Goal: Task Accomplishment & Management: Manage account settings

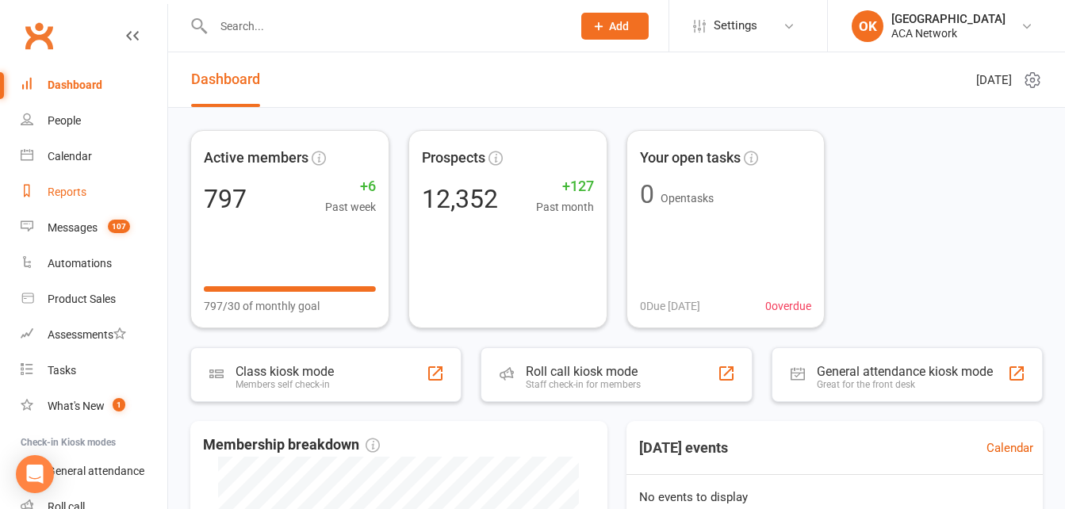
click at [64, 192] on div "Reports" at bounding box center [67, 192] width 39 height 13
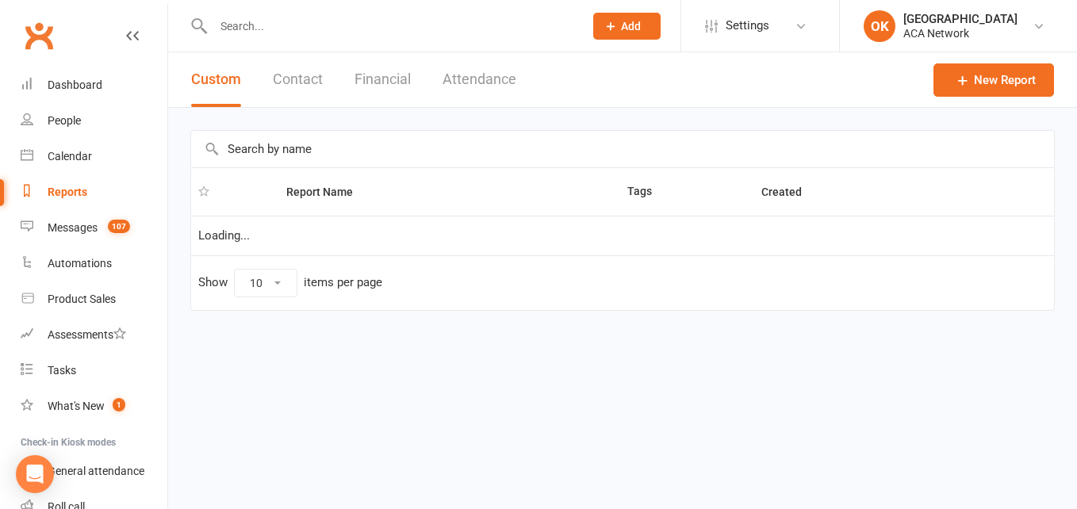
select select "100"
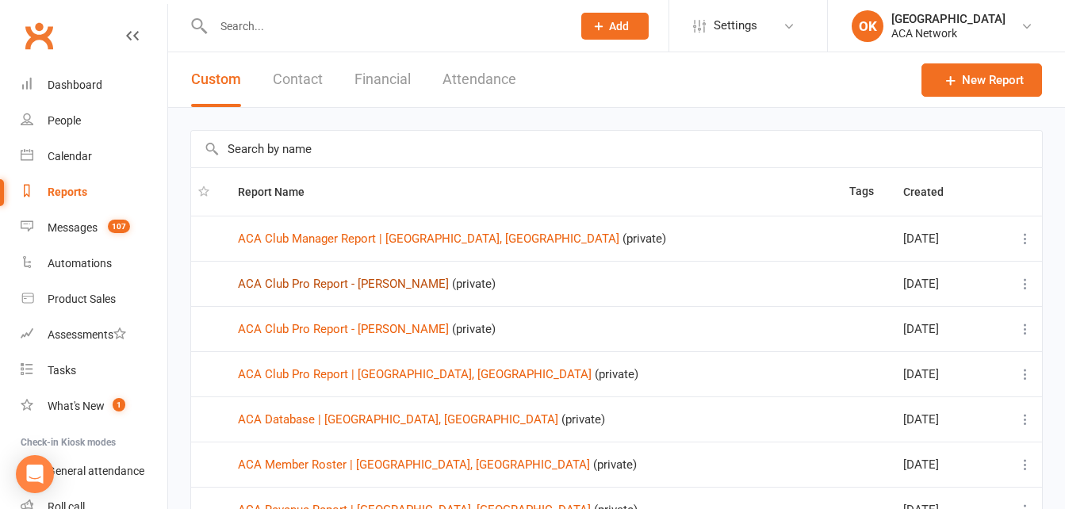
click at [386, 285] on link "ACA Club Pro Report - Brian Harrison" at bounding box center [343, 284] width 211 height 14
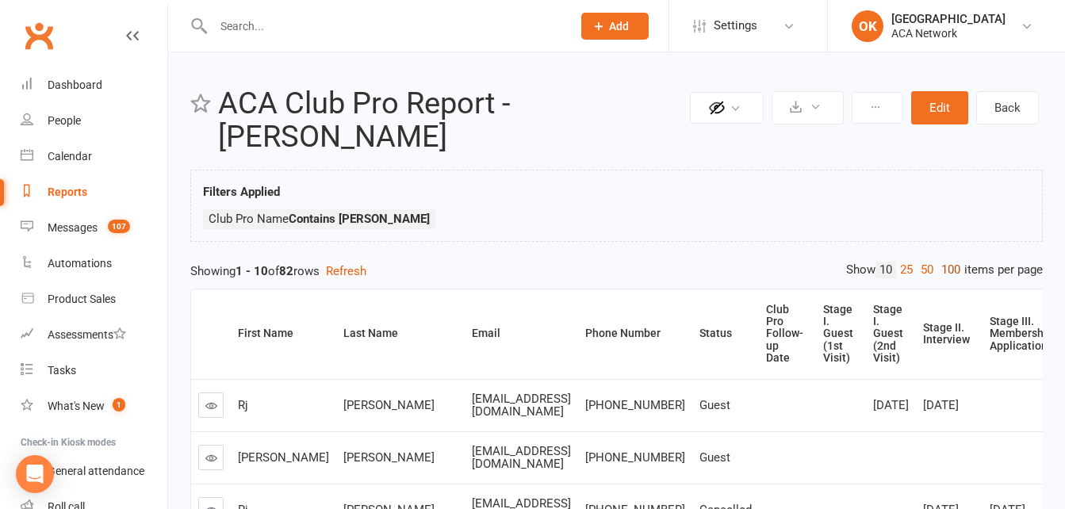
click at [949, 271] on link "100" at bounding box center [950, 270] width 27 height 17
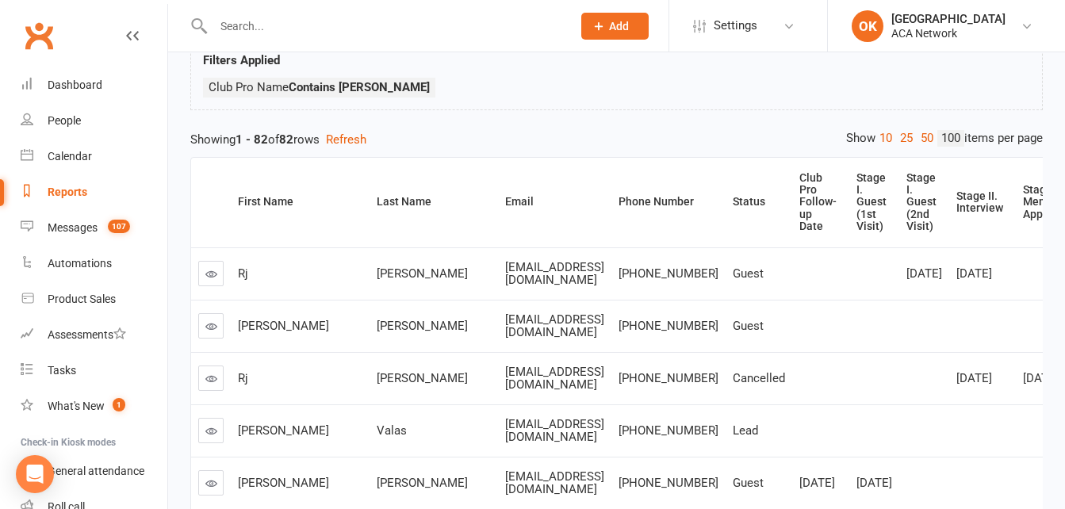
scroll to position [159, 0]
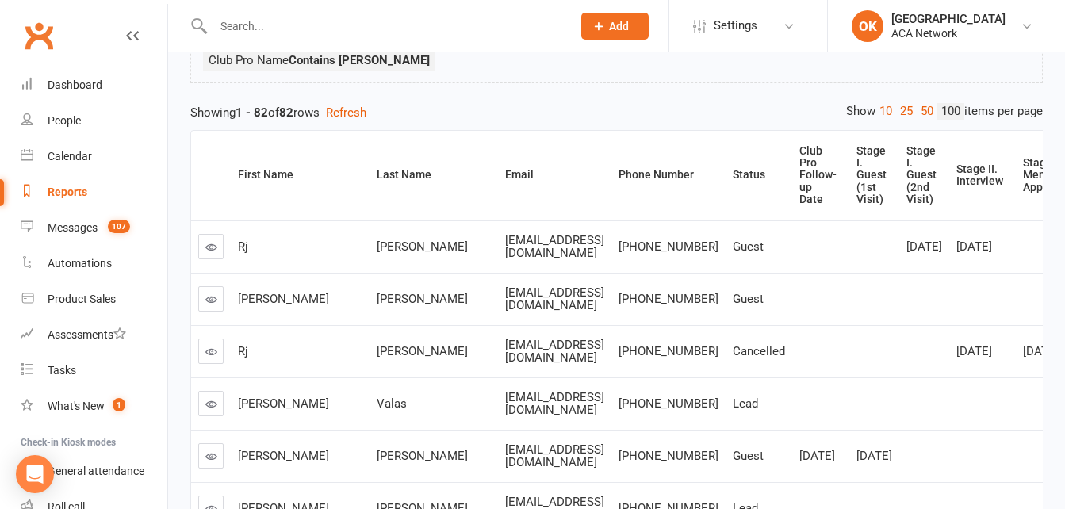
click at [218, 300] on link at bounding box center [210, 298] width 25 height 25
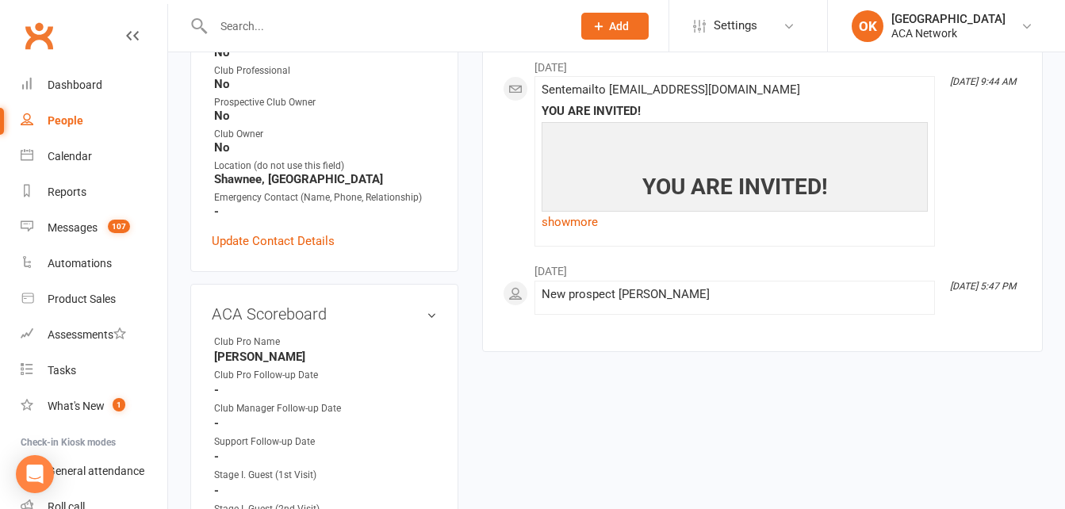
scroll to position [555, 0]
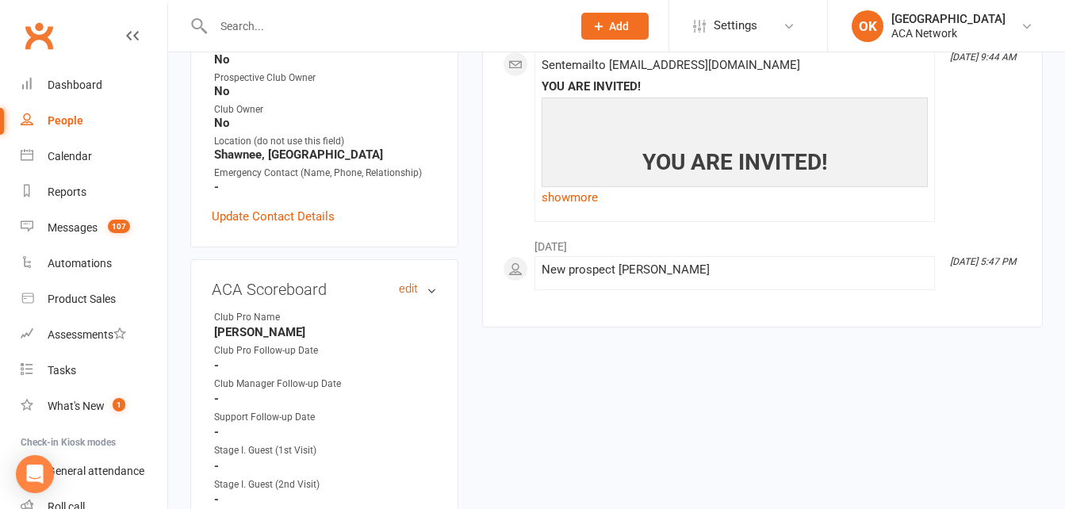
click at [403, 282] on link "edit" at bounding box center [408, 288] width 19 height 13
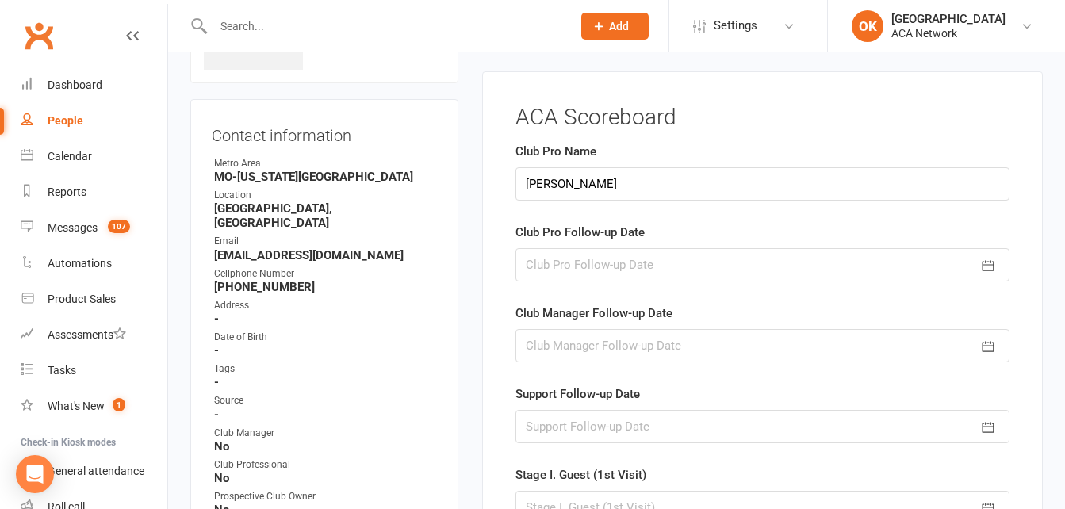
scroll to position [128, 0]
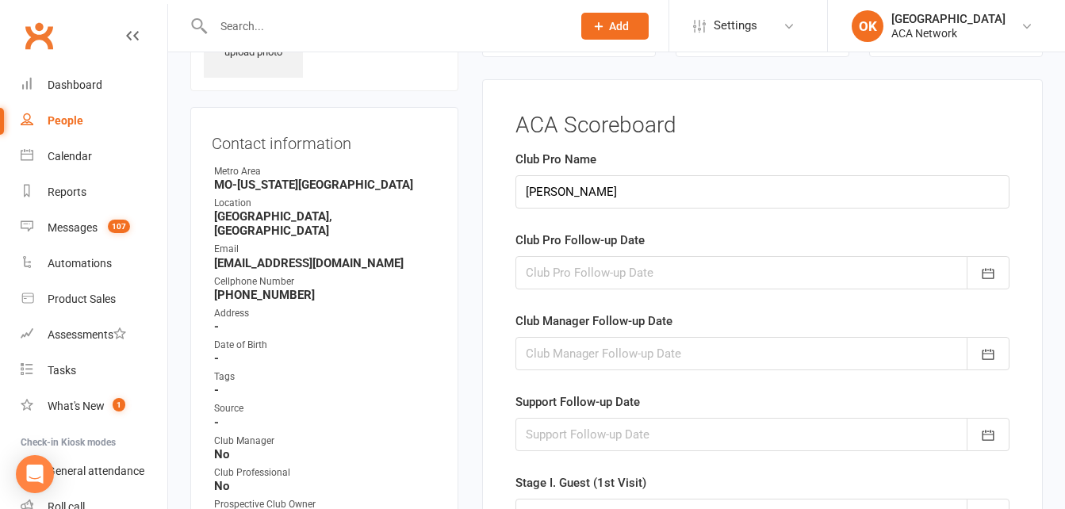
click at [126, 40] on icon at bounding box center [132, 35] width 13 height 13
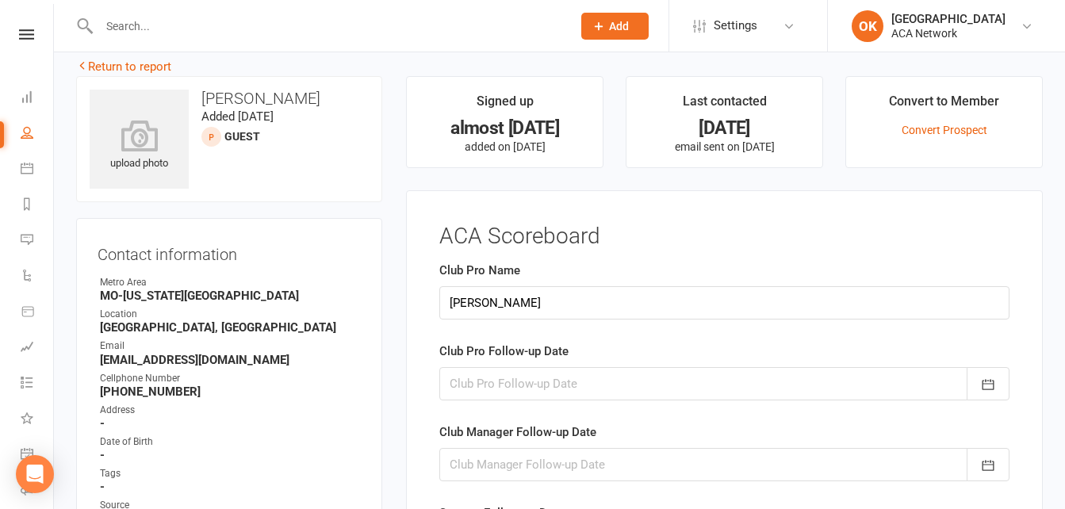
scroll to position [0, 0]
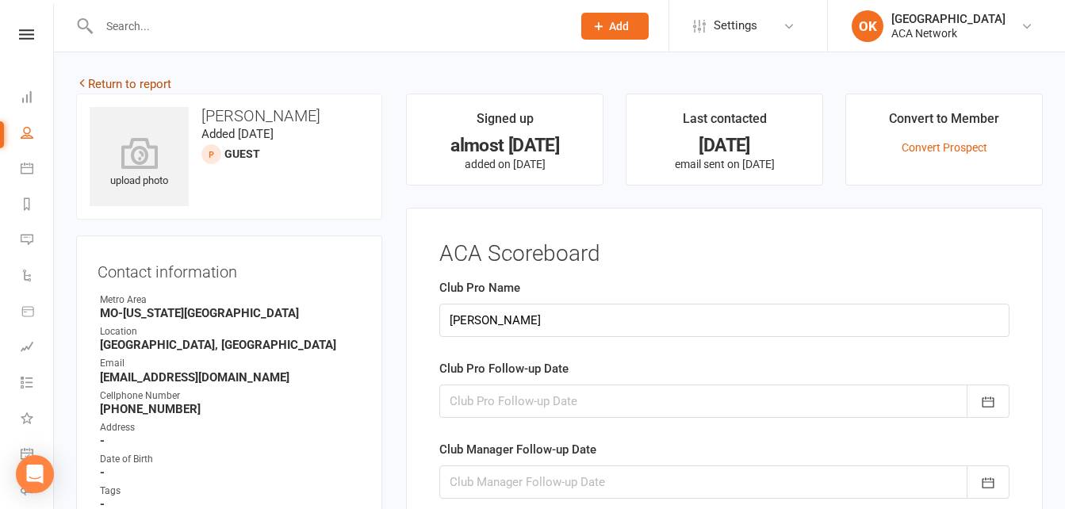
click at [140, 85] on link "Return to report" at bounding box center [123, 84] width 95 height 14
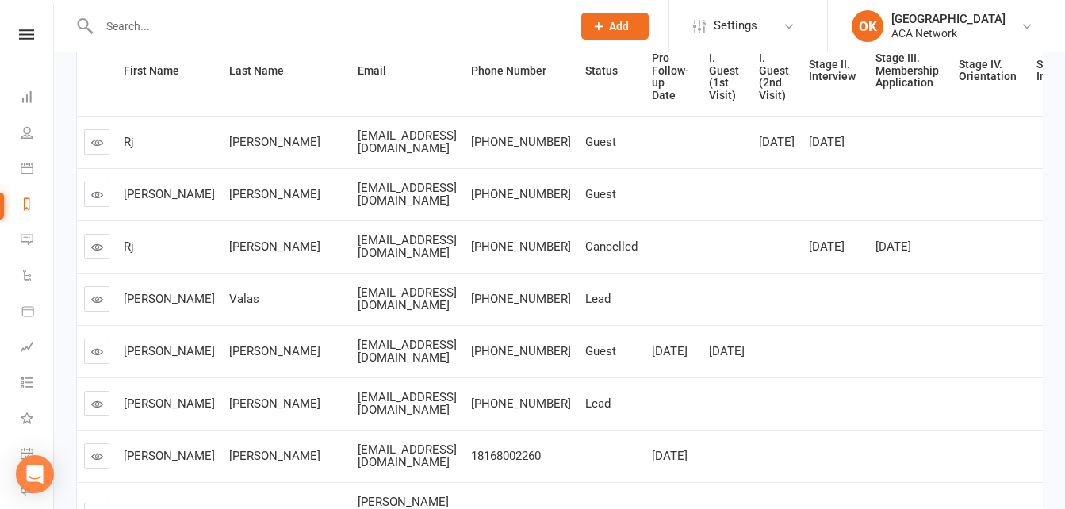
scroll to position [317, 0]
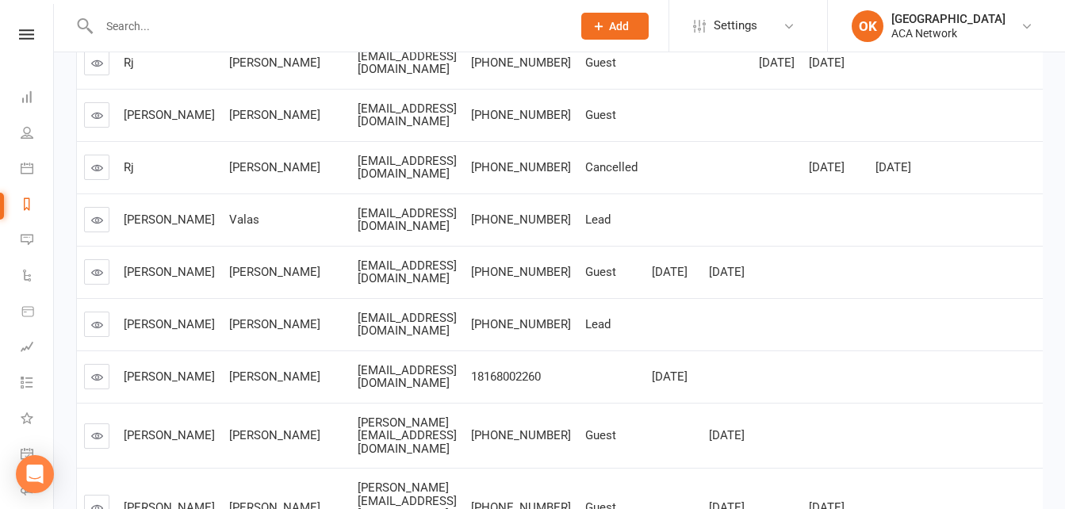
click at [94, 278] on icon at bounding box center [97, 272] width 12 height 12
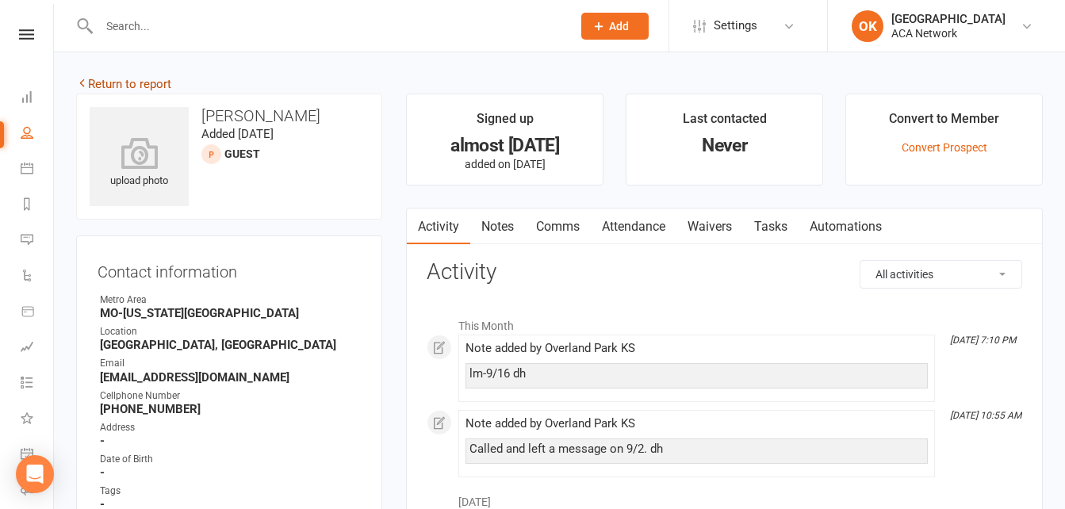
click at [122, 86] on link "Return to report" at bounding box center [123, 84] width 95 height 14
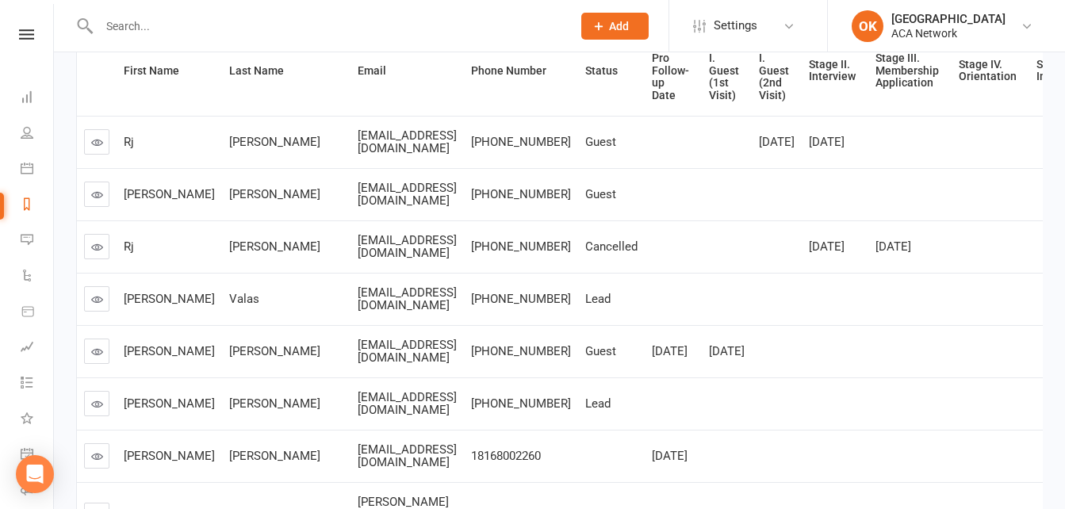
scroll to position [317, 0]
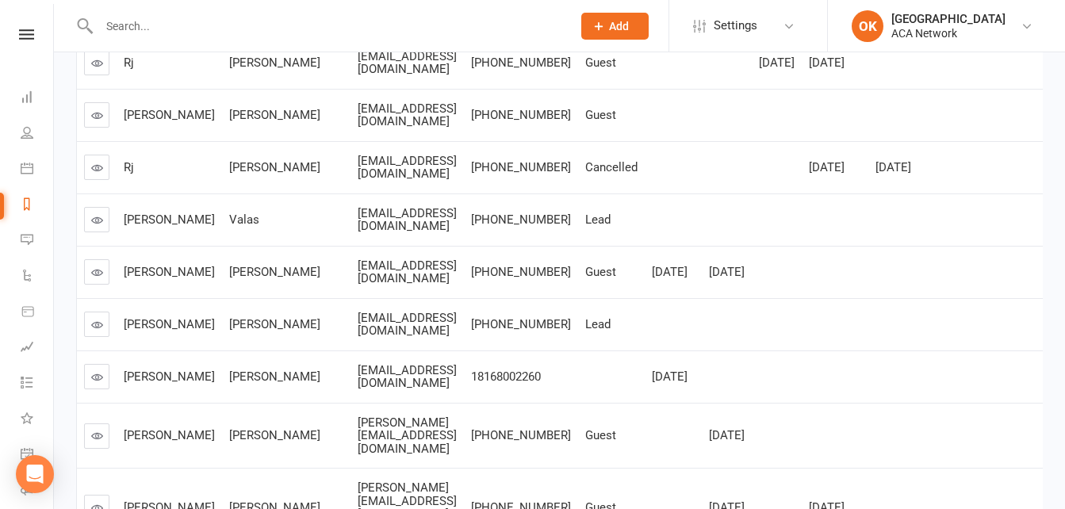
click at [96, 278] on icon at bounding box center [97, 272] width 12 height 12
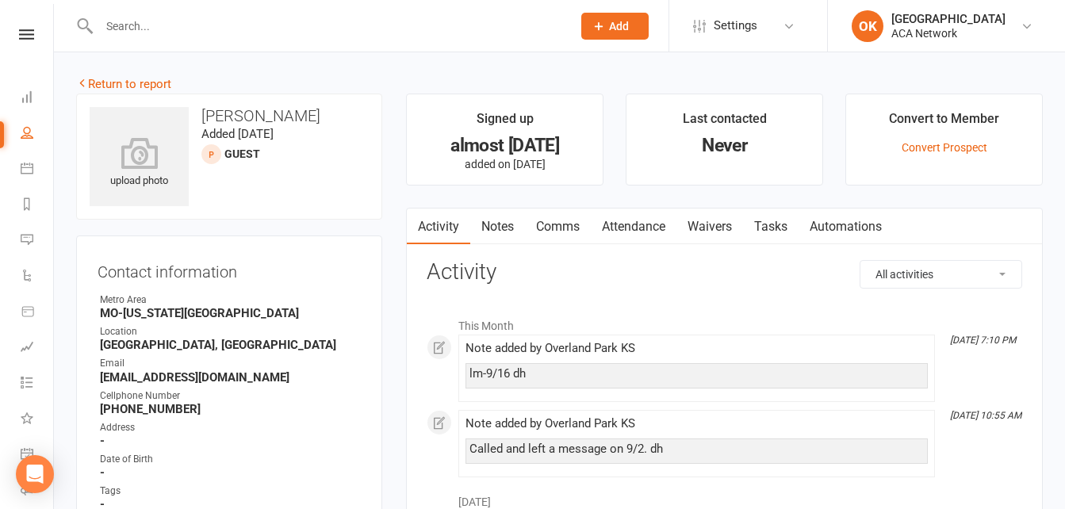
click at [125, 94] on div "upload photo Justin Johnson Added 2 December, 2023 Guest prospect" at bounding box center [229, 157] width 306 height 126
click at [129, 80] on link "Return to report" at bounding box center [123, 84] width 95 height 14
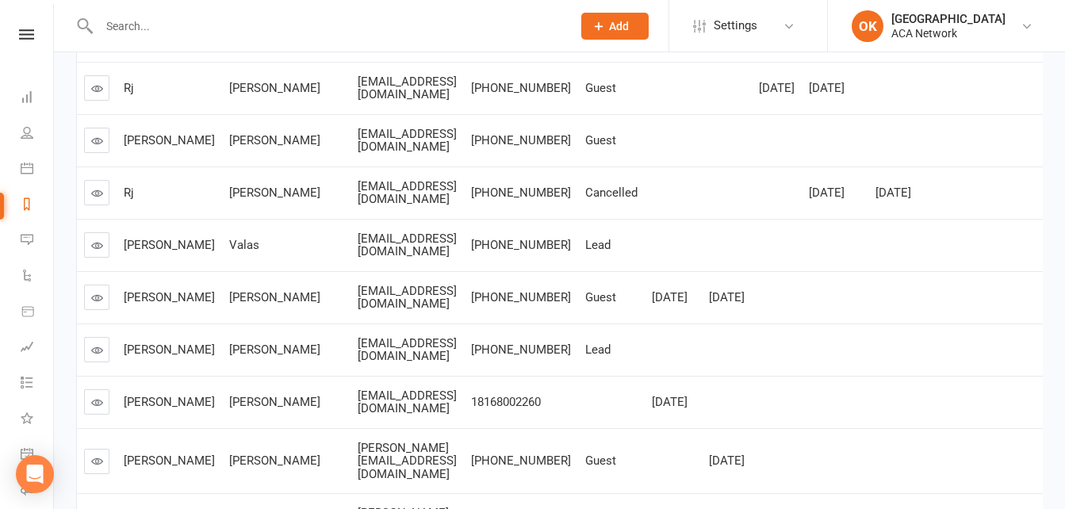
scroll to position [317, 0]
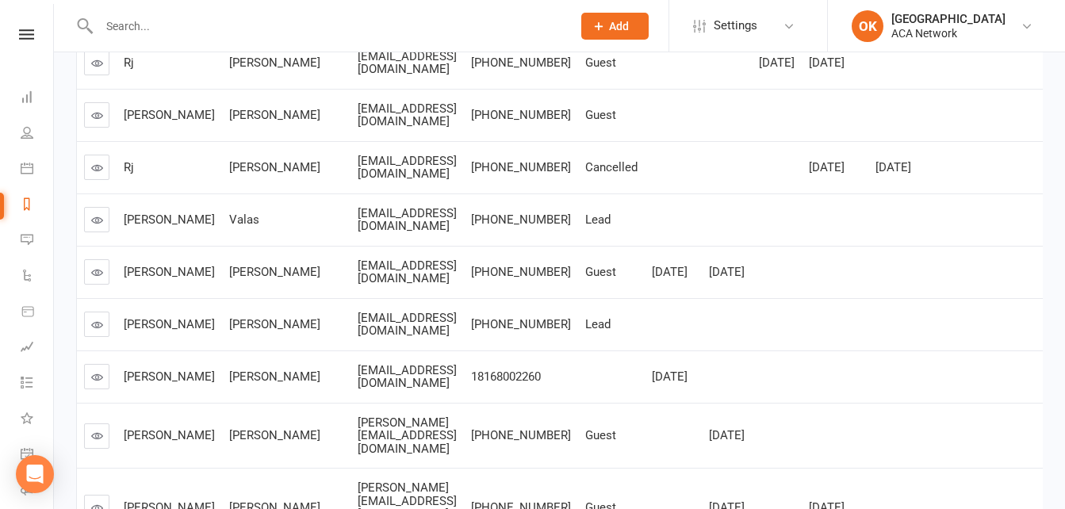
click at [95, 331] on icon at bounding box center [97, 325] width 12 height 12
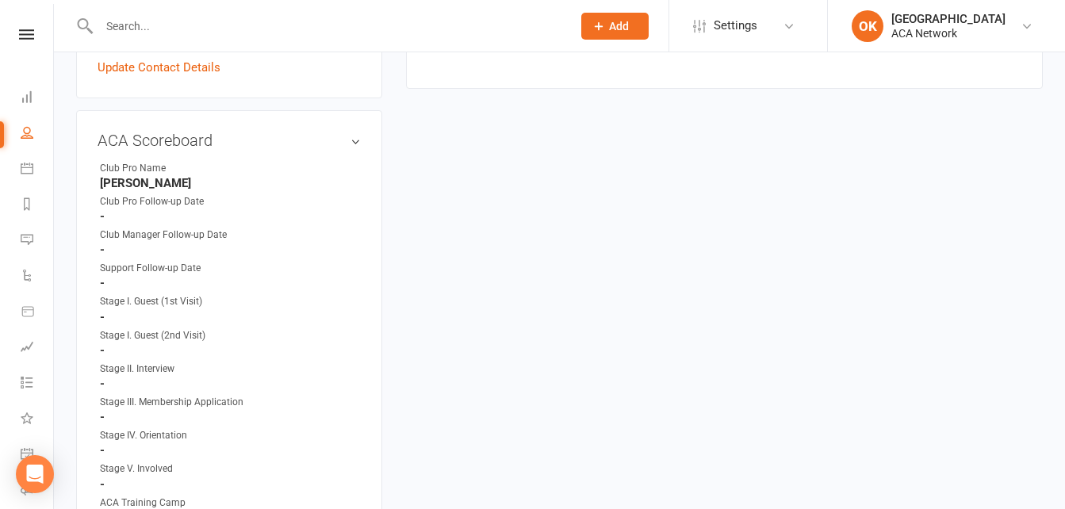
scroll to position [714, 0]
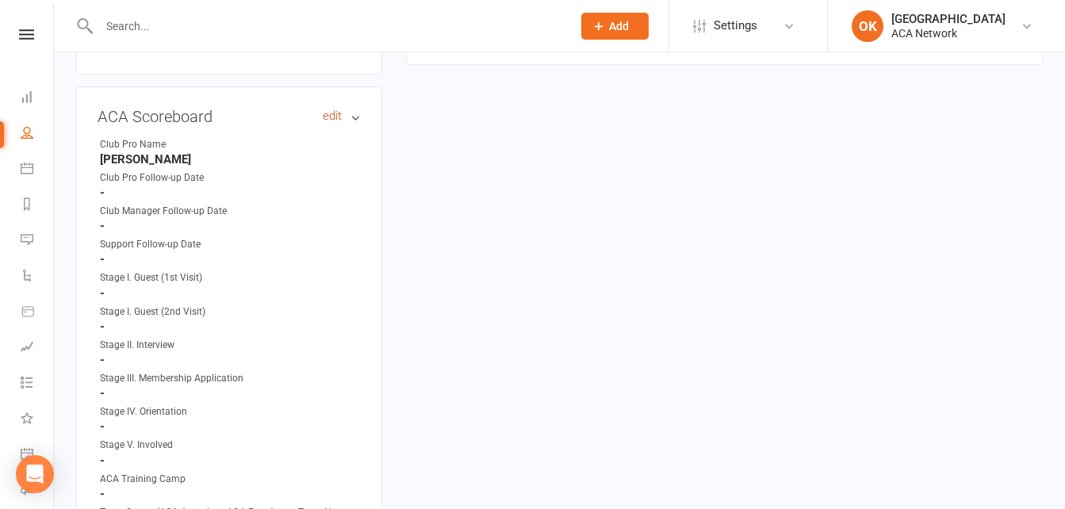
click at [335, 117] on link "edit" at bounding box center [332, 115] width 19 height 13
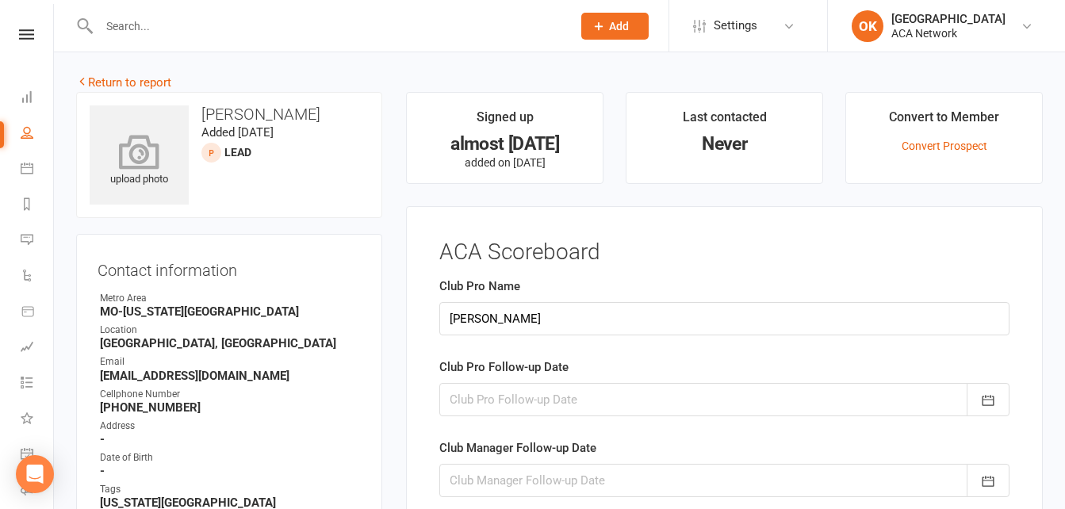
scroll to position [0, 0]
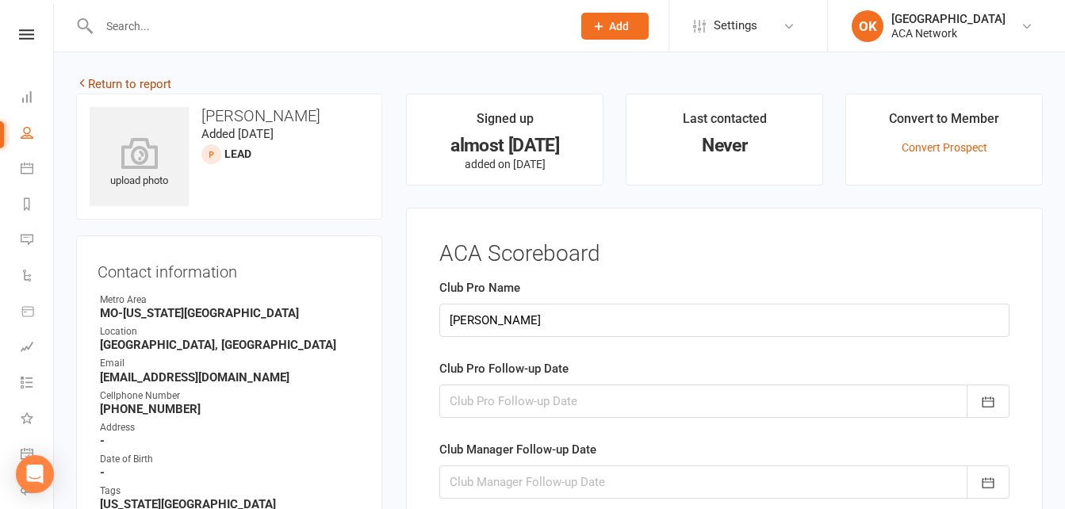
click at [154, 81] on link "Return to report" at bounding box center [123, 84] width 95 height 14
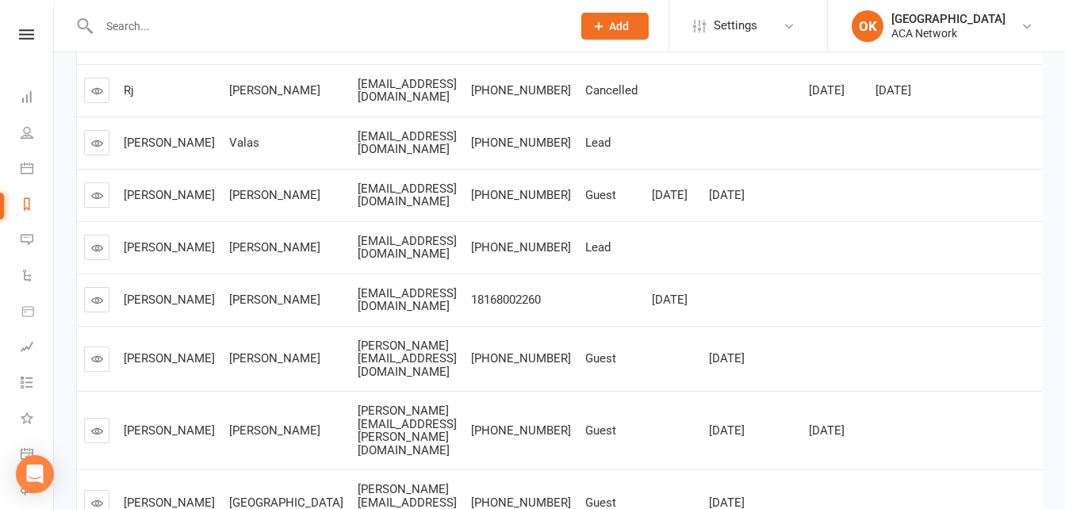
scroll to position [397, 0]
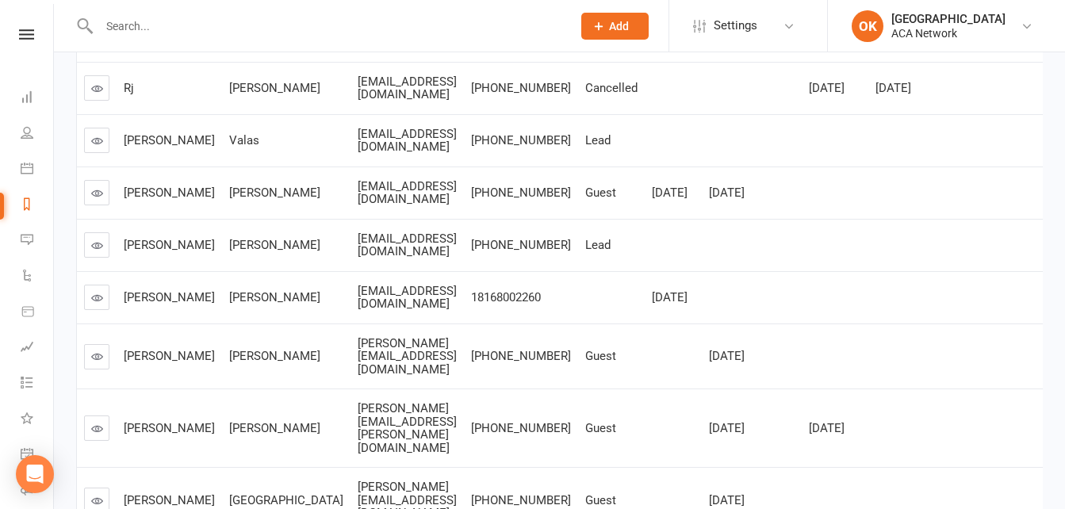
click at [90, 305] on link at bounding box center [96, 297] width 25 height 25
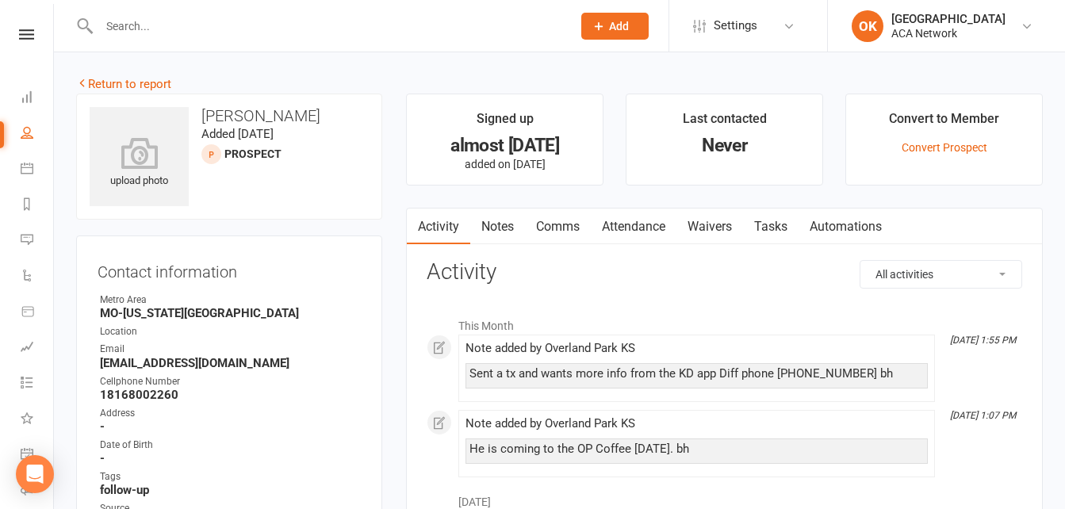
click at [496, 228] on link "Notes" at bounding box center [497, 227] width 55 height 36
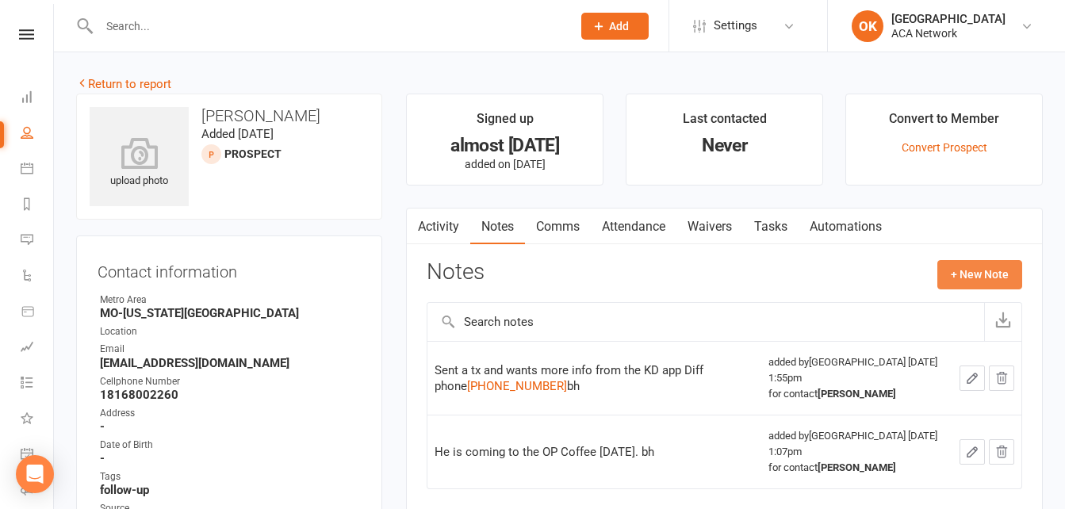
click at [972, 276] on button "+ New Note" at bounding box center [979, 274] width 85 height 29
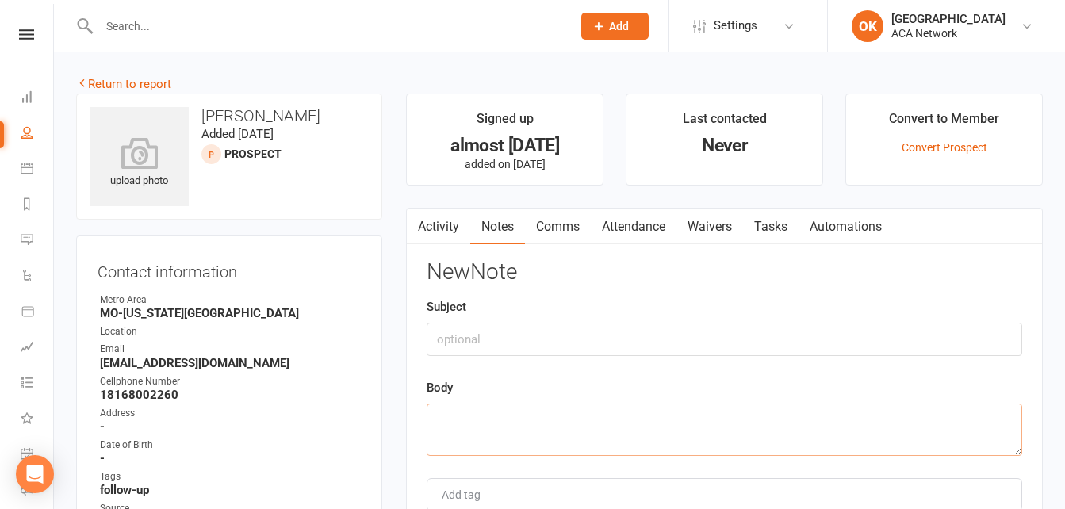
click at [435, 412] on textarea at bounding box center [725, 430] width 596 height 52
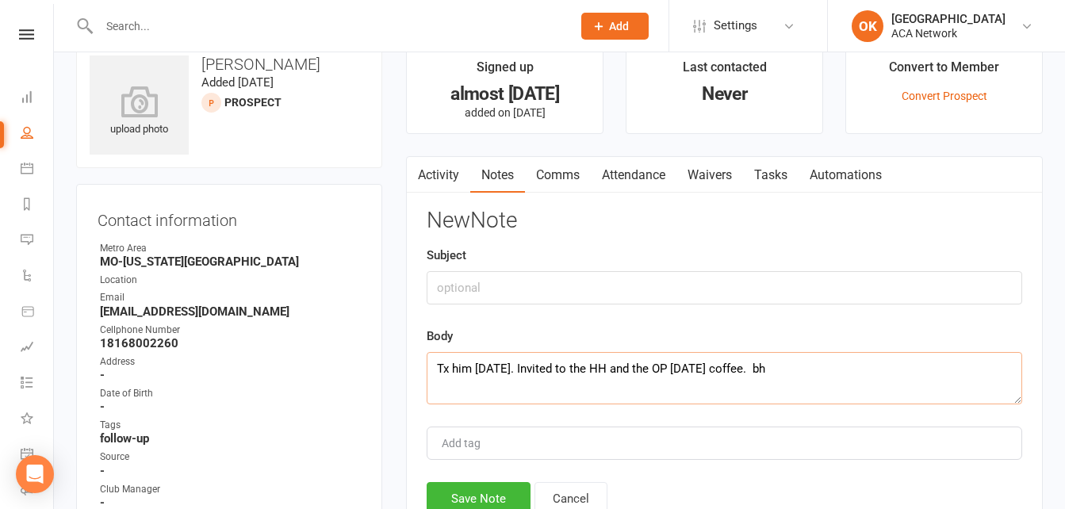
scroll to position [79, 0]
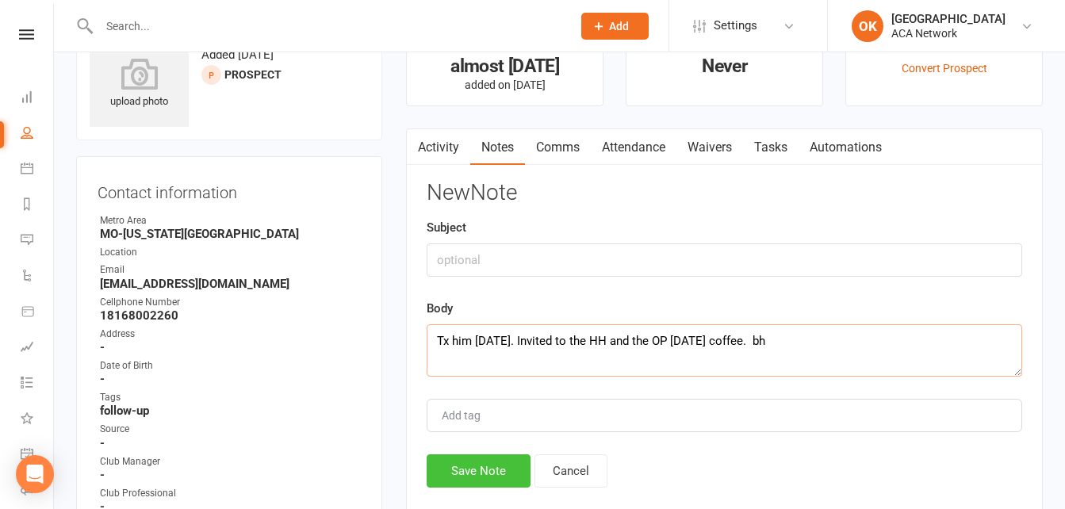
type textarea "Tx him today 9/16. Invited to the HH and the OP Friday coffee. bh"
click at [482, 473] on button "Save Note" at bounding box center [479, 470] width 104 height 33
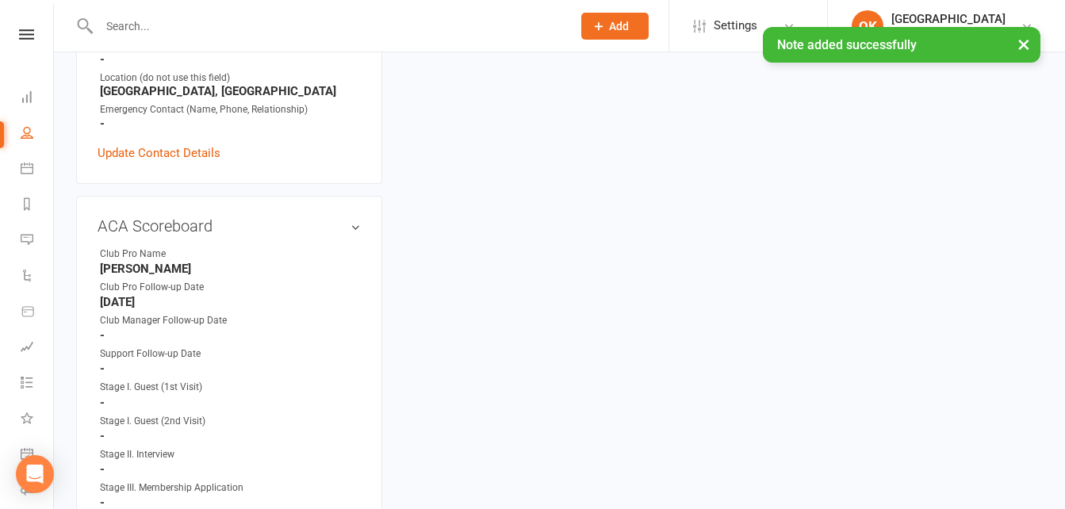
scroll to position [555, 0]
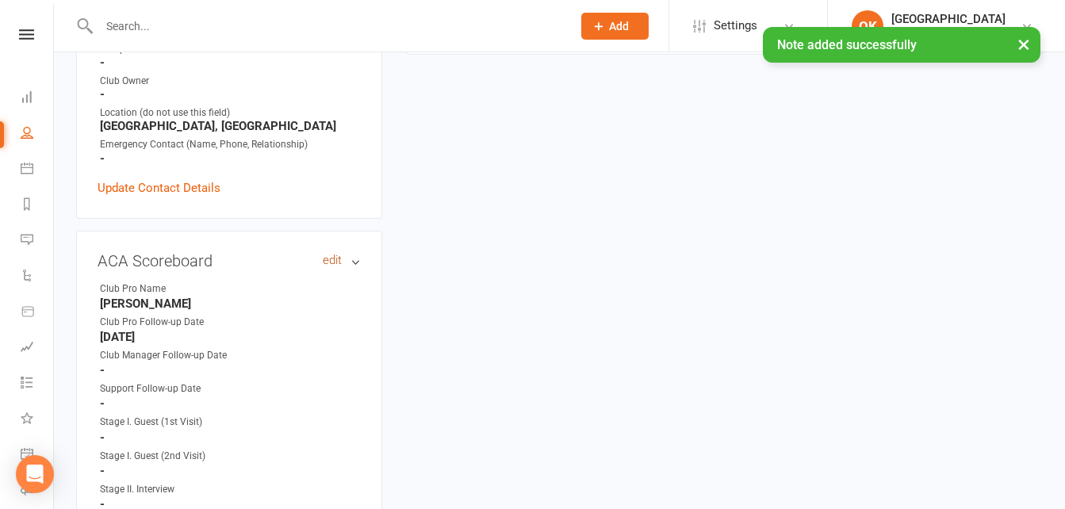
click at [331, 261] on link "edit" at bounding box center [332, 260] width 19 height 13
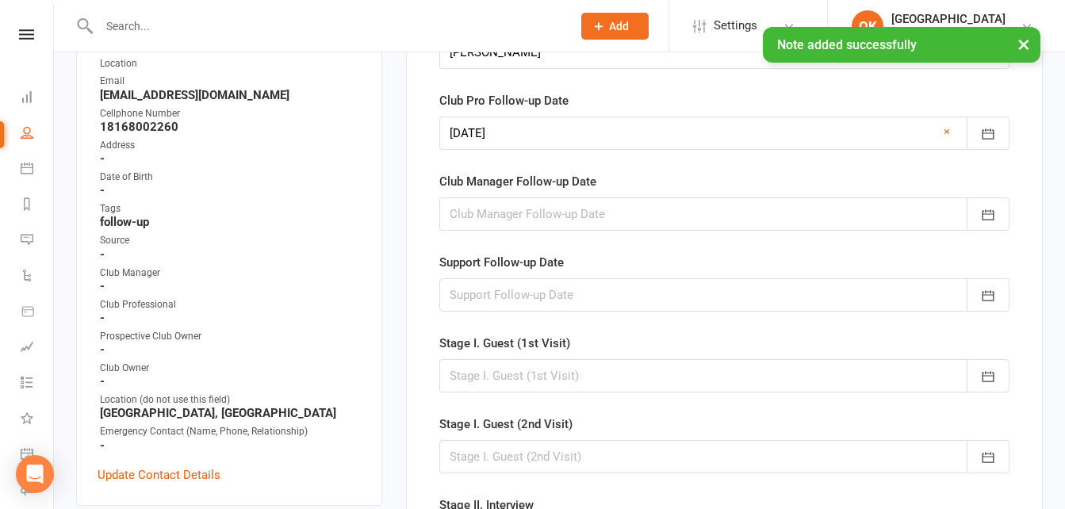
scroll to position [128, 0]
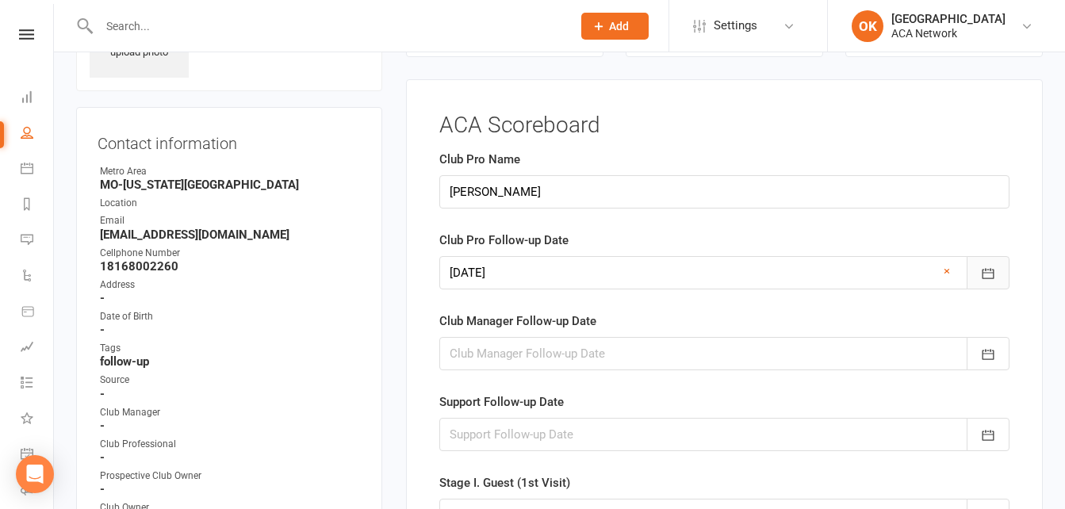
click at [989, 275] on icon "button" at bounding box center [988, 274] width 16 height 16
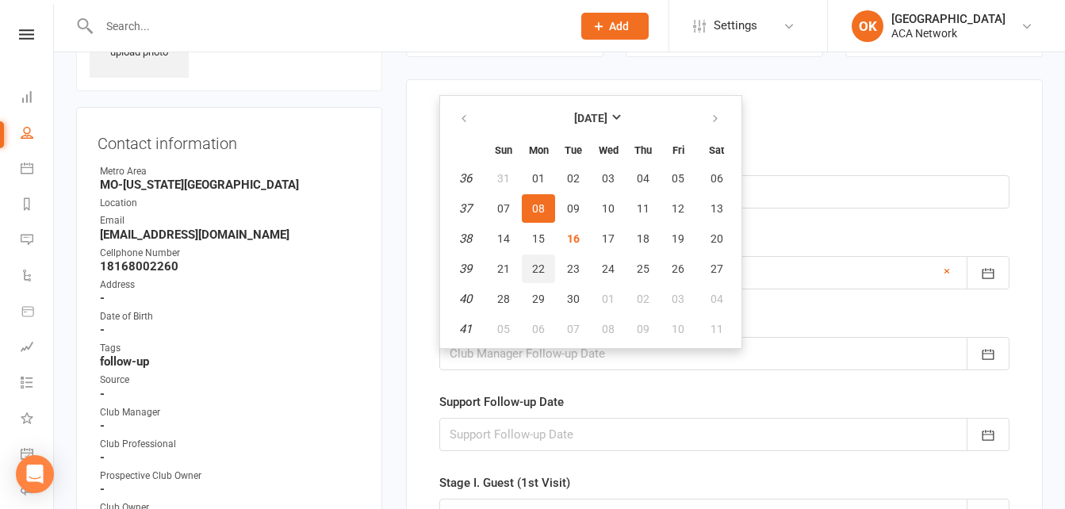
click at [542, 266] on span "22" at bounding box center [538, 268] width 13 height 13
type input "22 Sep 2025"
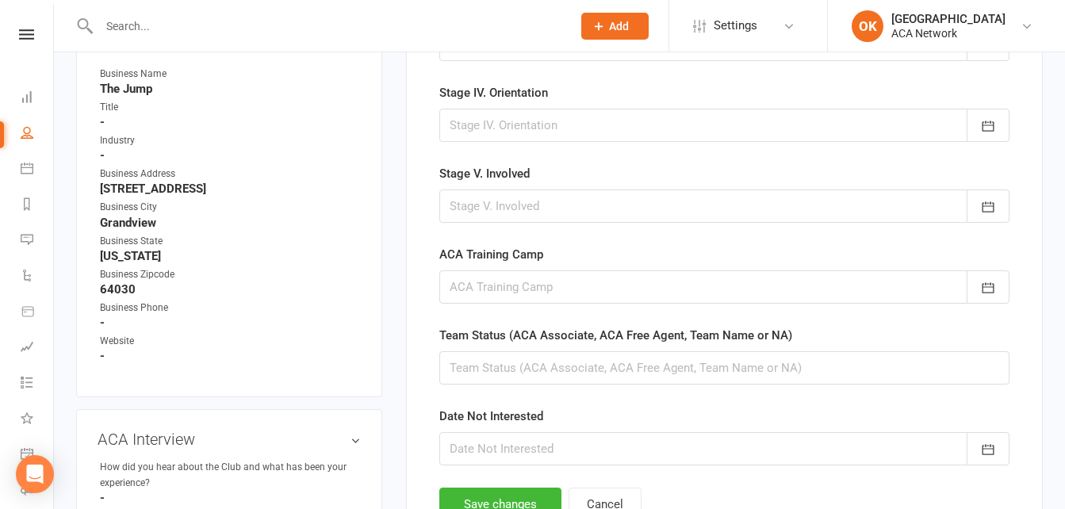
scroll to position [921, 0]
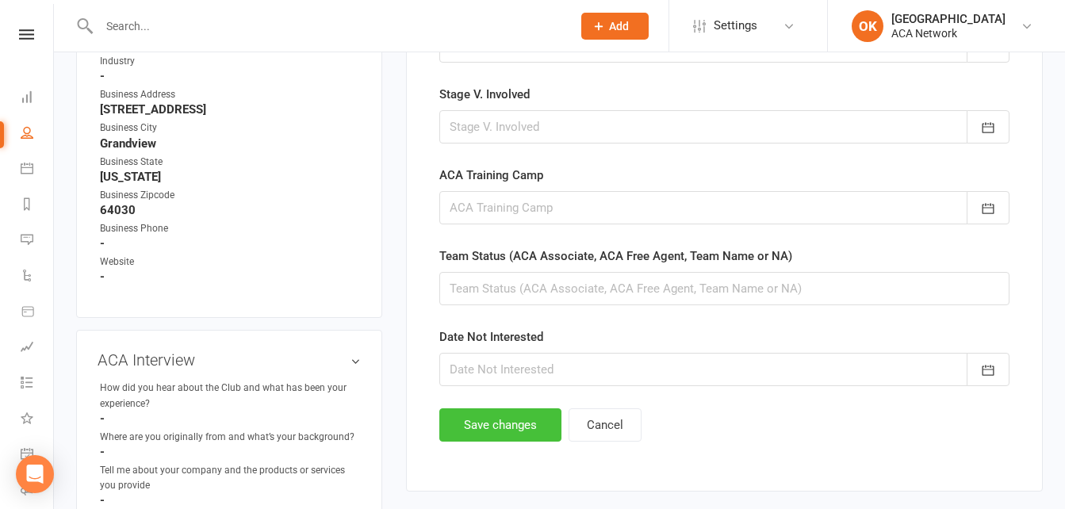
click at [512, 420] on button "Save changes" at bounding box center [500, 424] width 122 height 33
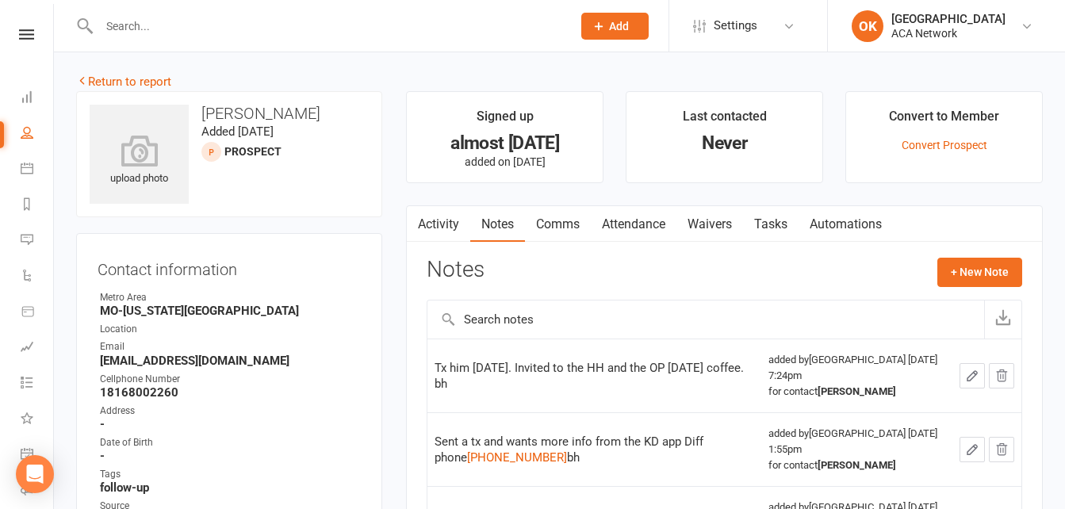
scroll to position [0, 0]
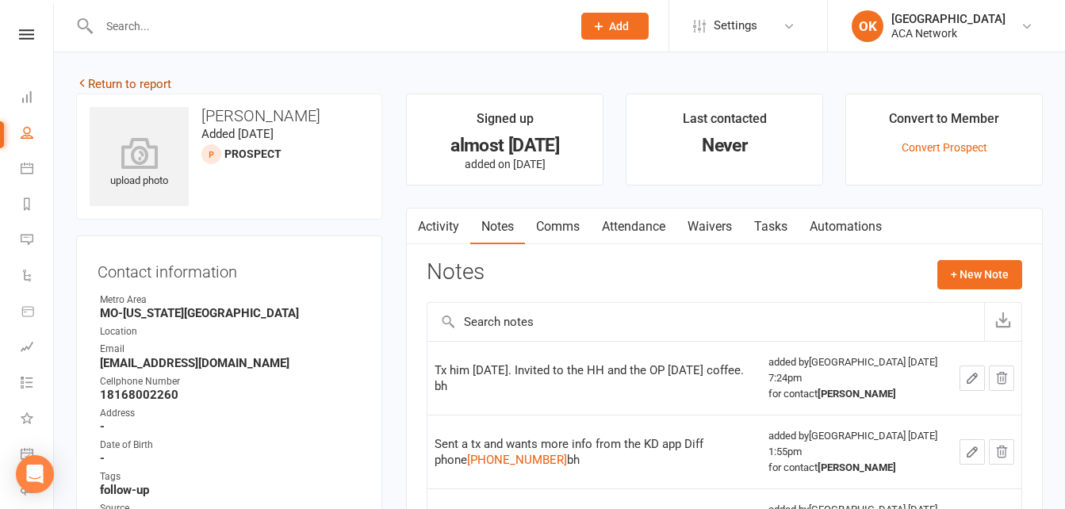
click at [129, 86] on link "Return to report" at bounding box center [123, 84] width 95 height 14
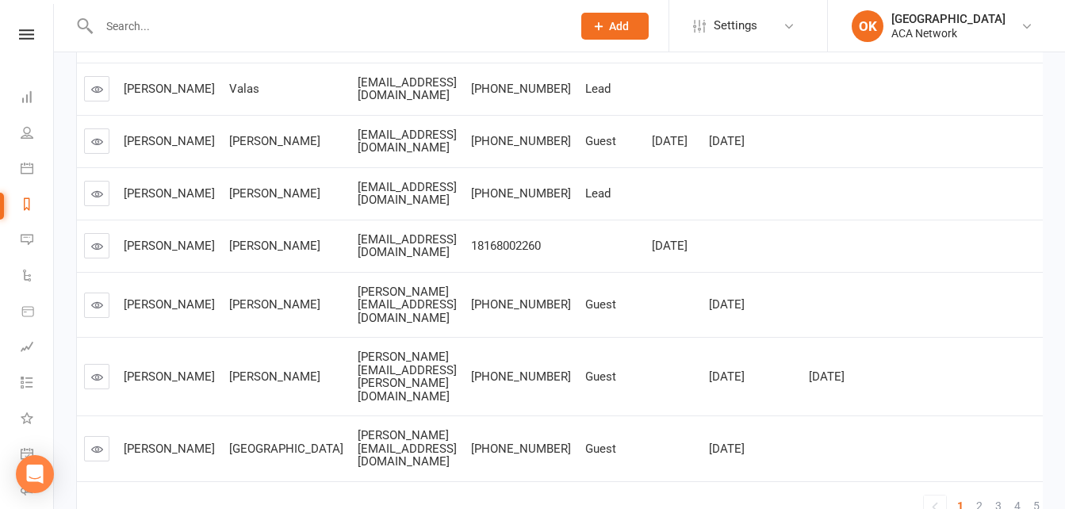
scroll to position [476, 0]
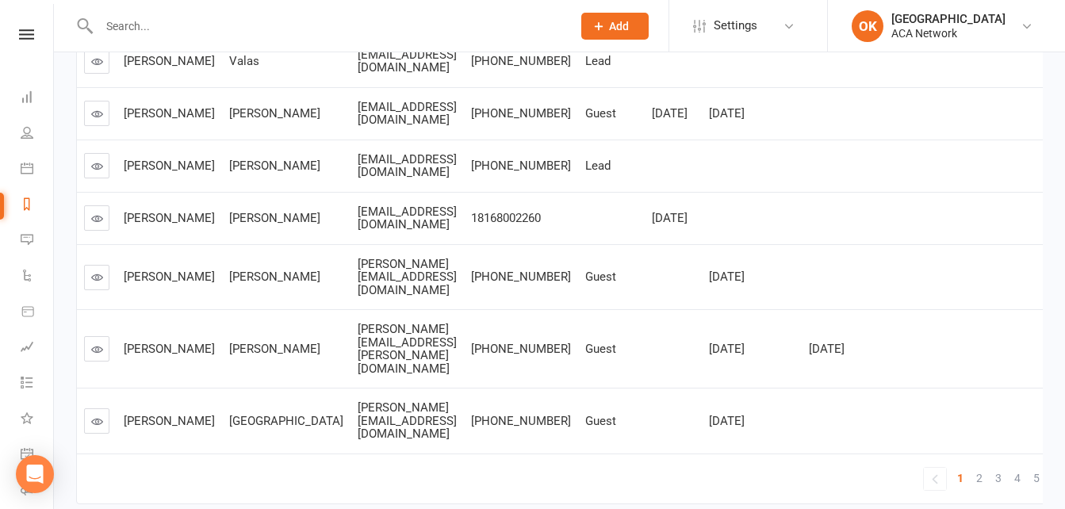
click at [96, 283] on icon at bounding box center [97, 277] width 12 height 12
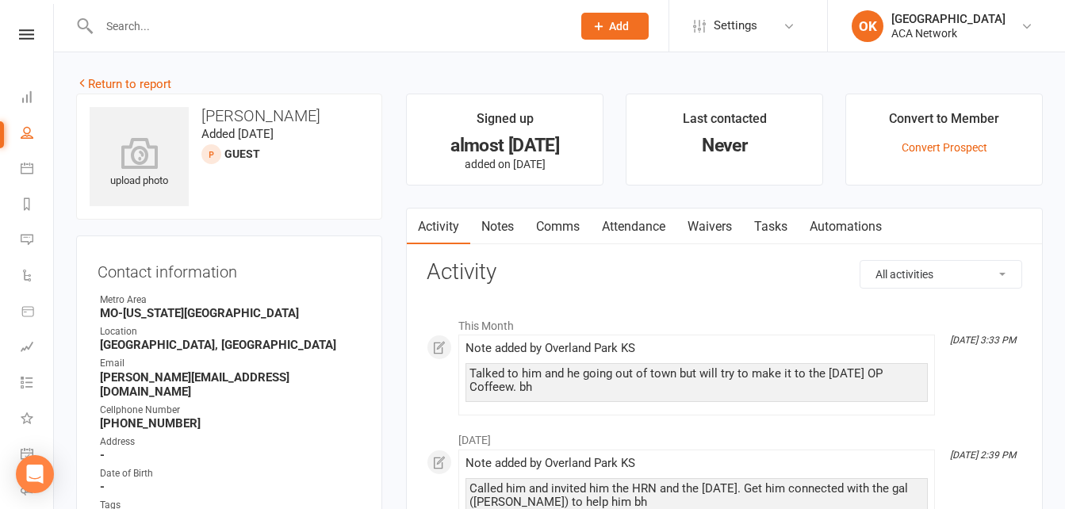
click at [501, 226] on link "Notes" at bounding box center [497, 227] width 55 height 36
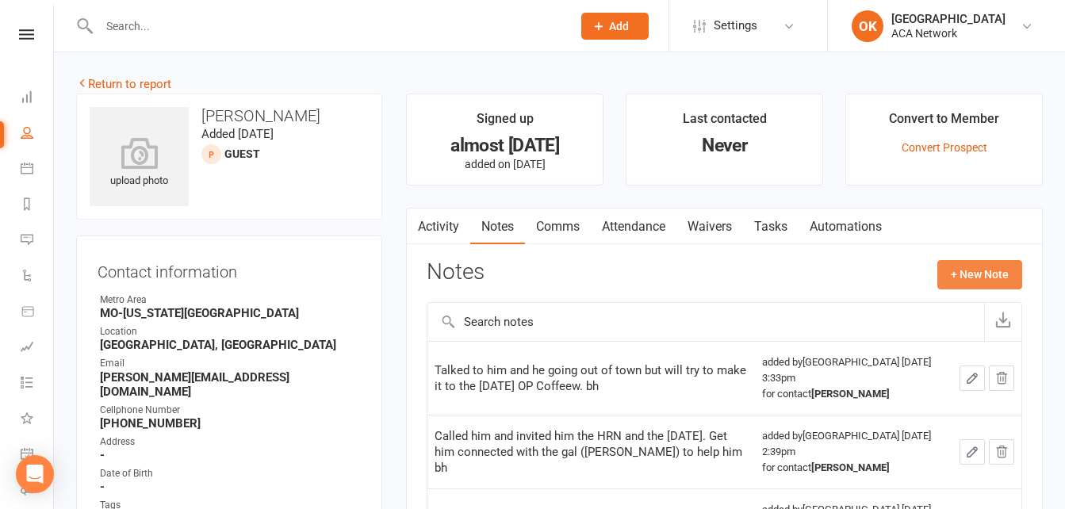
click at [974, 278] on button "+ New Note" at bounding box center [979, 274] width 85 height 29
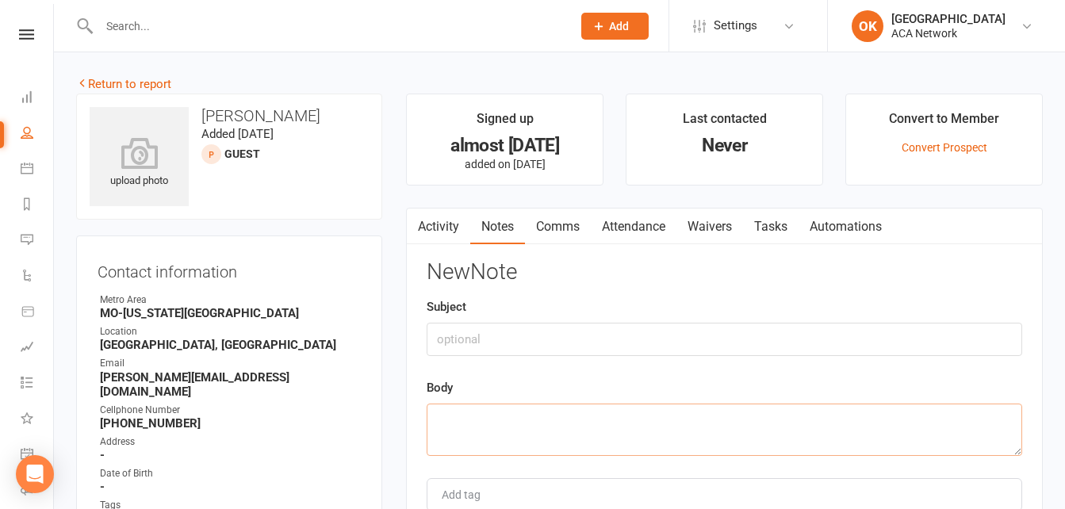
click at [445, 412] on textarea at bounding box center [725, 430] width 596 height 52
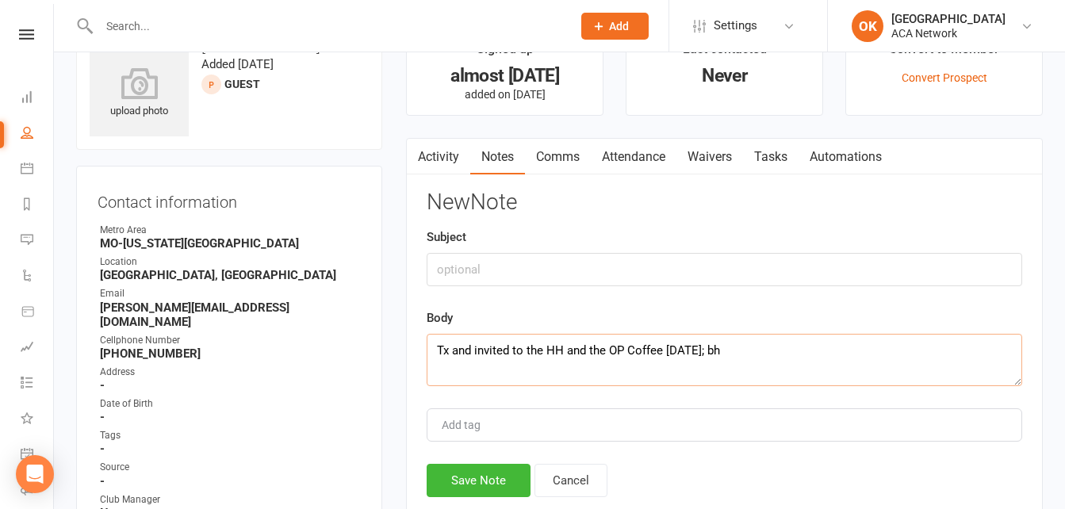
scroll to position [159, 0]
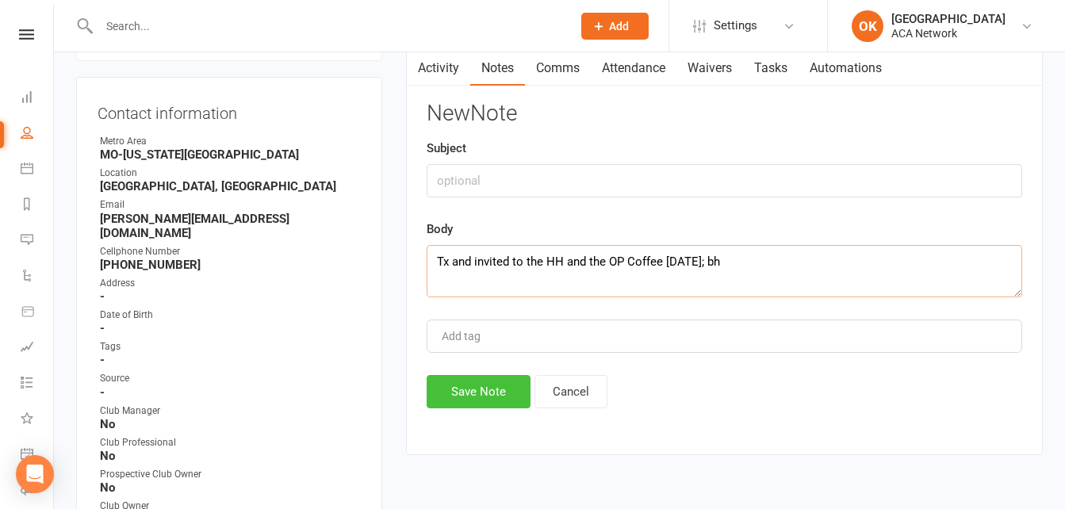
type textarea "Tx and invited to the HH and the OP Coffee this Friday; bh"
click at [496, 393] on button "Save Note" at bounding box center [479, 391] width 104 height 33
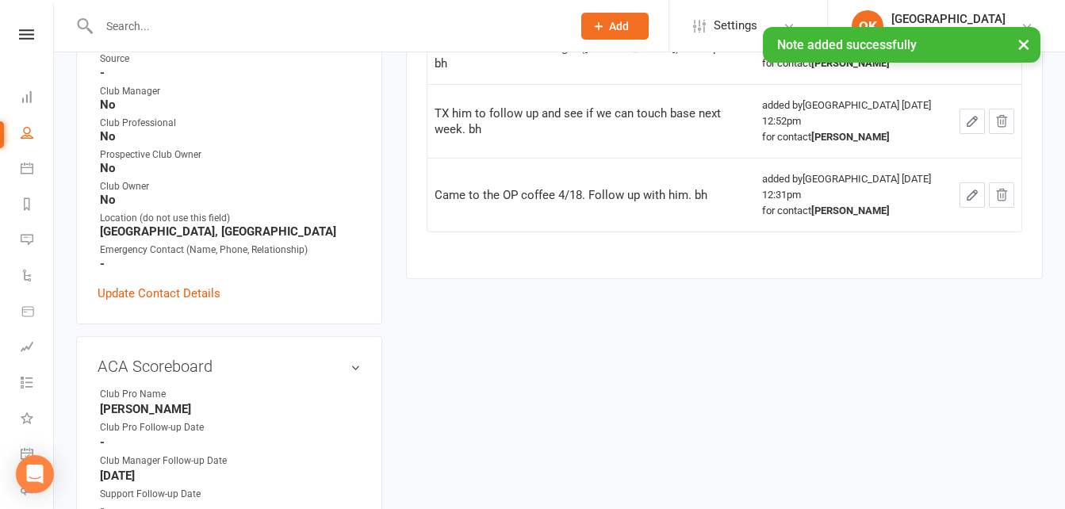
scroll to position [555, 0]
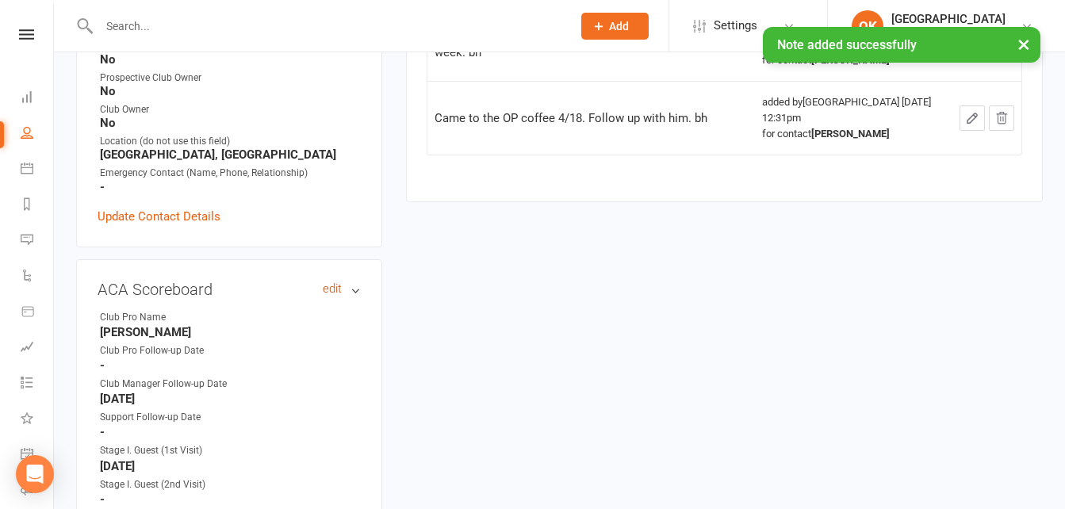
click at [329, 282] on link "edit" at bounding box center [332, 288] width 19 height 13
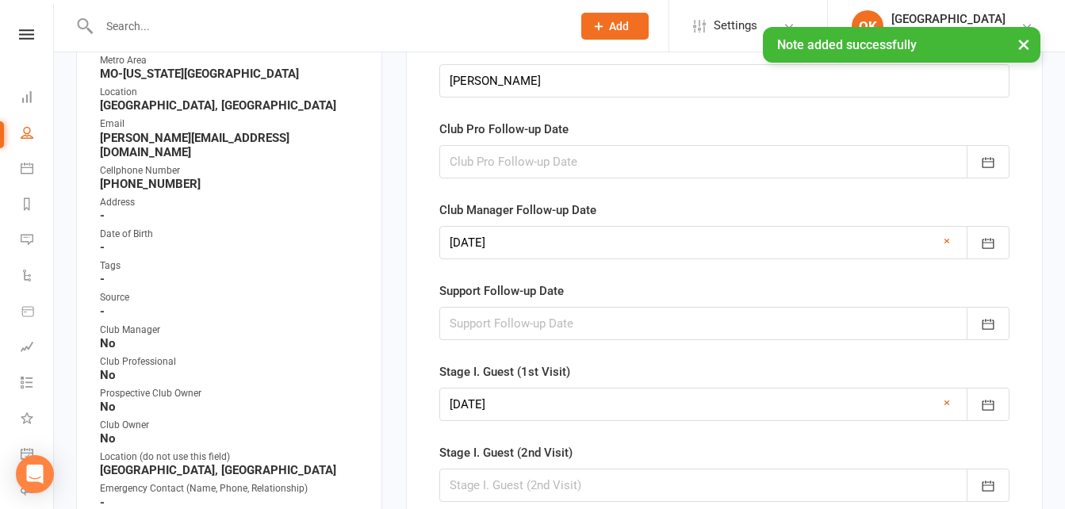
scroll to position [128, 0]
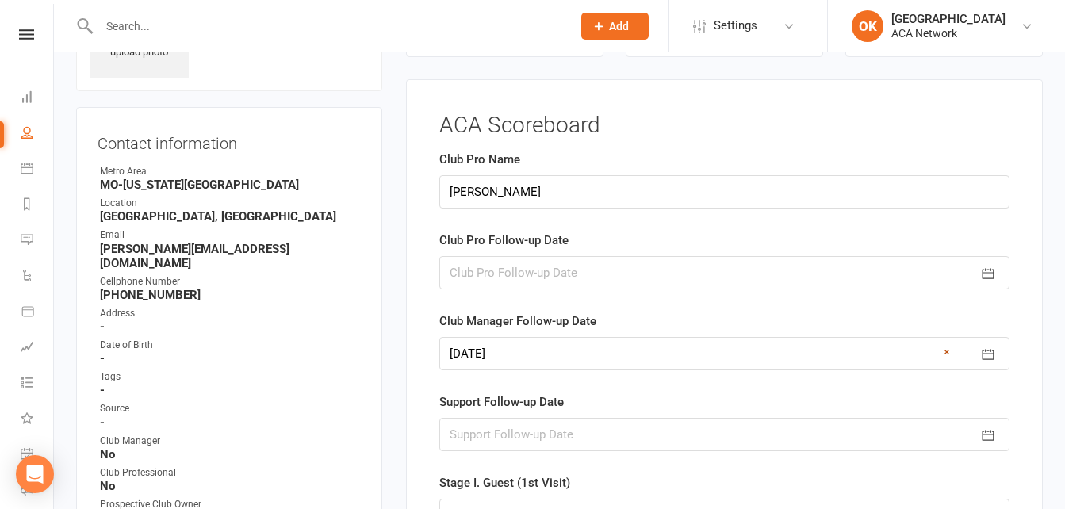
click at [945, 351] on link "×" at bounding box center [947, 352] width 6 height 19
click at [468, 266] on div at bounding box center [724, 272] width 570 height 33
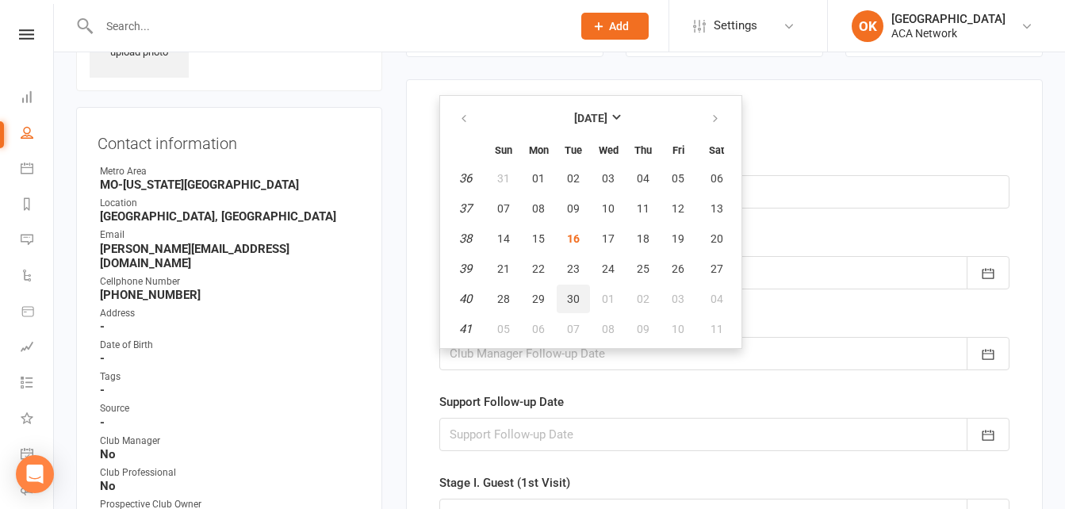
click at [573, 296] on span "30" at bounding box center [573, 299] width 13 height 13
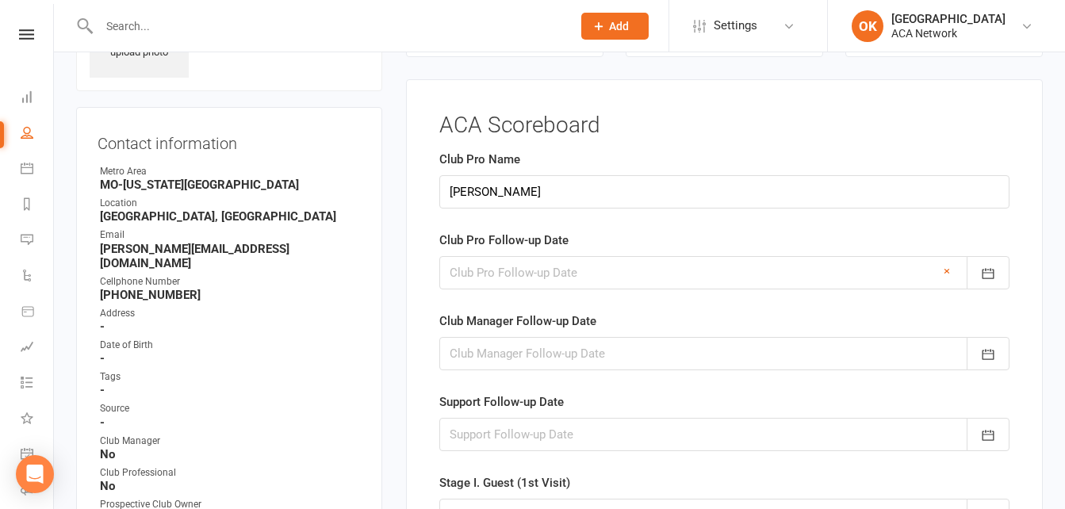
type input "30 Sep 2025"
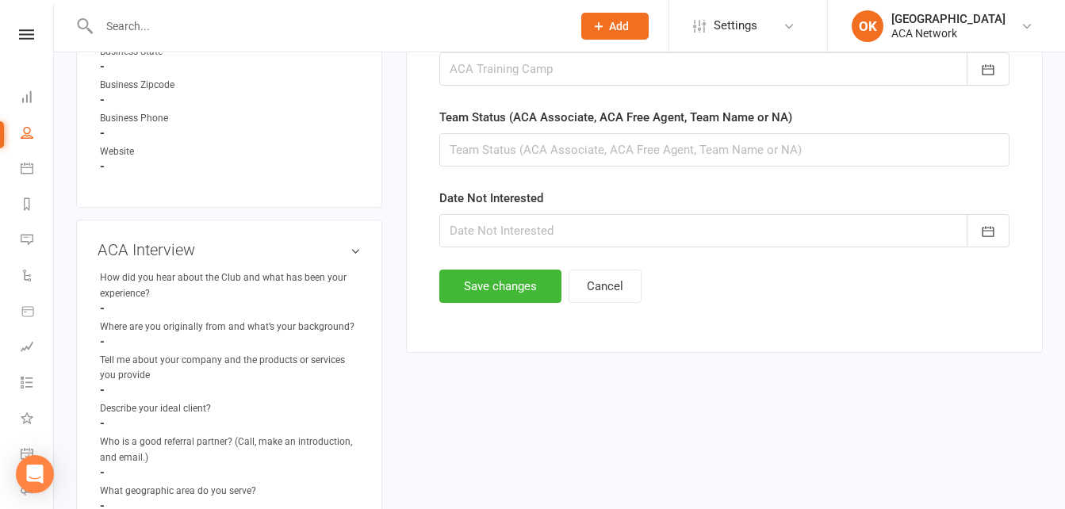
scroll to position [1080, 0]
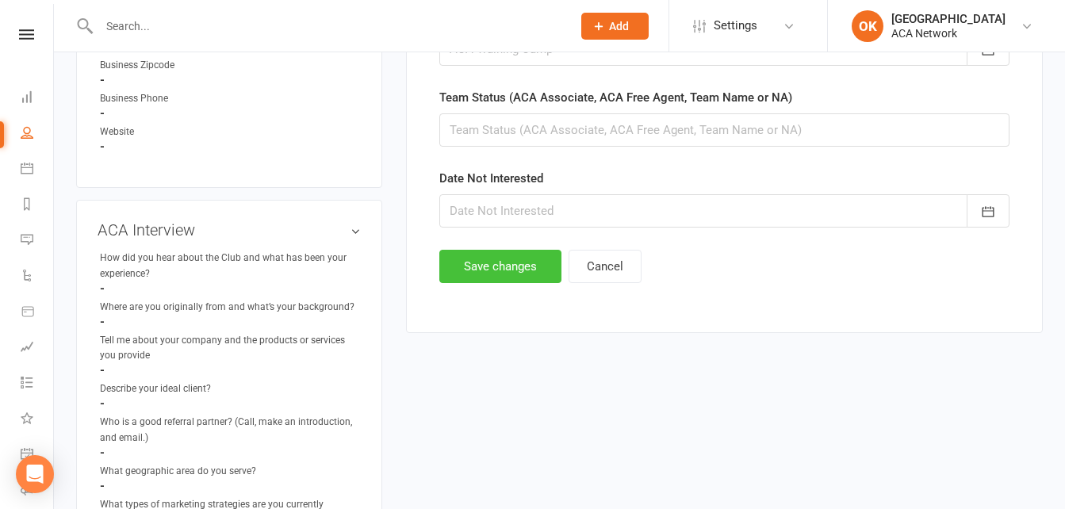
click at [515, 272] on button "Save changes" at bounding box center [500, 266] width 122 height 33
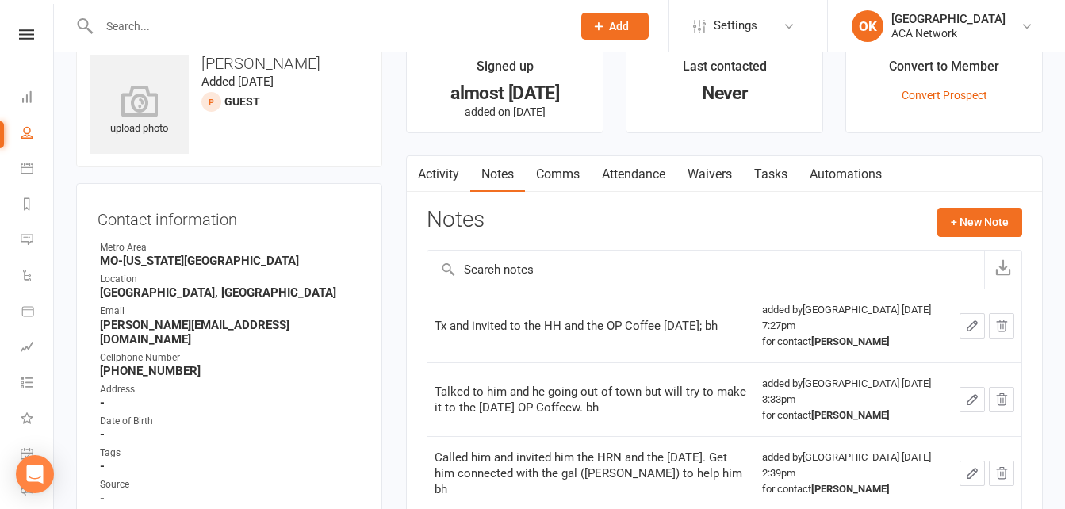
scroll to position [0, 0]
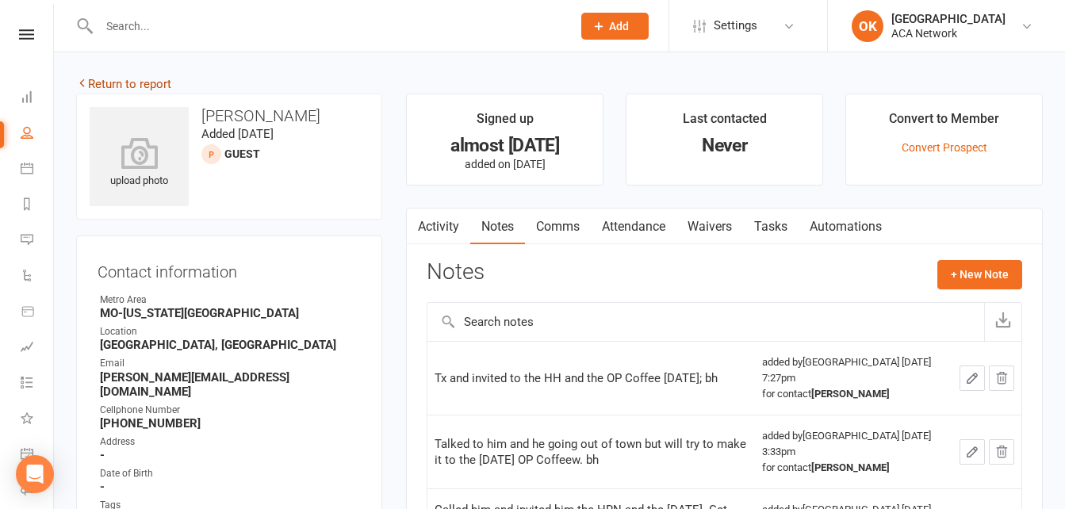
click at [114, 80] on link "Return to report" at bounding box center [123, 84] width 95 height 14
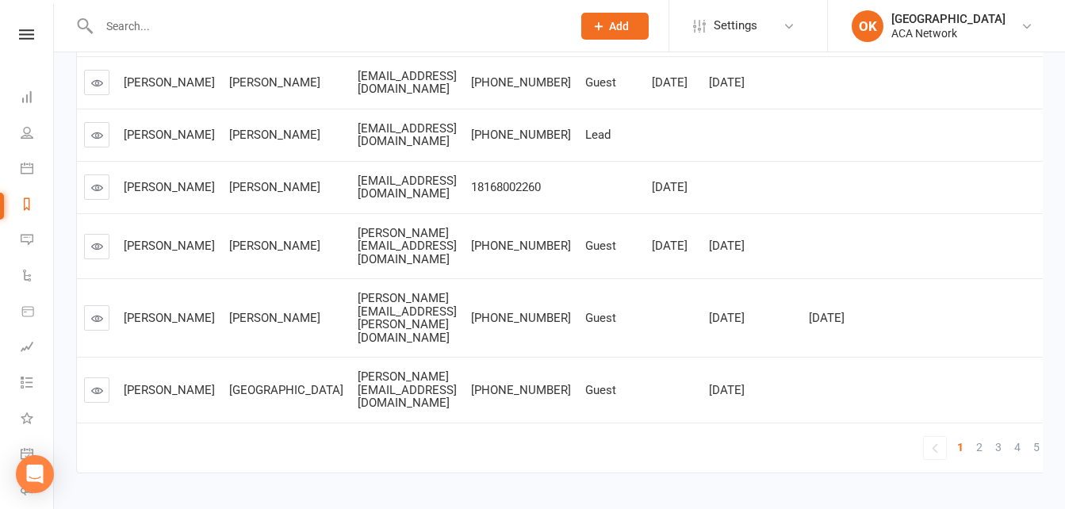
scroll to position [532, 0]
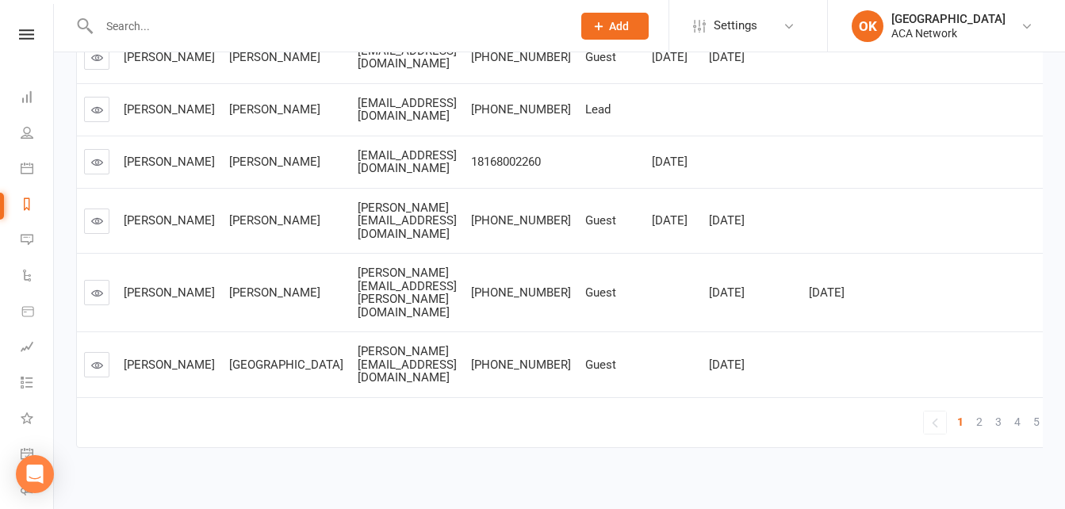
click at [98, 300] on link at bounding box center [96, 292] width 25 height 25
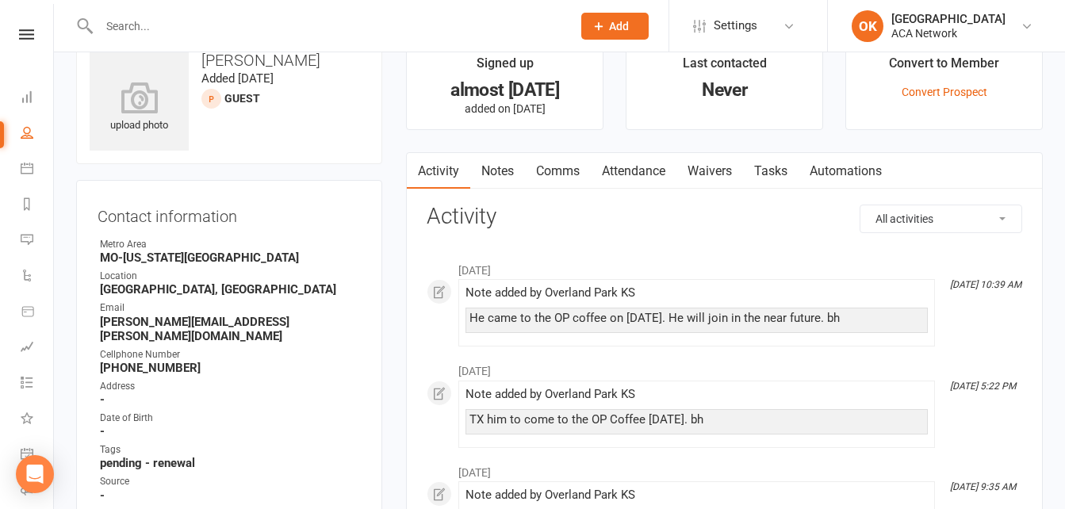
scroll to position [79, 0]
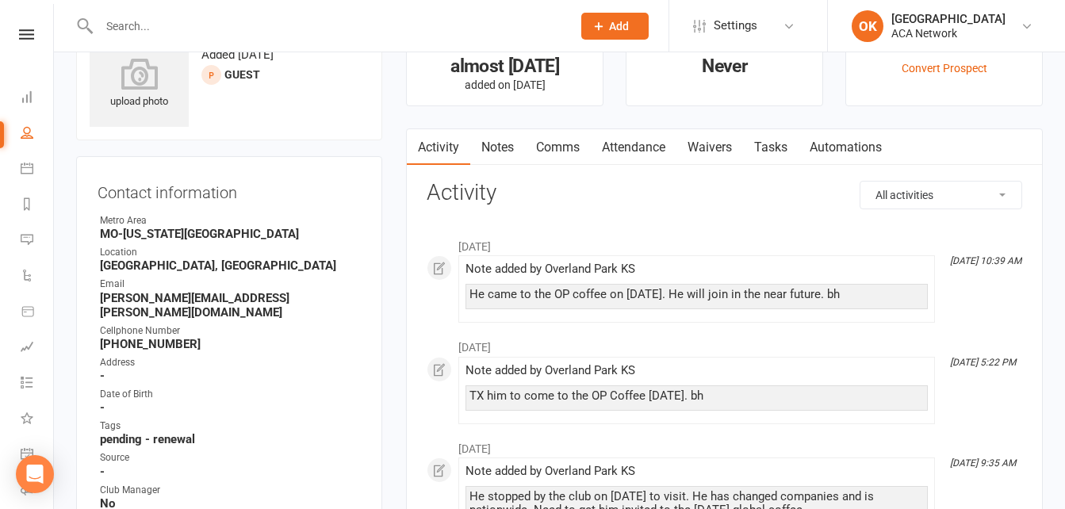
click at [491, 149] on link "Notes" at bounding box center [497, 147] width 55 height 36
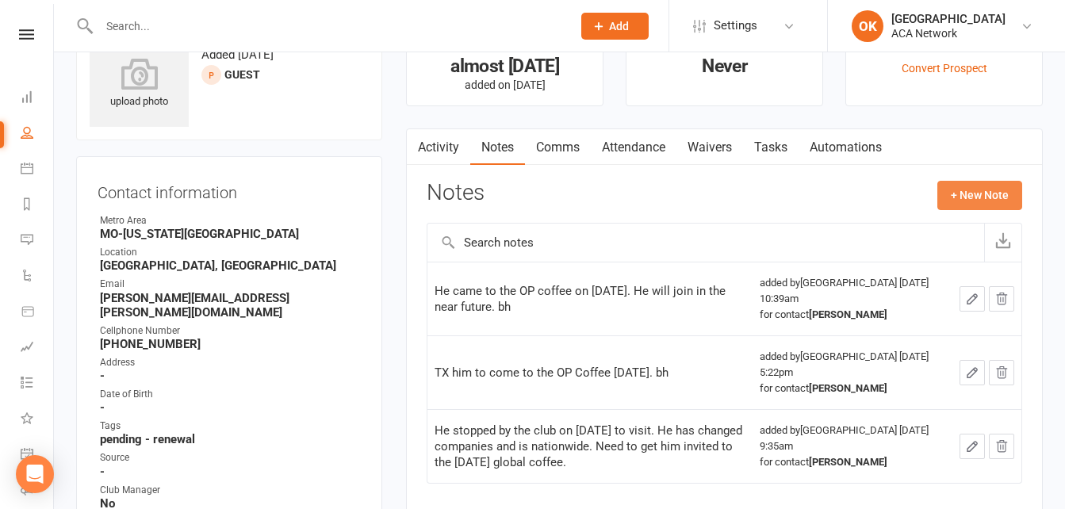
click at [975, 201] on button "+ New Note" at bounding box center [979, 195] width 85 height 29
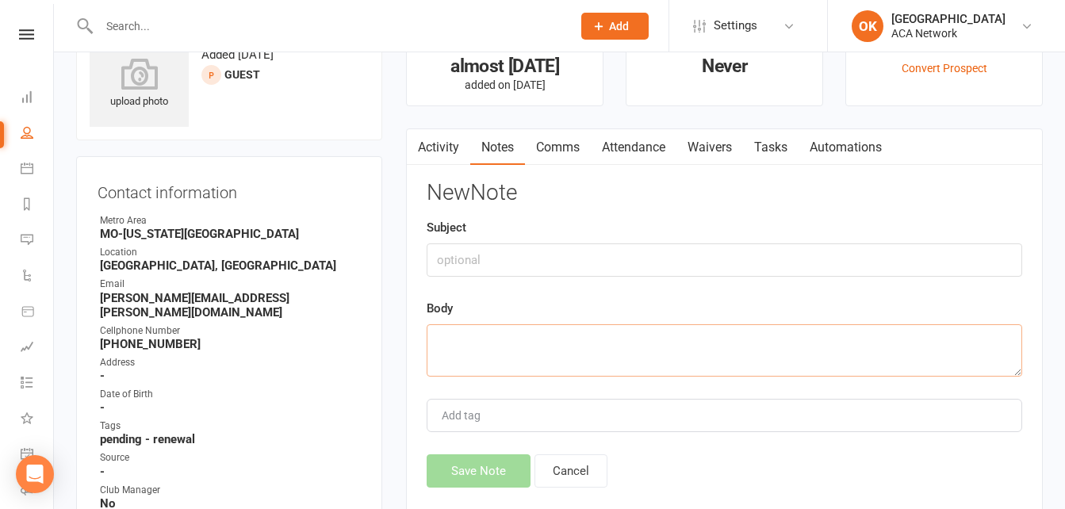
click at [436, 333] on textarea at bounding box center [725, 350] width 596 height 52
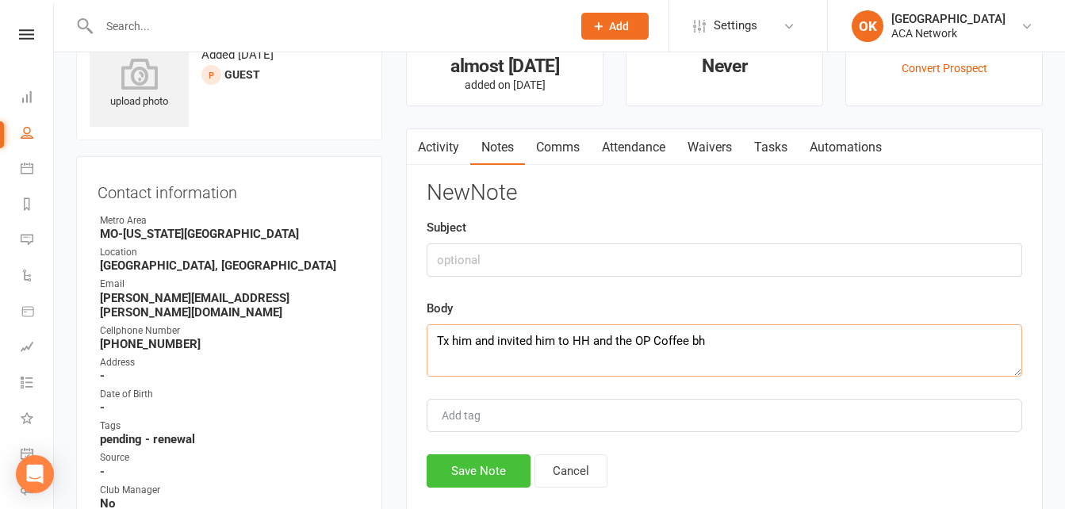
type textarea "Tx him and invited him to HH and the OP Coffee bh"
click at [466, 468] on button "Save Note" at bounding box center [479, 470] width 104 height 33
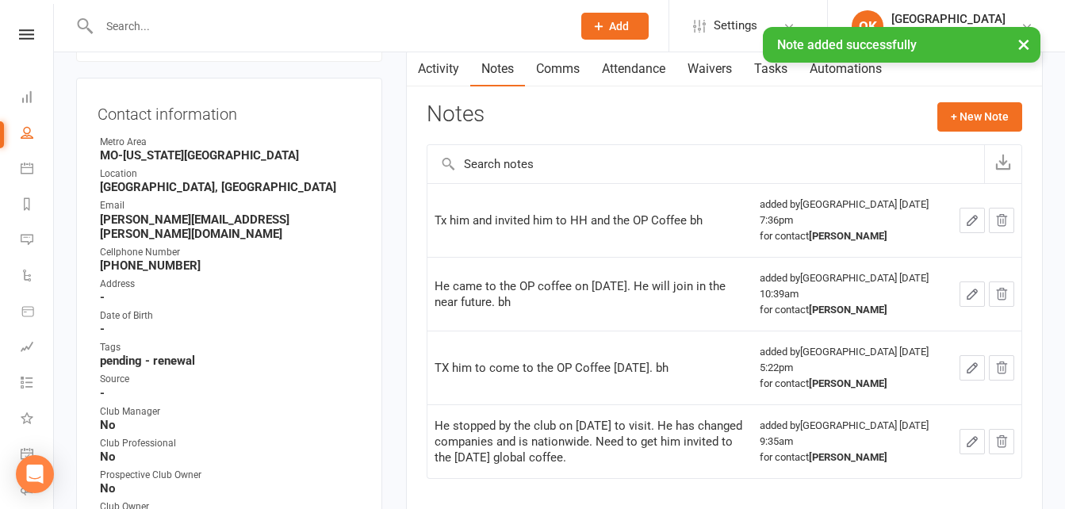
scroll to position [555, 0]
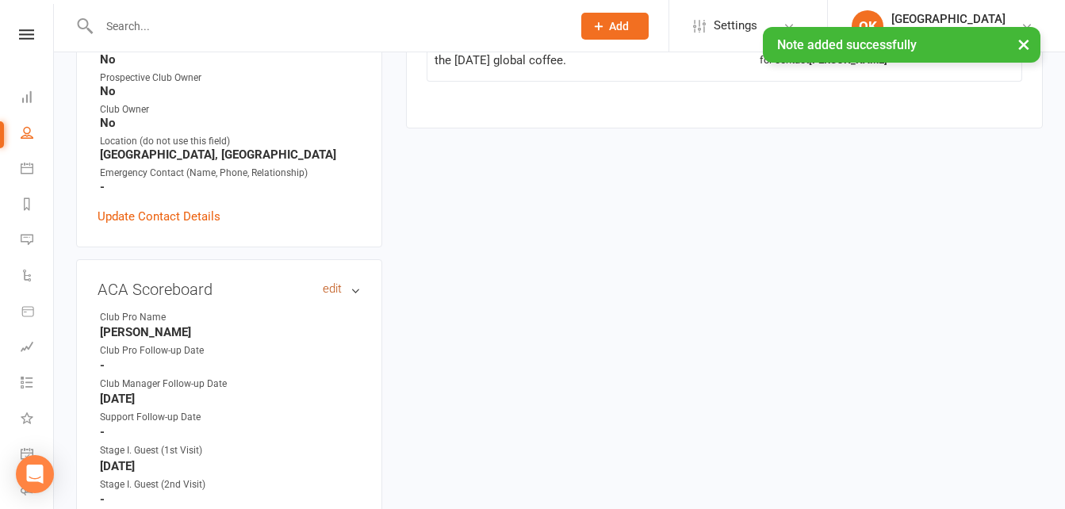
click at [333, 282] on link "edit" at bounding box center [332, 288] width 19 height 13
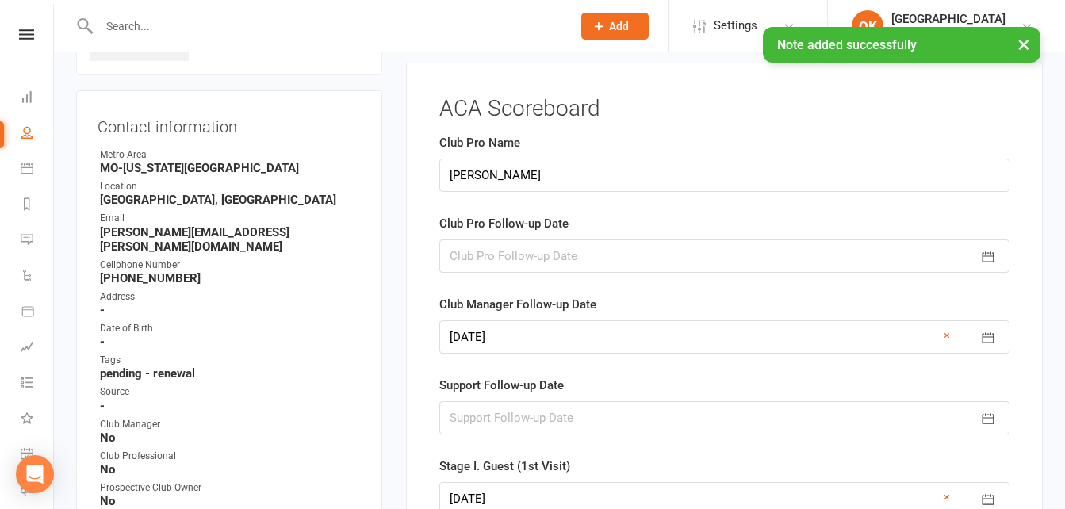
scroll to position [128, 0]
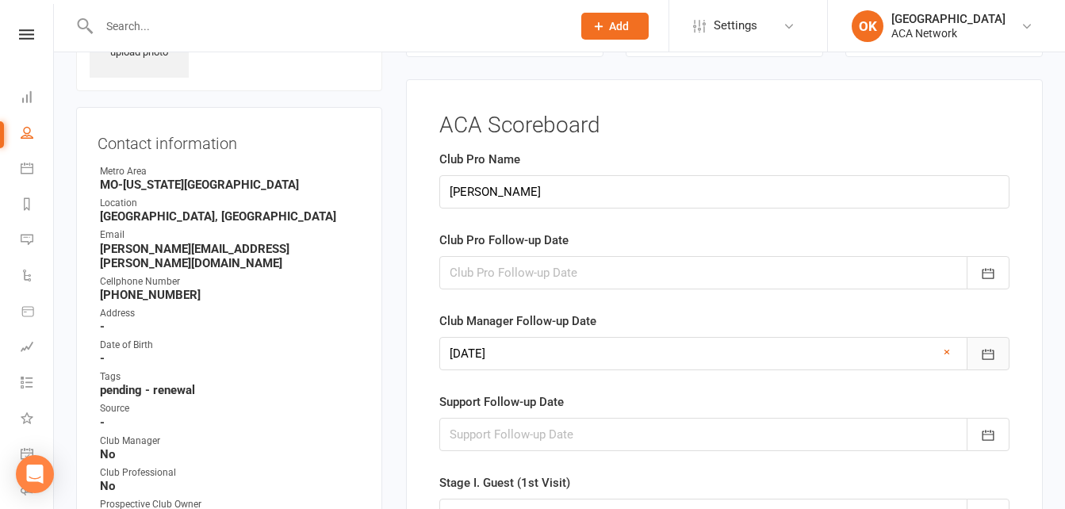
click at [982, 354] on icon "button" at bounding box center [988, 355] width 16 height 16
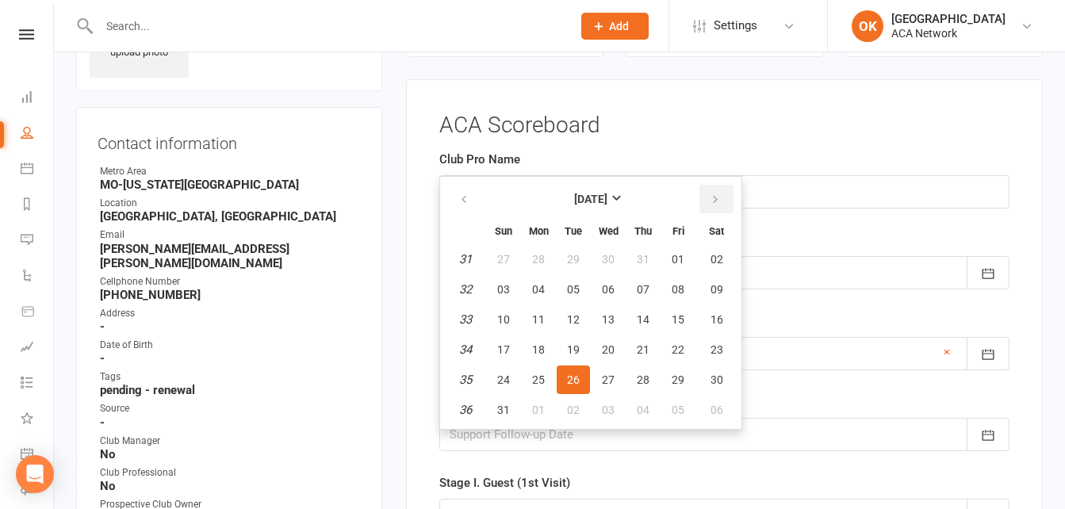
click at [715, 198] on icon "button" at bounding box center [715, 199] width 11 height 13
click at [573, 377] on span "30" at bounding box center [573, 380] width 13 height 13
type input "30 Sep 2025"
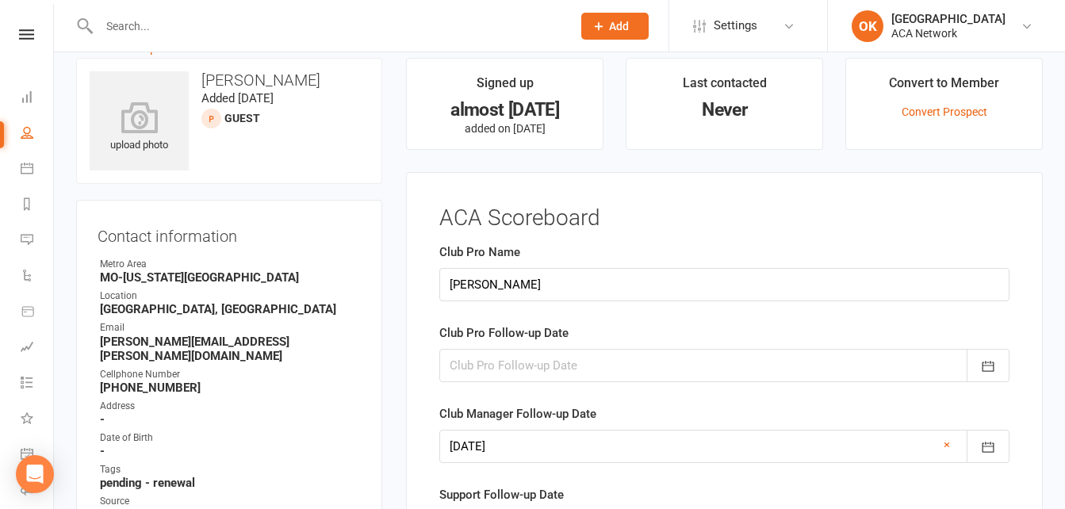
scroll to position [0, 0]
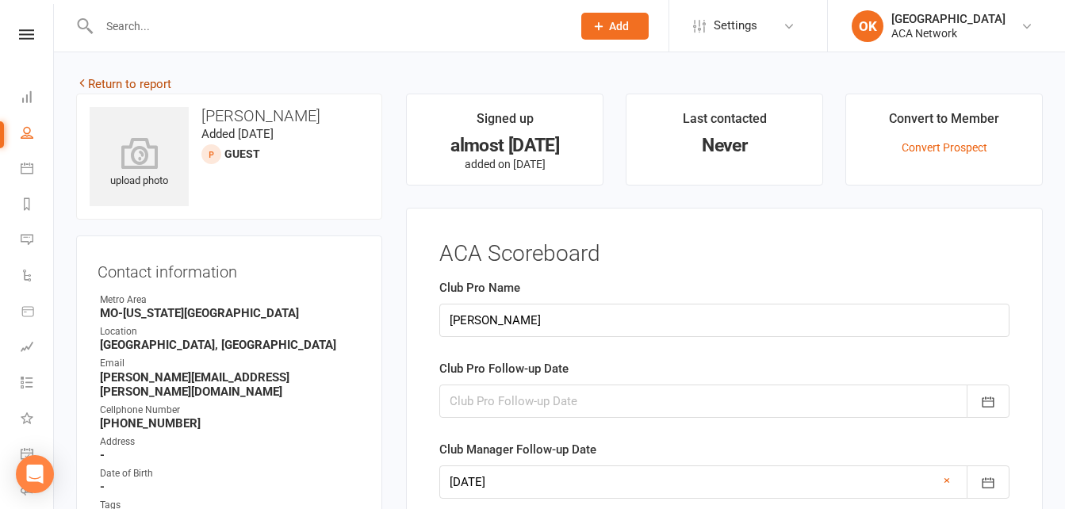
click at [112, 82] on link "Return to report" at bounding box center [123, 84] width 95 height 14
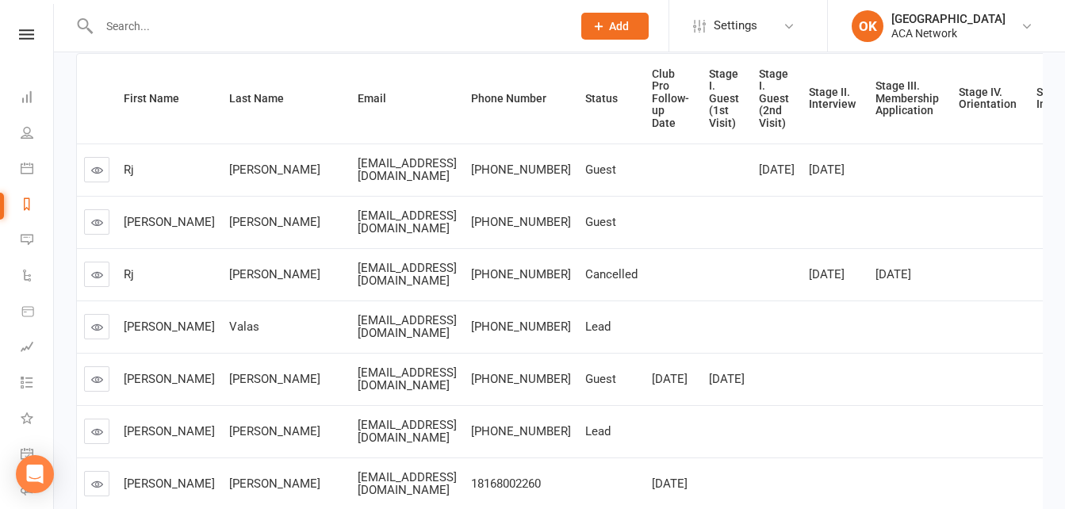
scroll to position [238, 0]
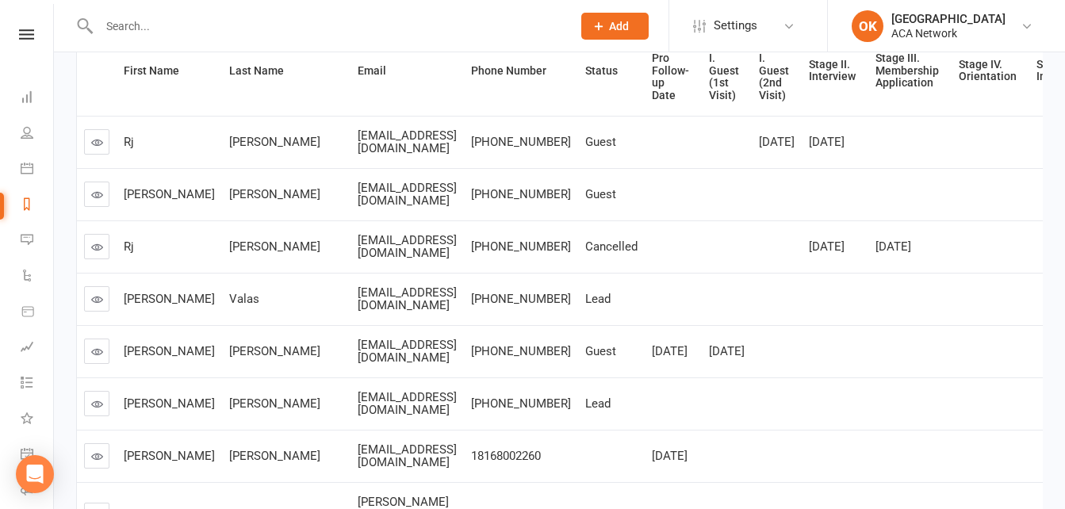
click at [97, 358] on icon at bounding box center [97, 352] width 12 height 12
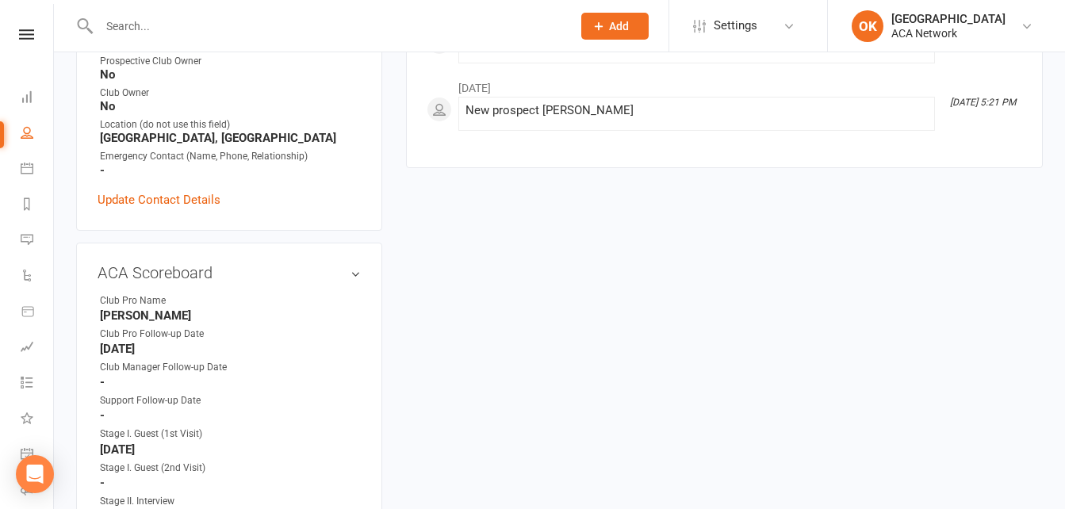
scroll to position [634, 0]
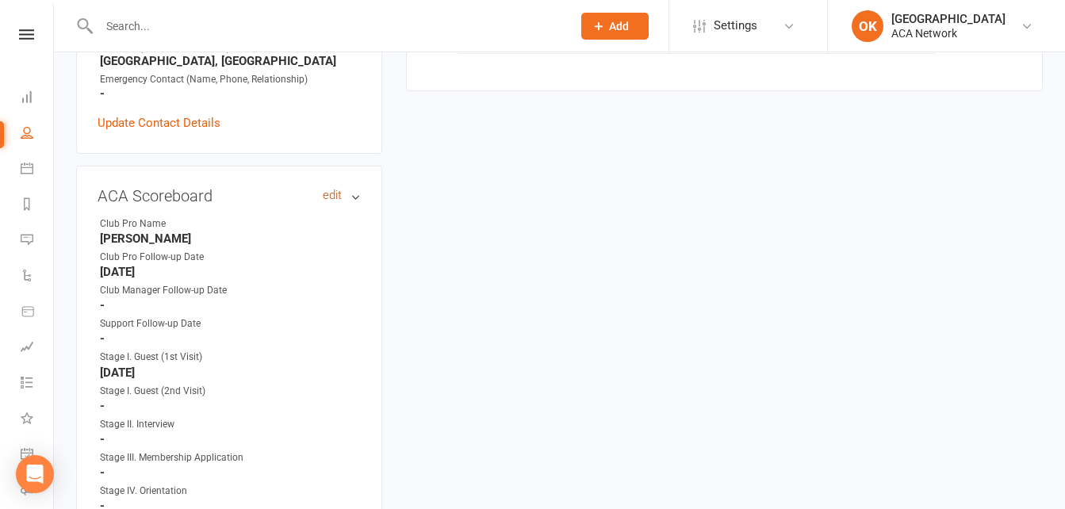
click at [337, 198] on link "edit" at bounding box center [332, 195] width 19 height 13
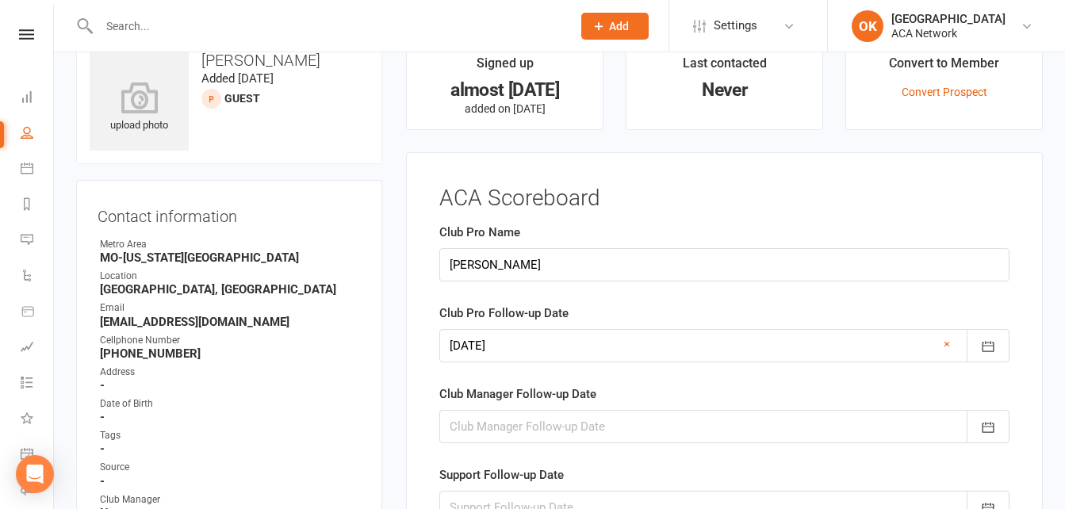
scroll to position [49, 0]
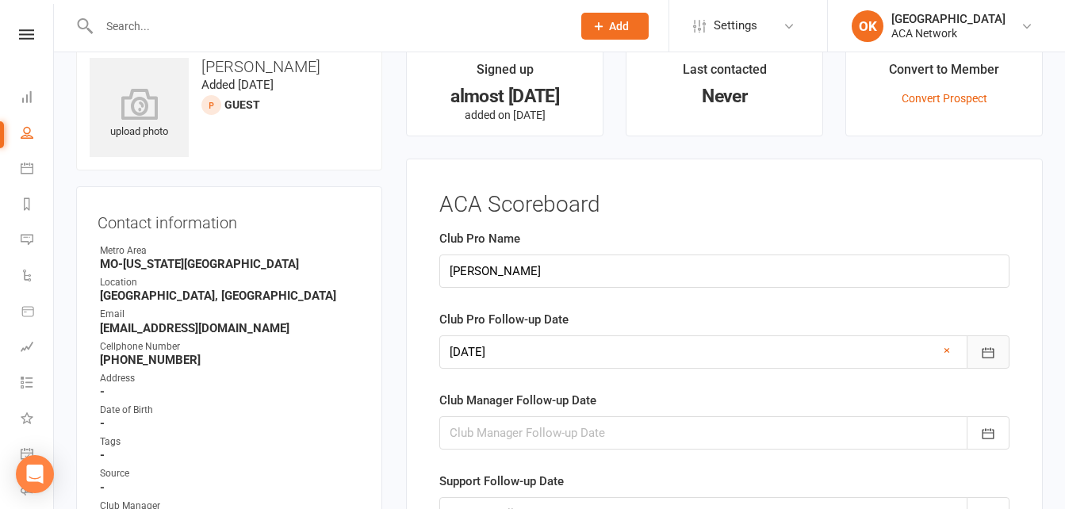
click at [985, 355] on icon "button" at bounding box center [988, 353] width 16 height 16
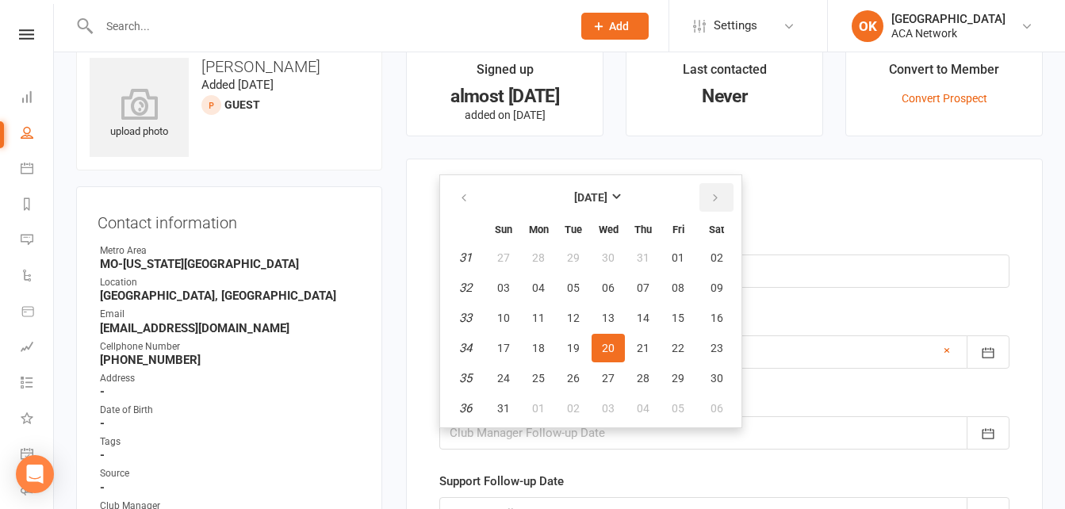
click at [718, 192] on icon "button" at bounding box center [715, 198] width 11 height 13
click at [575, 353] on span "23" at bounding box center [573, 348] width 13 height 13
type input "23 Sep 2025"
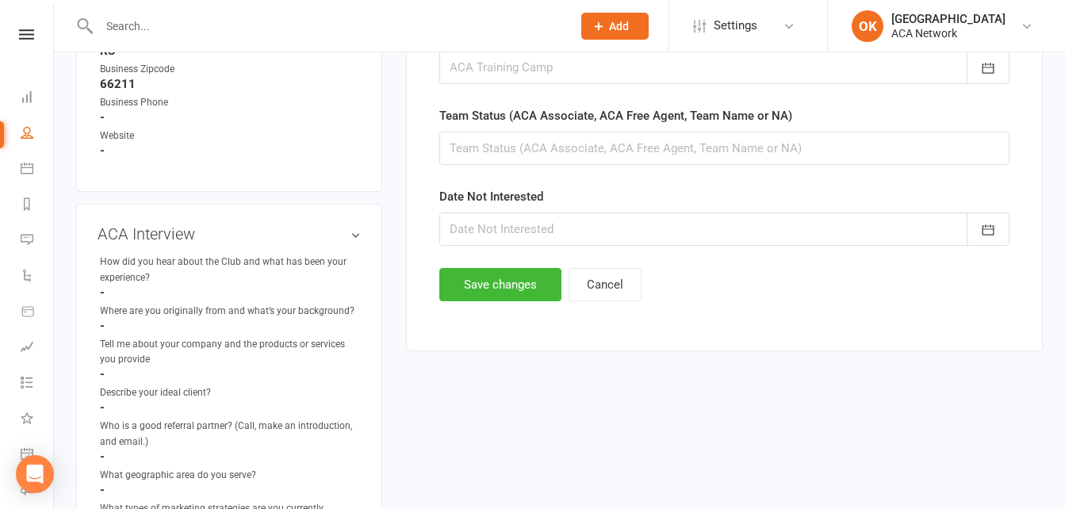
scroll to position [1080, 0]
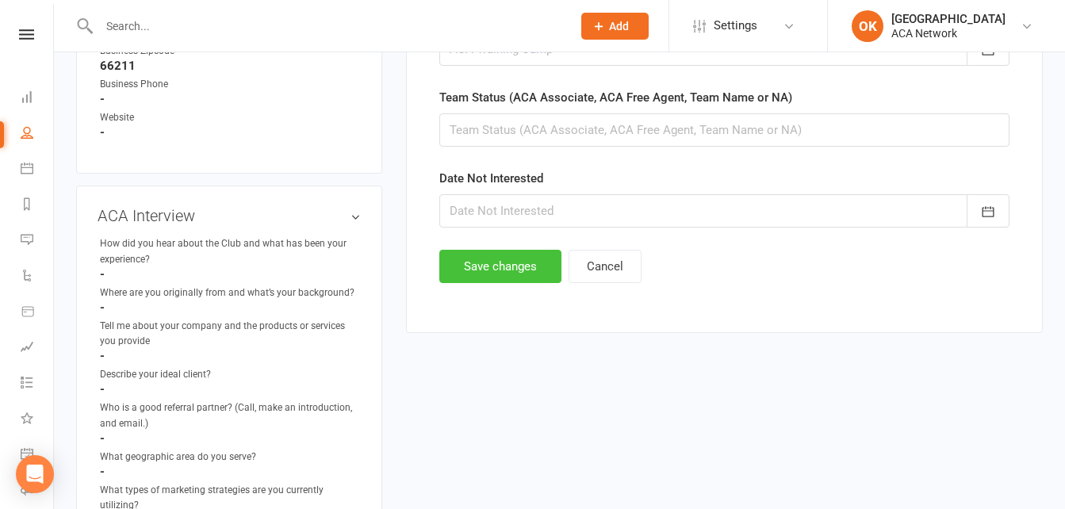
click at [511, 270] on button "Save changes" at bounding box center [500, 266] width 122 height 33
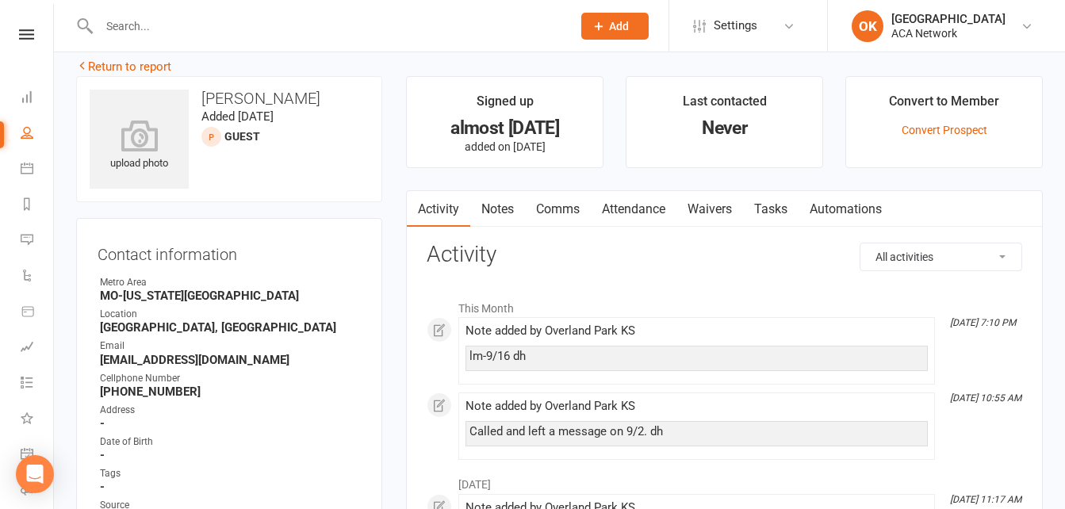
scroll to position [0, 0]
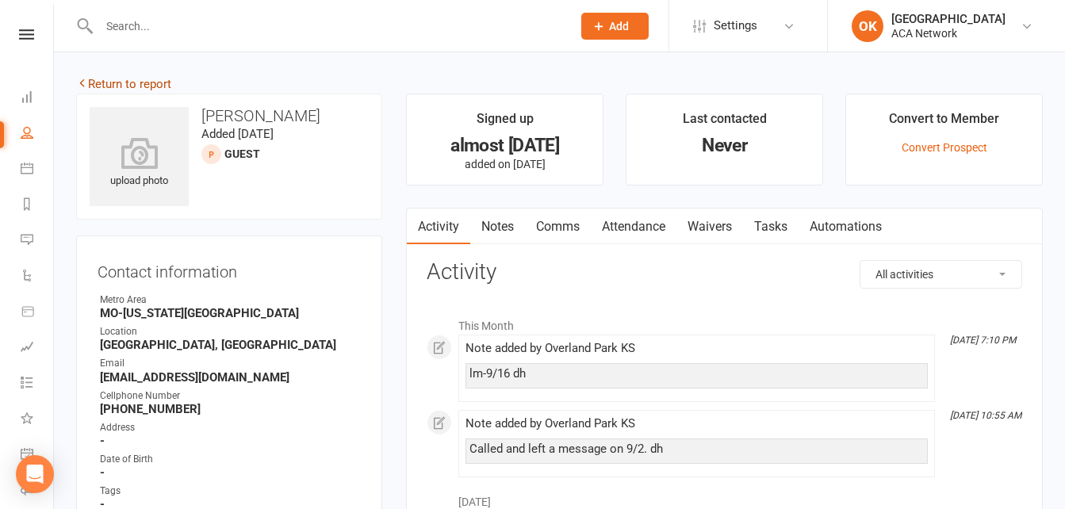
click at [118, 85] on link "Return to report" at bounding box center [123, 84] width 95 height 14
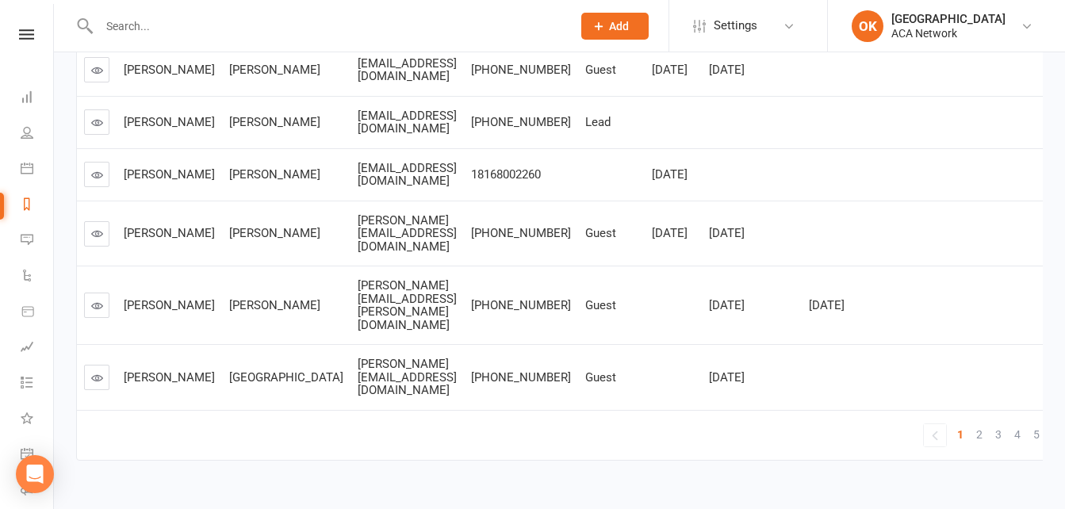
scroll to position [532, 0]
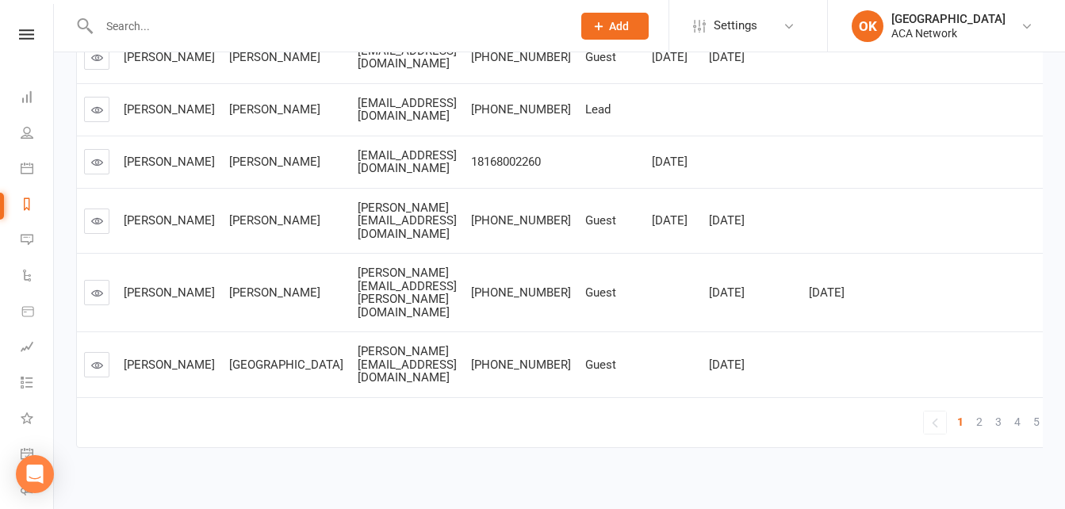
click at [99, 359] on icon at bounding box center [97, 365] width 12 height 12
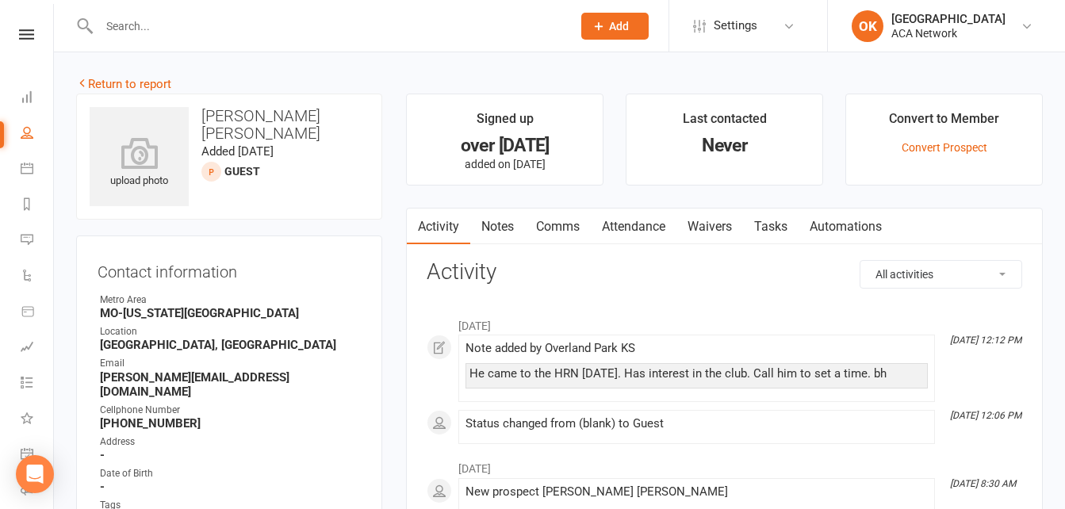
click at [499, 232] on link "Notes" at bounding box center [497, 227] width 55 height 36
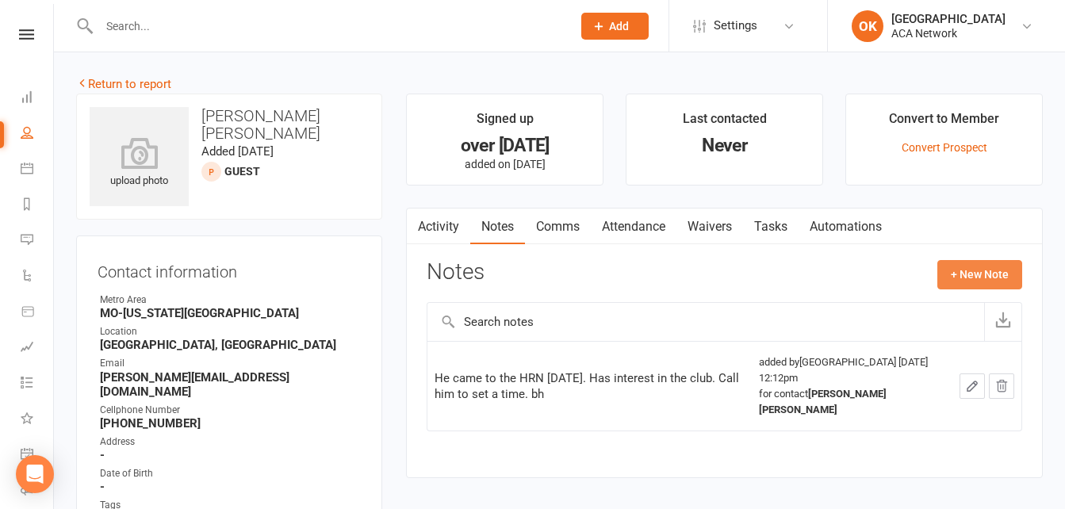
click at [973, 276] on button "+ New Note" at bounding box center [979, 274] width 85 height 29
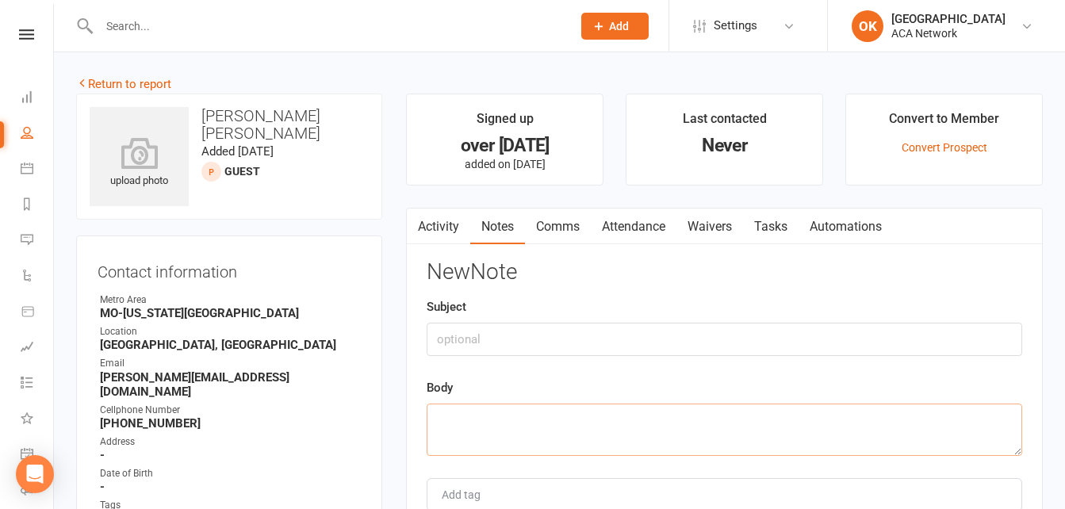
click at [468, 410] on textarea at bounding box center [725, 430] width 596 height 52
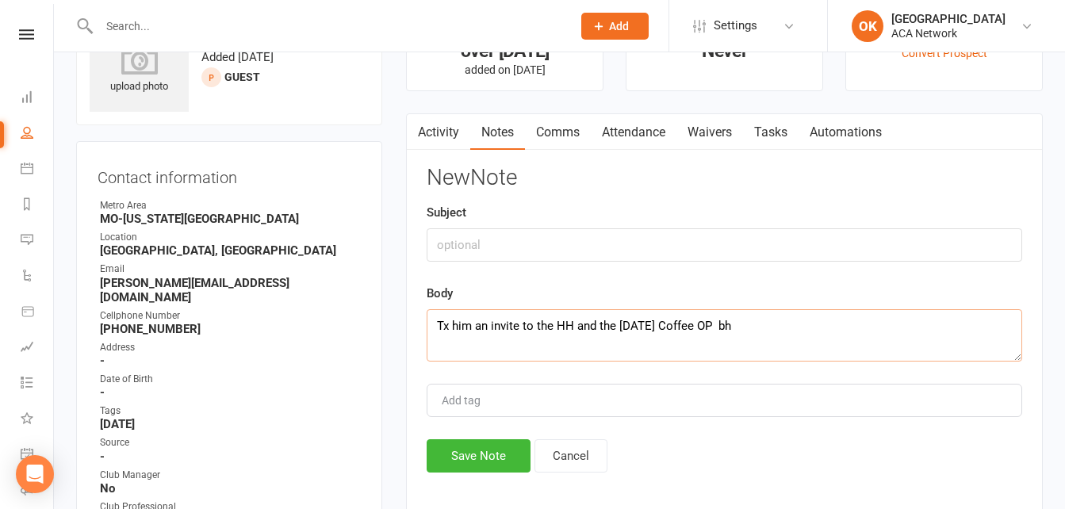
scroll to position [238, 0]
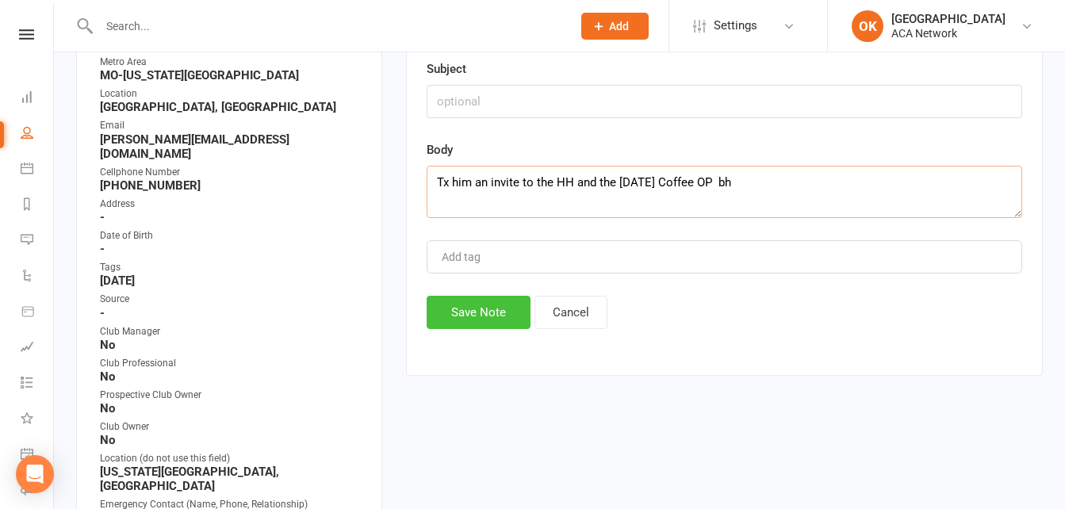
type textarea "Tx him an invite to the HH and the Friday Coffee OP bh"
click at [484, 298] on button "Save Note" at bounding box center [479, 312] width 104 height 33
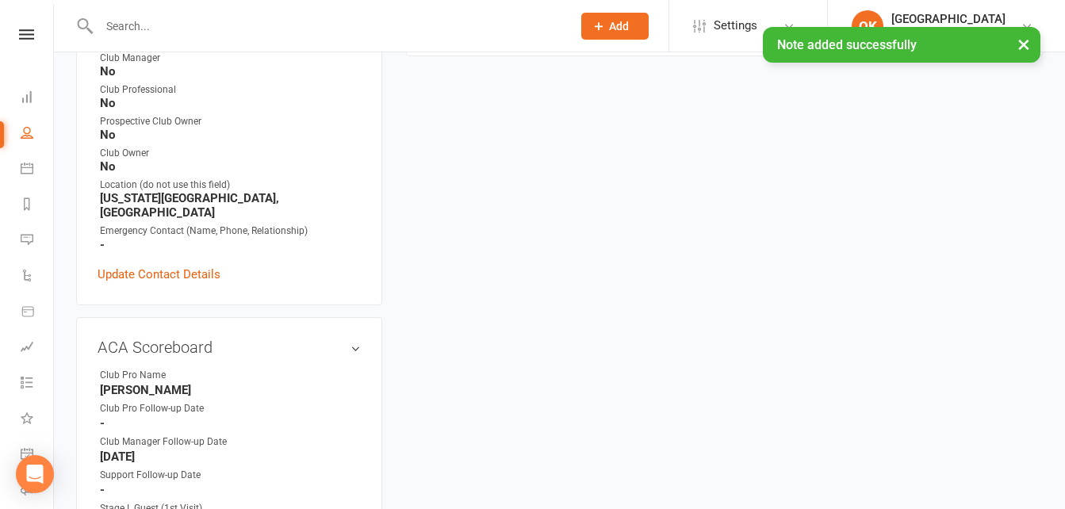
scroll to position [555, 0]
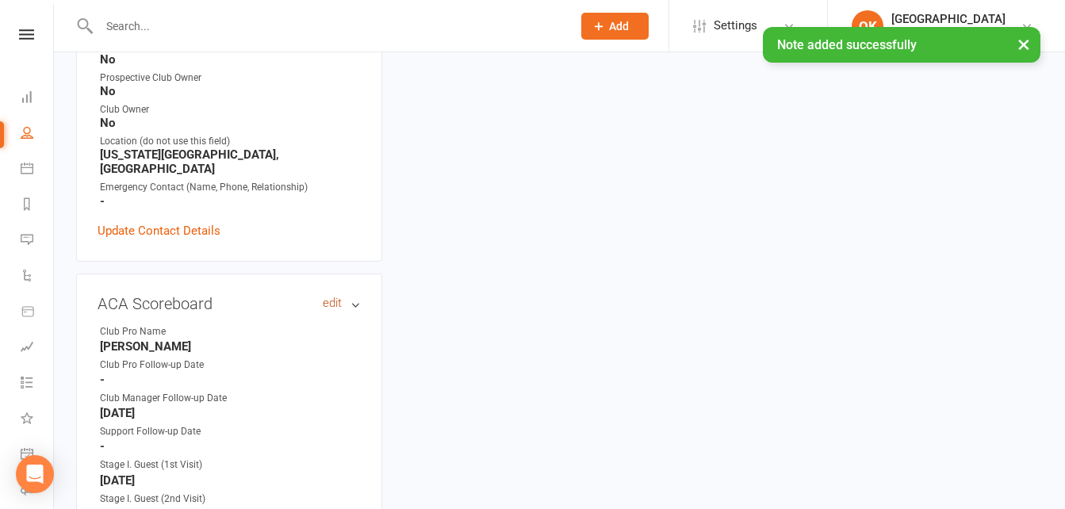
click at [337, 297] on link "edit" at bounding box center [332, 303] width 19 height 13
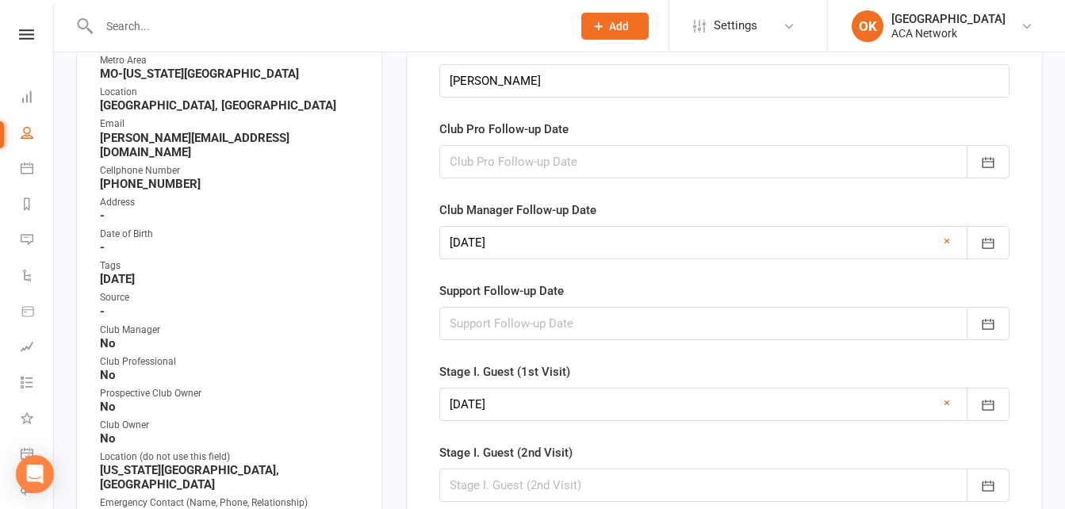
scroll to position [128, 0]
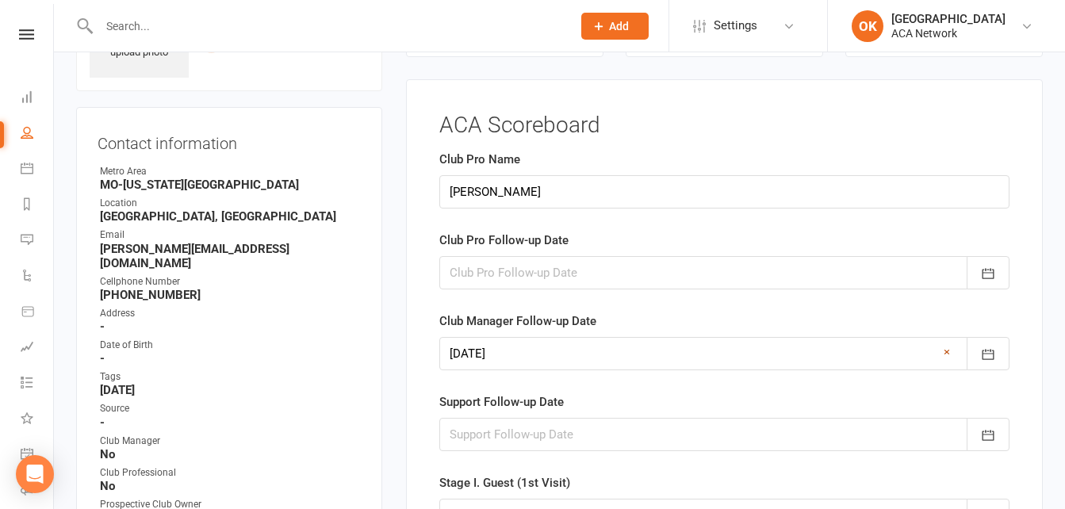
click at [948, 351] on link "×" at bounding box center [947, 352] width 6 height 19
click at [540, 265] on div at bounding box center [724, 272] width 570 height 33
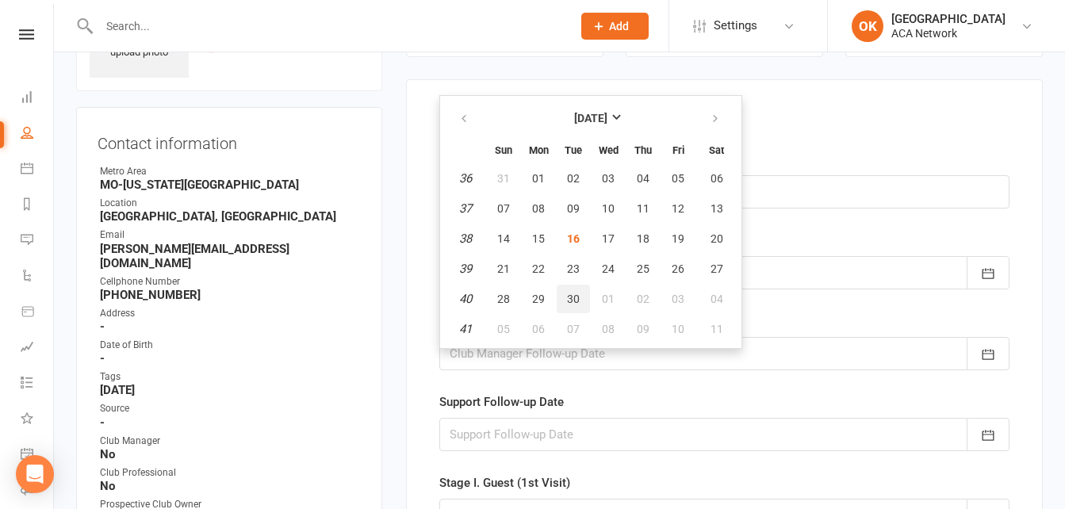
click at [582, 297] on button "30" at bounding box center [573, 299] width 33 height 29
type input "30 Sep 2025"
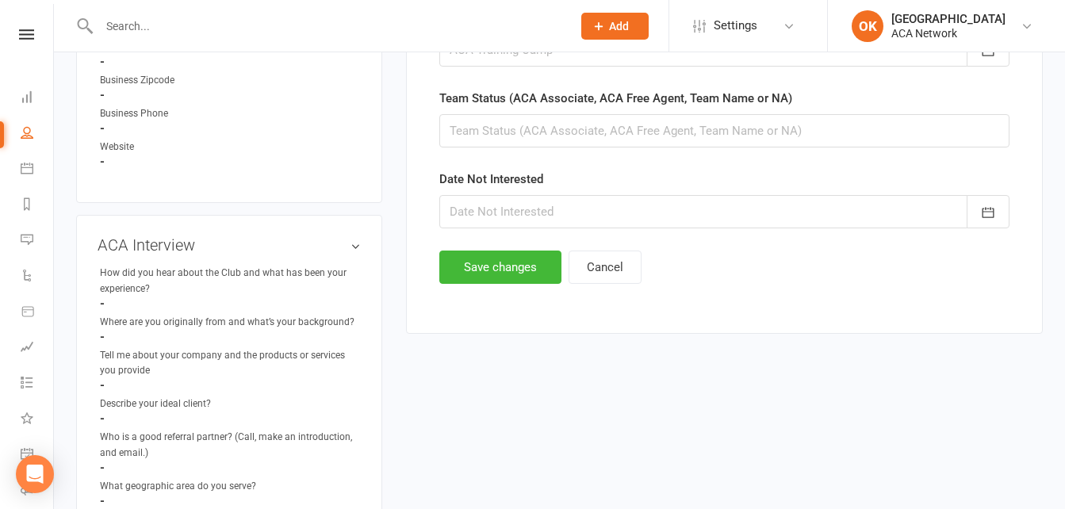
scroll to position [1080, 0]
click at [502, 270] on button "Save changes" at bounding box center [500, 266] width 122 height 33
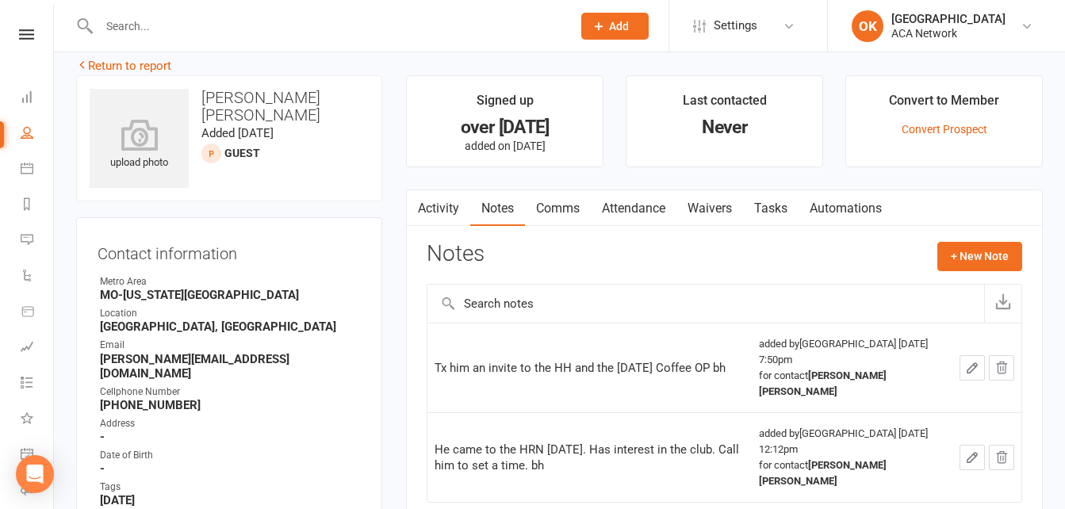
scroll to position [0, 0]
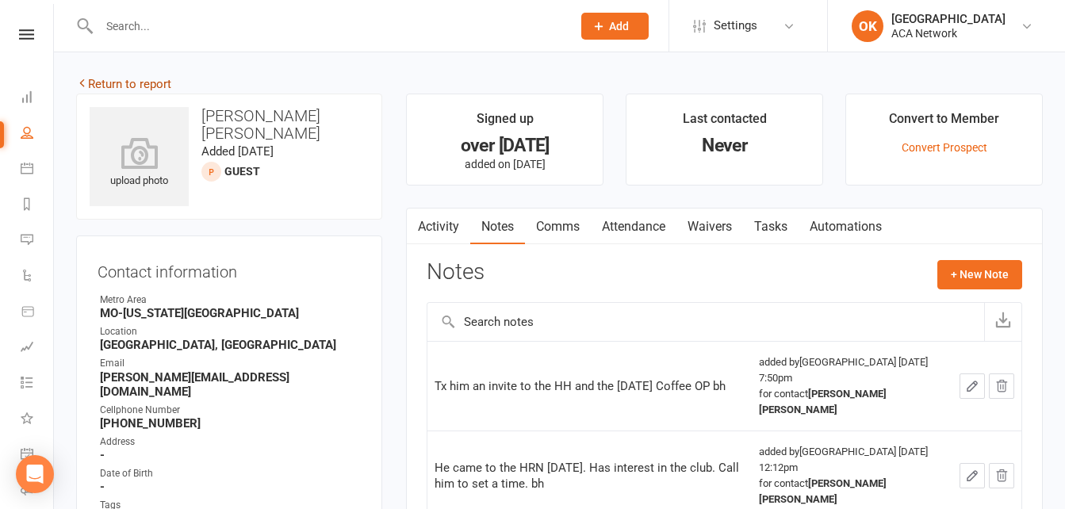
click at [148, 90] on link "Return to report" at bounding box center [123, 84] width 95 height 14
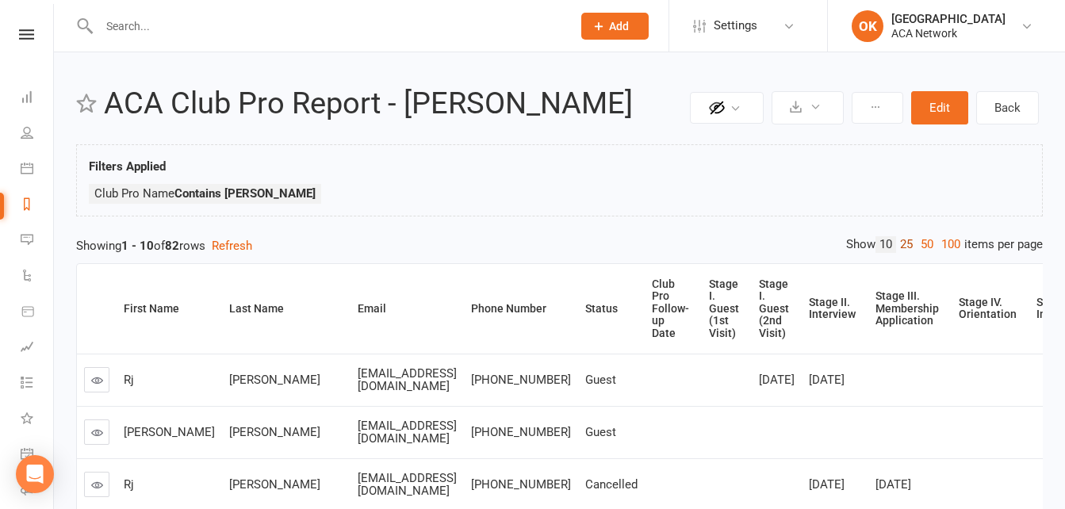
click at [903, 246] on link "25" at bounding box center [906, 244] width 21 height 17
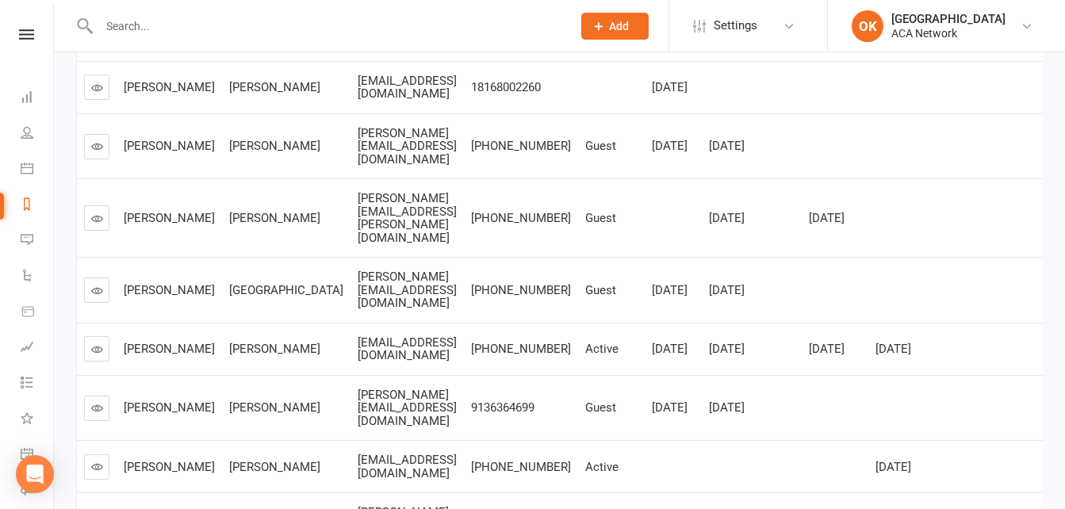
scroll to position [634, 0]
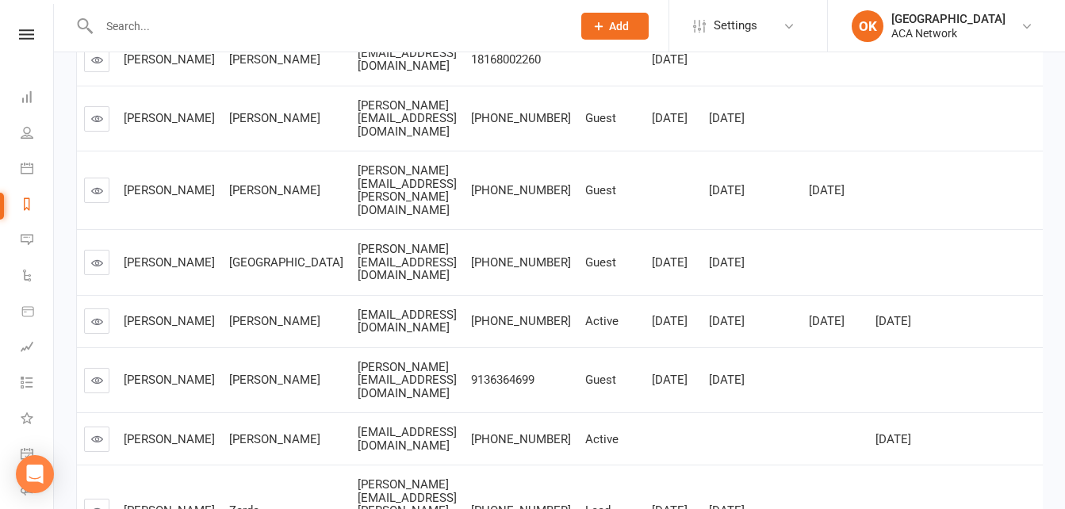
click at [97, 316] on icon at bounding box center [97, 322] width 12 height 12
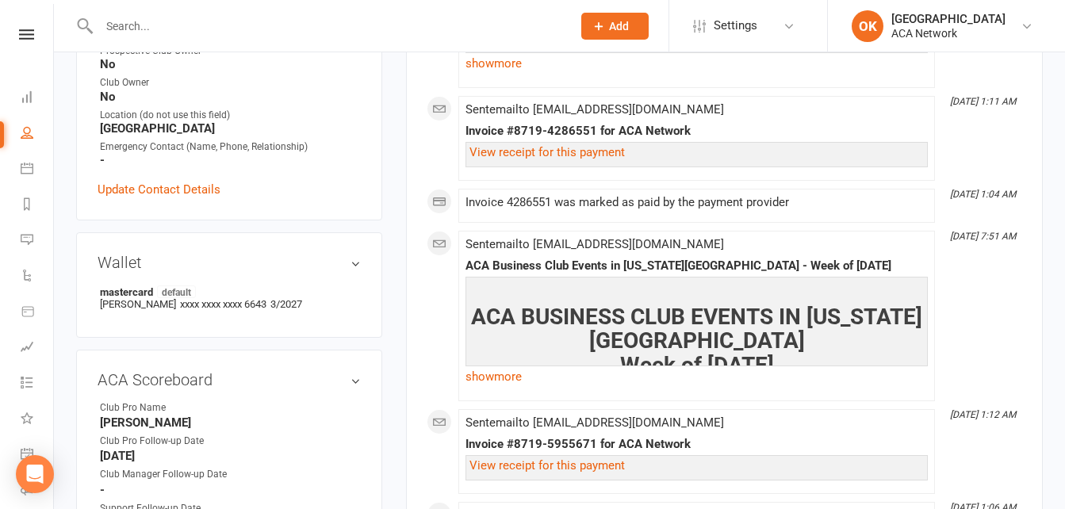
scroll to position [714, 0]
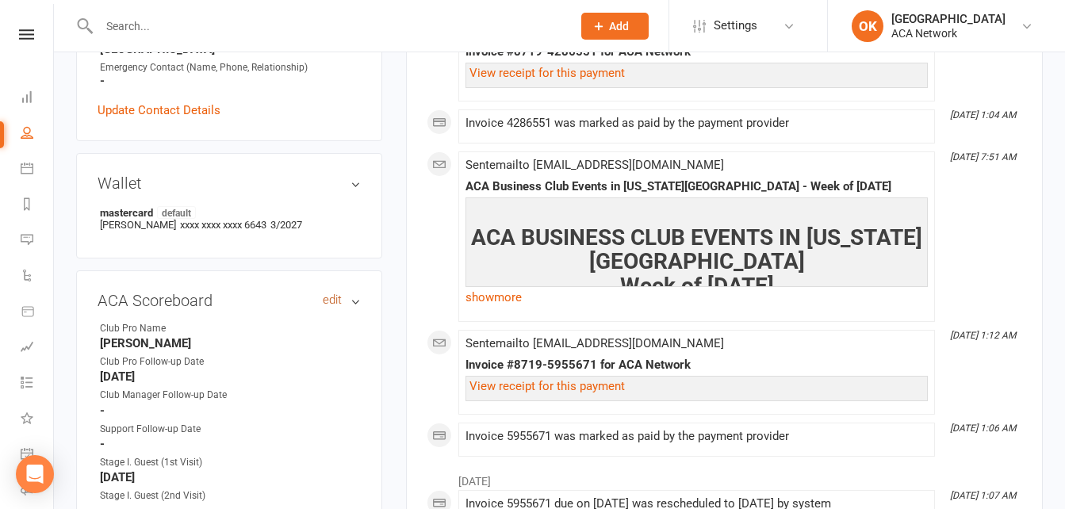
click at [328, 297] on link "edit" at bounding box center [332, 299] width 19 height 13
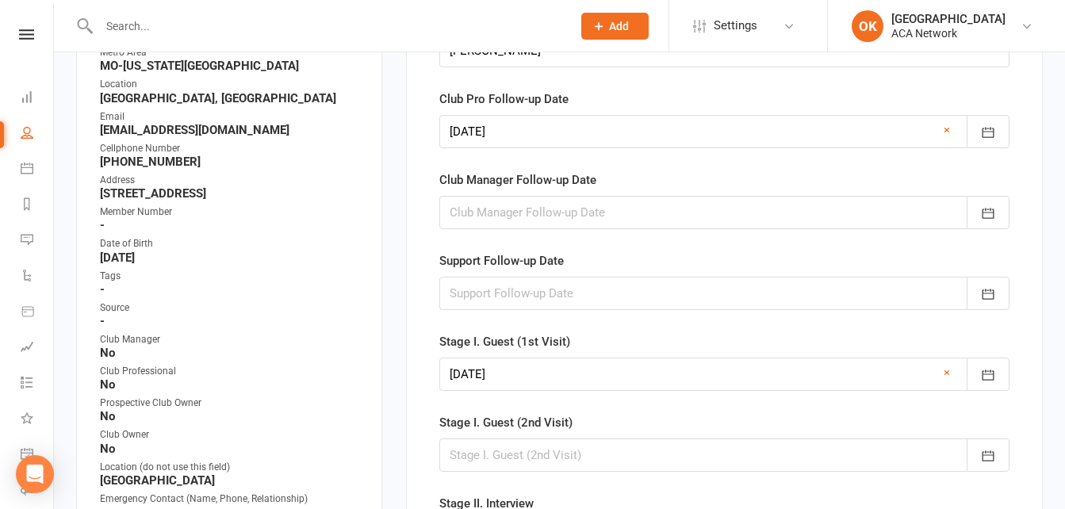
scroll to position [141, 0]
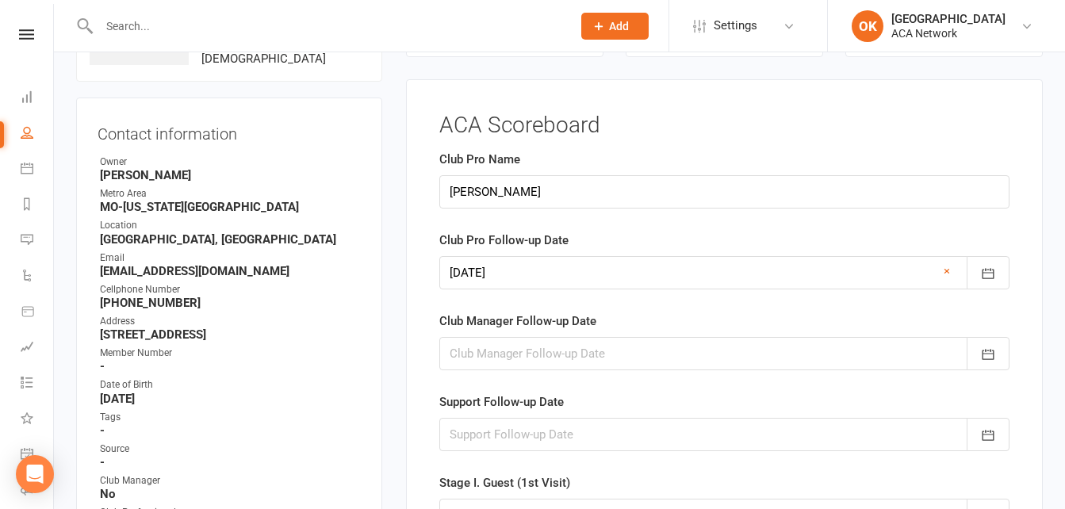
click at [947, 268] on link "×" at bounding box center [947, 271] width 6 height 19
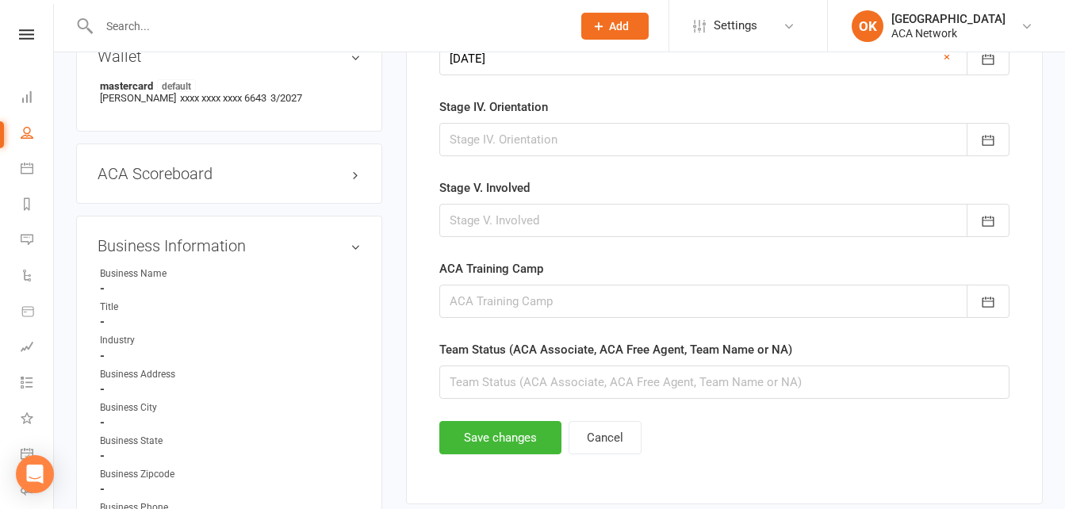
scroll to position [855, 0]
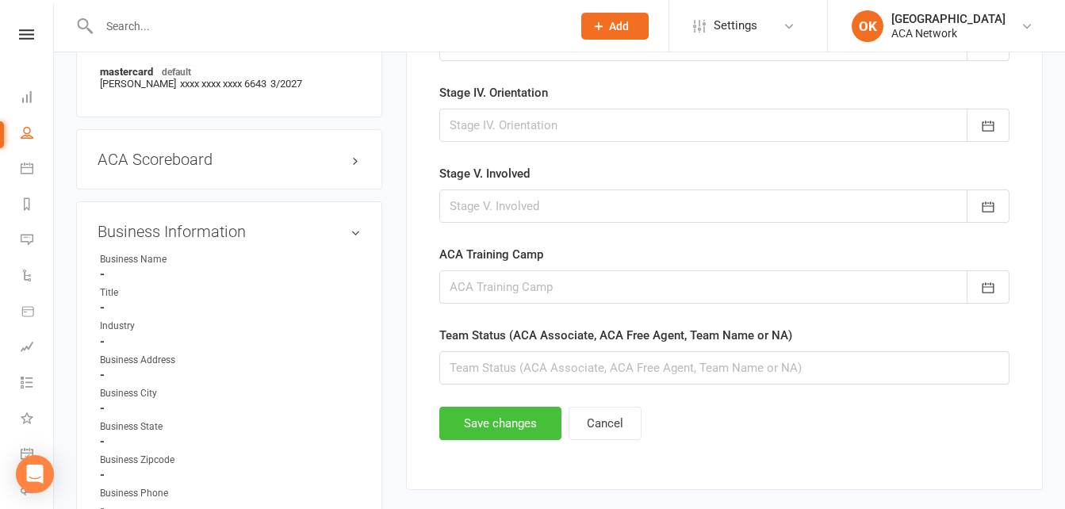
click at [523, 429] on button "Save changes" at bounding box center [500, 423] width 122 height 33
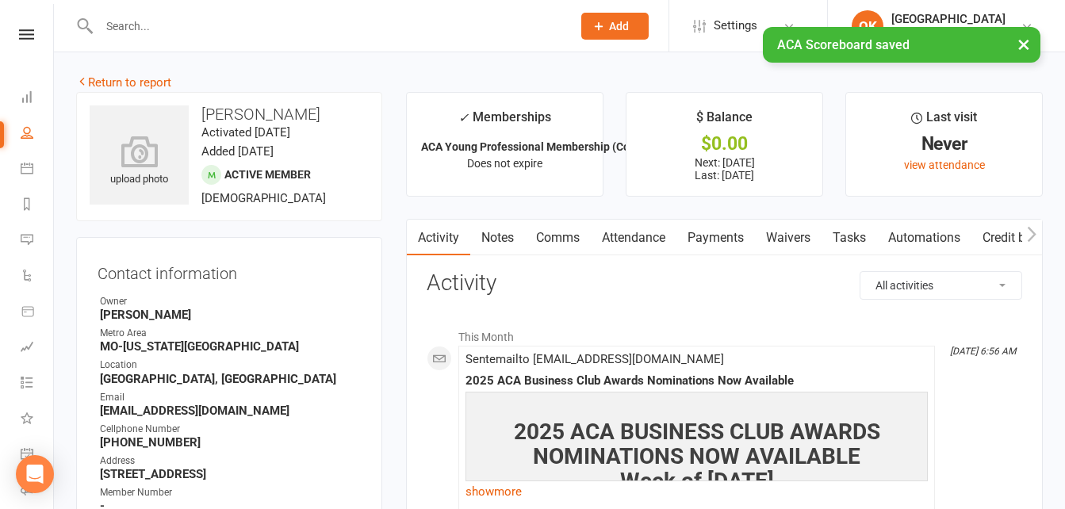
scroll to position [0, 0]
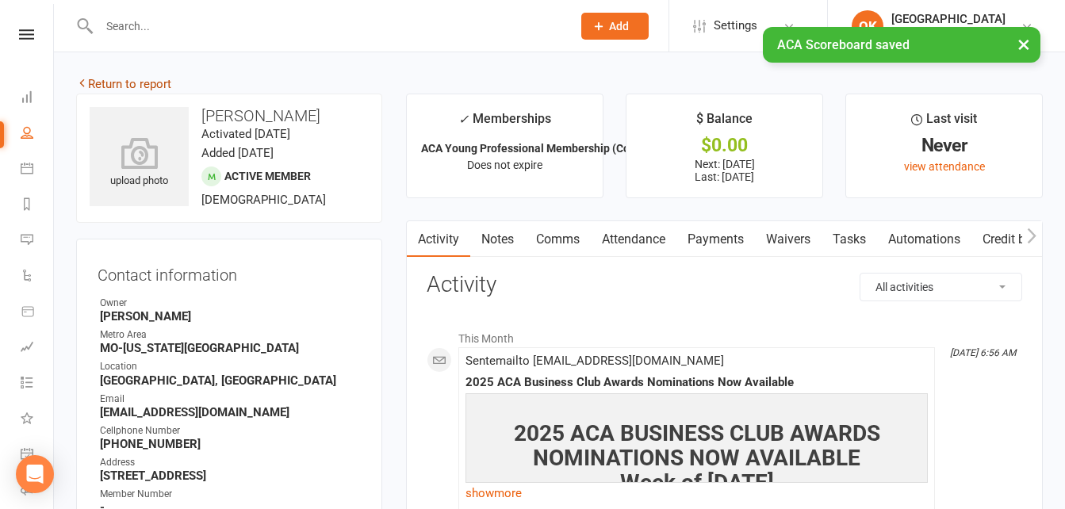
click at [130, 84] on link "Return to report" at bounding box center [123, 84] width 95 height 14
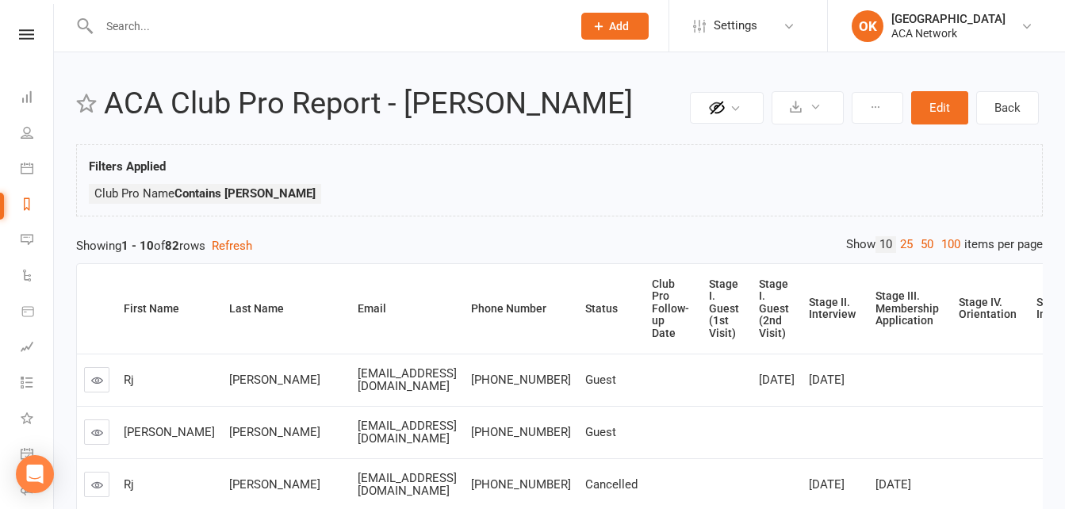
click at [900, 242] on link "25" at bounding box center [906, 244] width 21 height 17
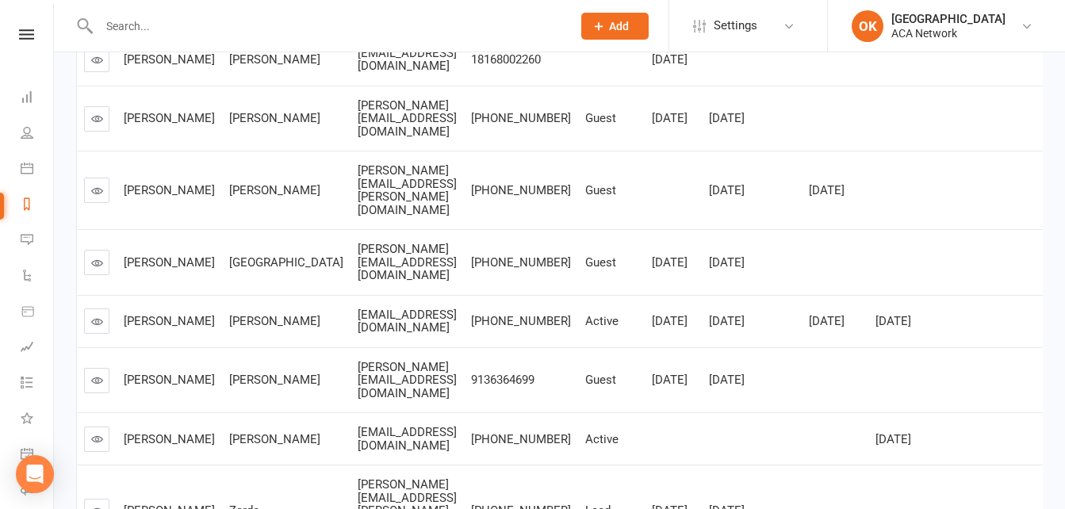
scroll to position [714, 0]
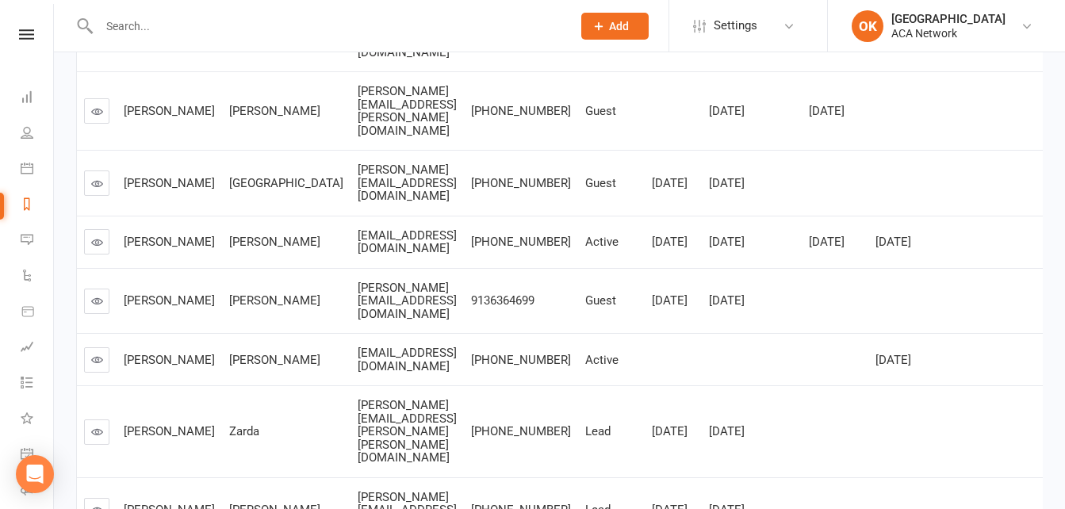
click at [94, 295] on icon at bounding box center [97, 301] width 12 height 12
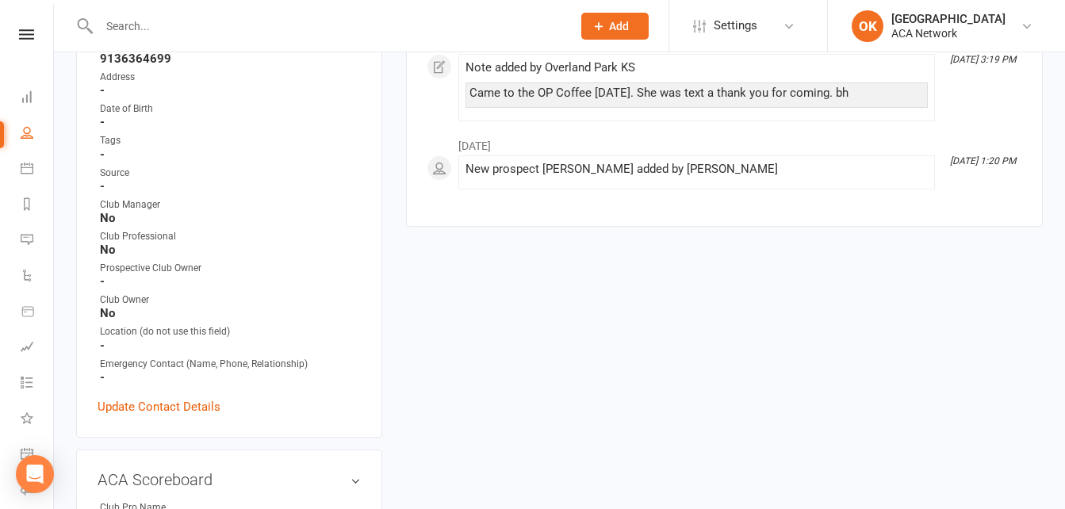
scroll to position [476, 0]
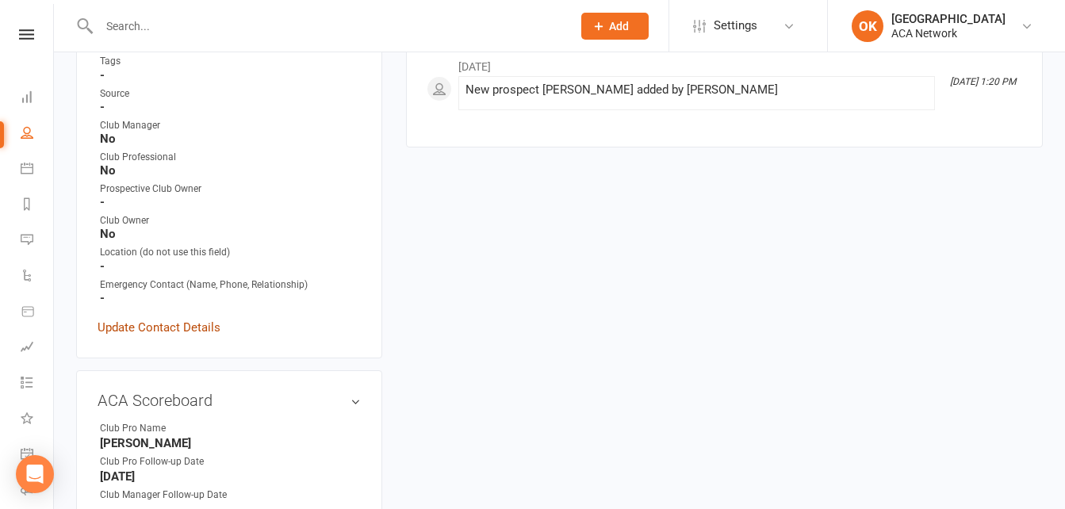
click at [180, 318] on link "Update Contact Details" at bounding box center [159, 327] width 123 height 19
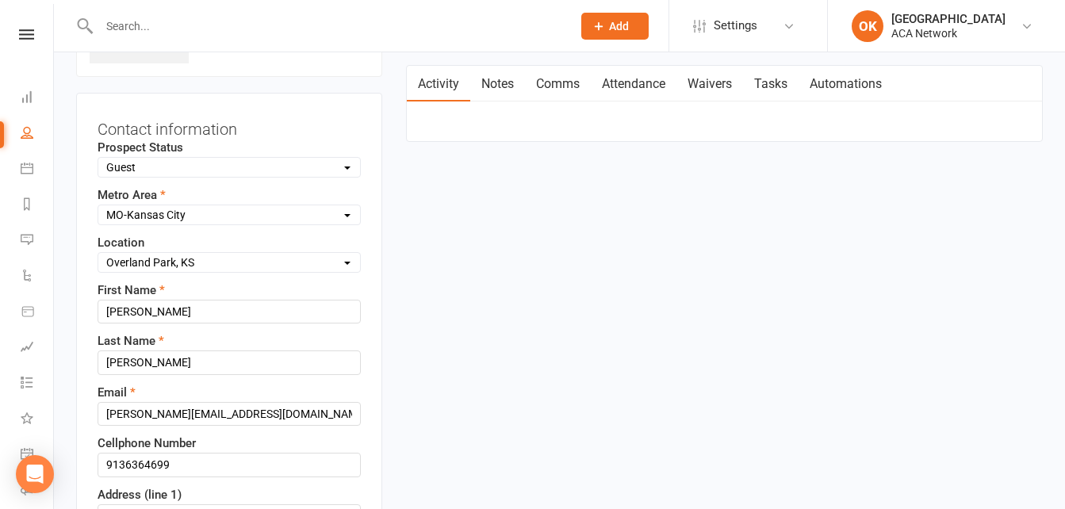
scroll to position [252, 0]
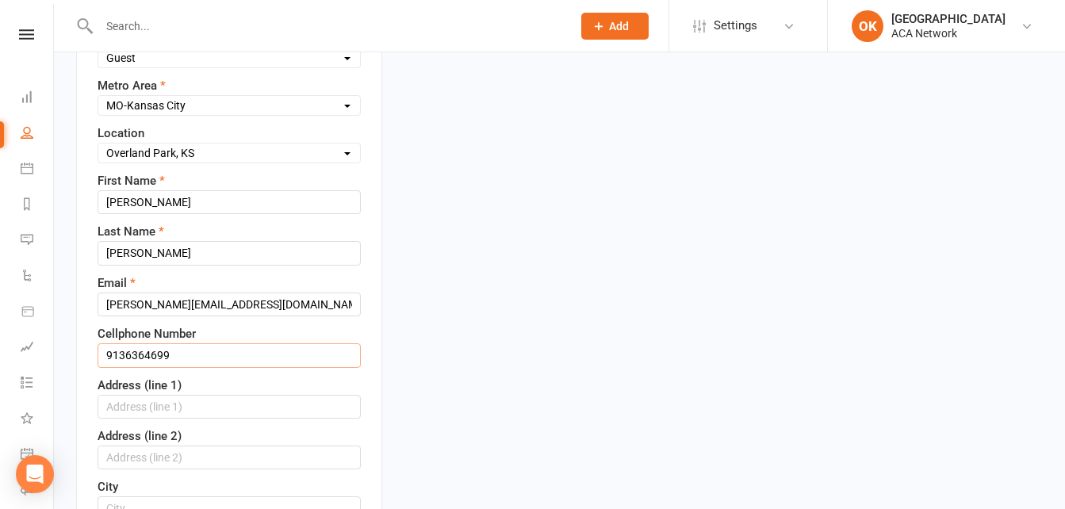
click at [127, 355] on input "9136364699" at bounding box center [229, 355] width 263 height 24
click at [175, 358] on input "913-636-4699" at bounding box center [229, 355] width 263 height 24
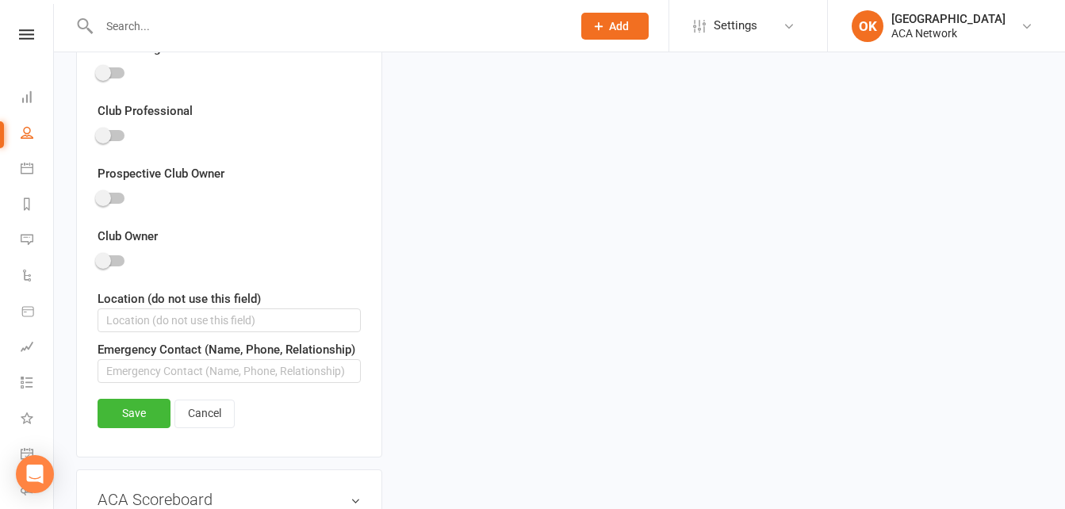
scroll to position [1204, 0]
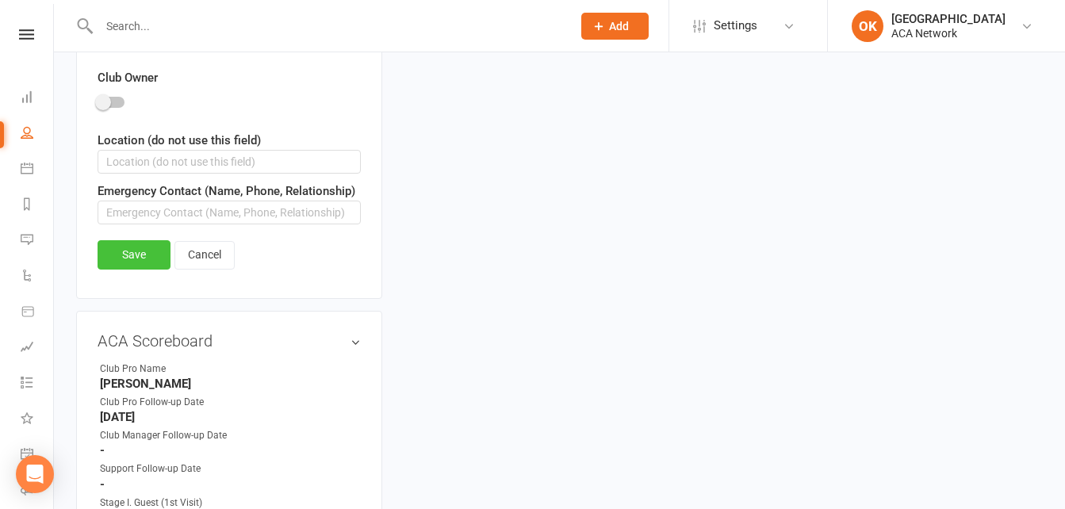
type input "913-636-4699"
click at [160, 252] on link "Save" at bounding box center [134, 254] width 73 height 29
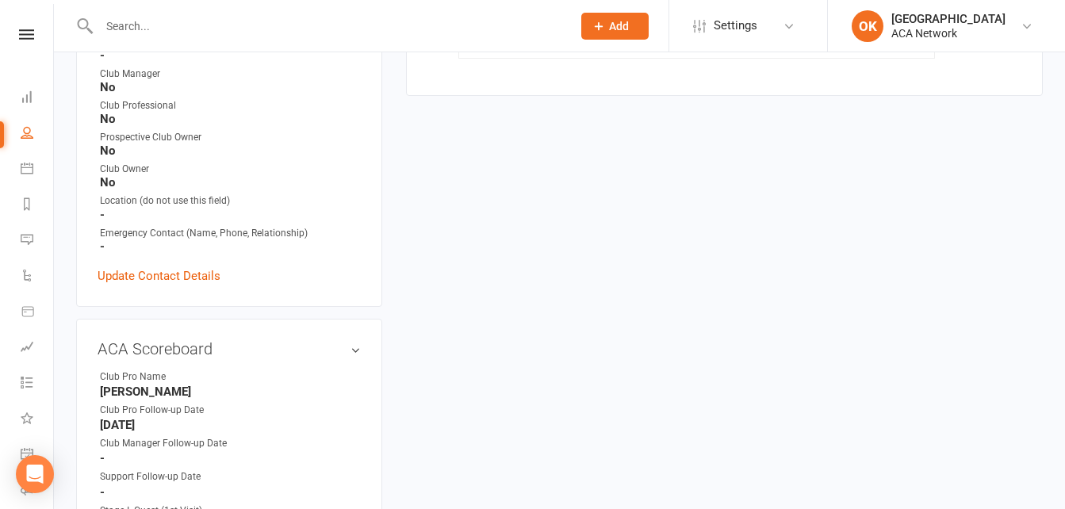
scroll to position [555, 0]
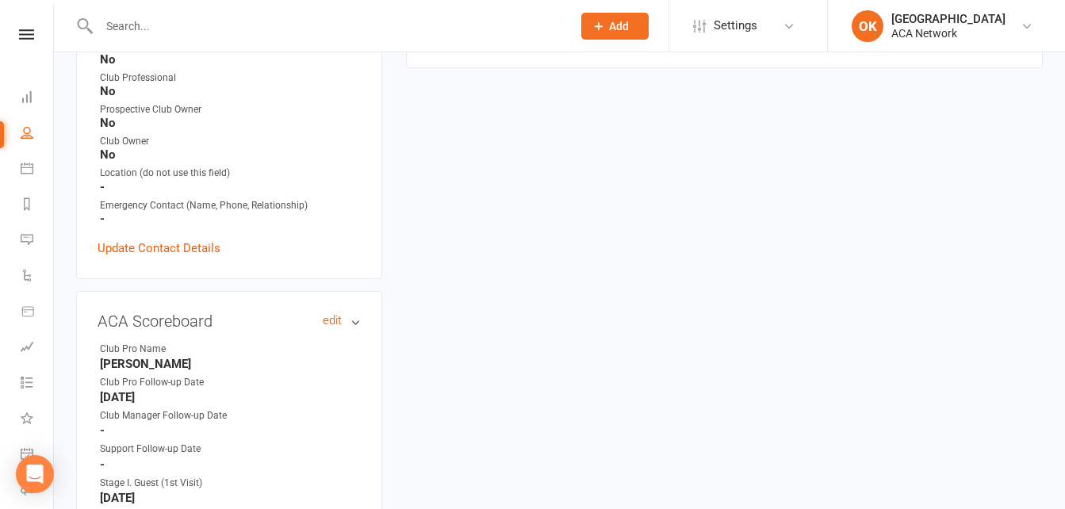
click at [328, 314] on link "edit" at bounding box center [332, 320] width 19 height 13
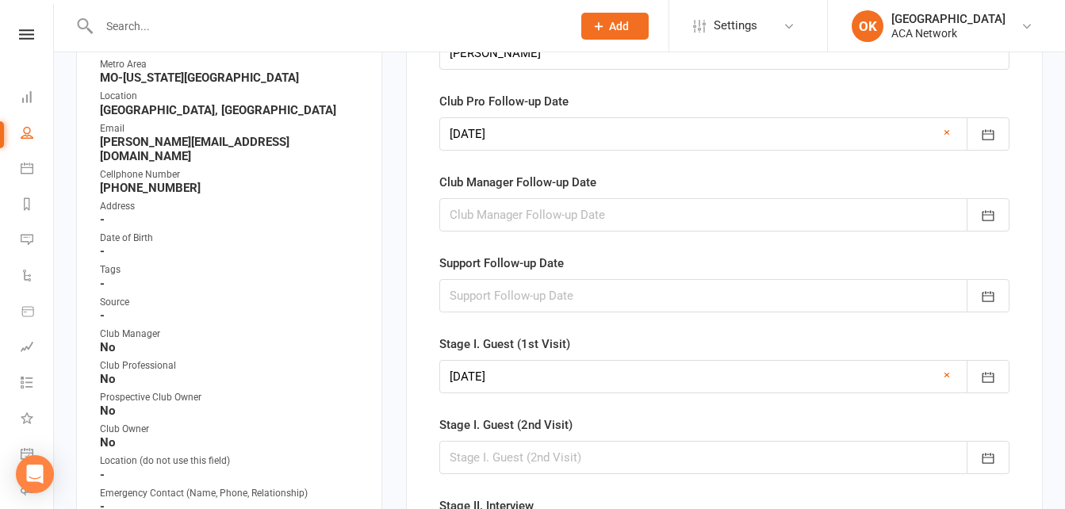
scroll to position [128, 0]
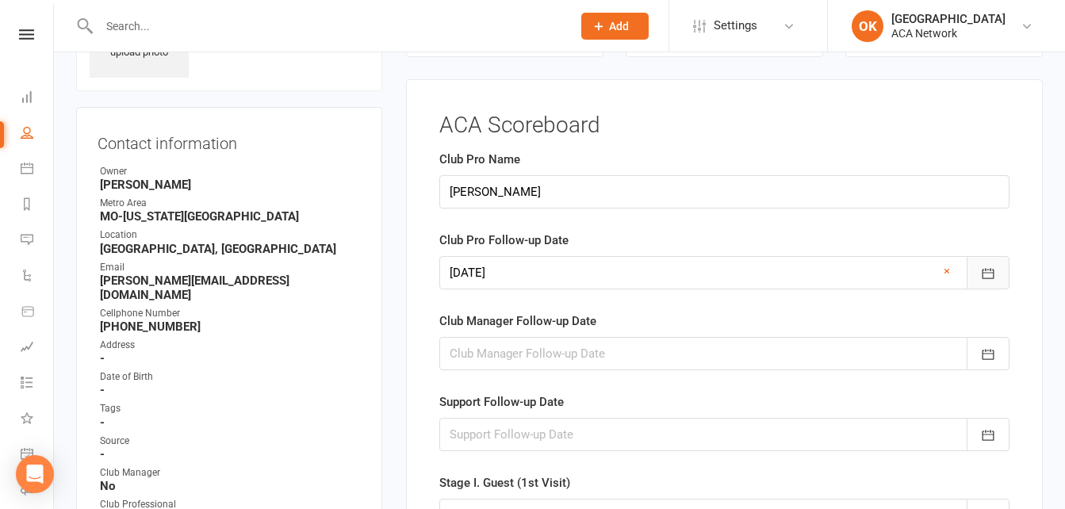
click at [988, 276] on icon "button" at bounding box center [988, 274] width 16 height 16
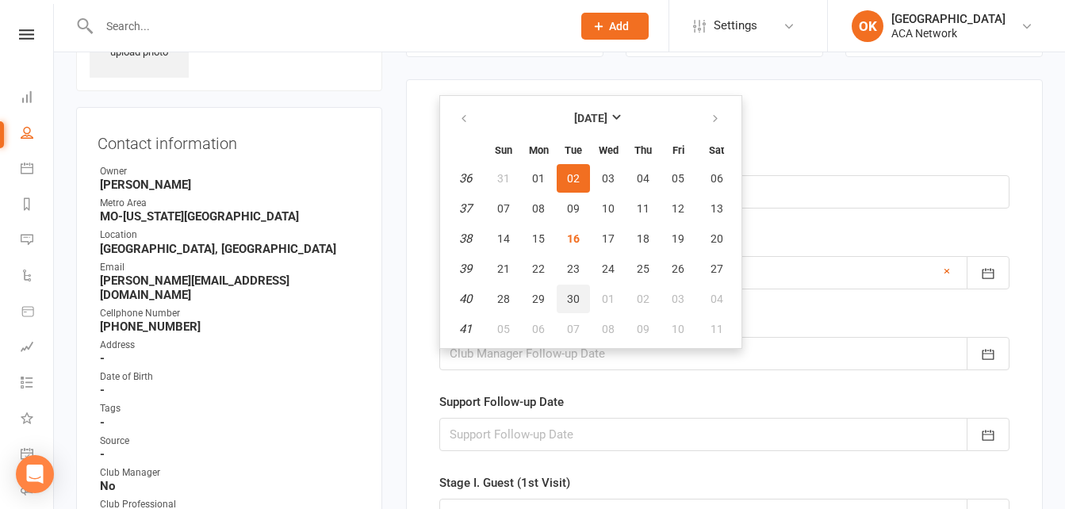
click at [567, 294] on span "30" at bounding box center [573, 299] width 13 height 13
type input "30 Sep 2025"
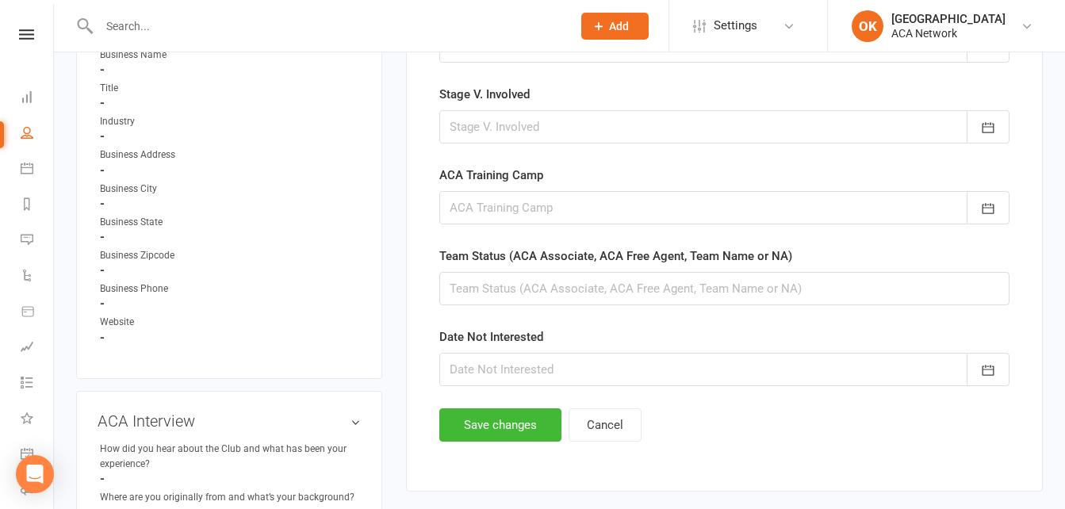
scroll to position [1001, 0]
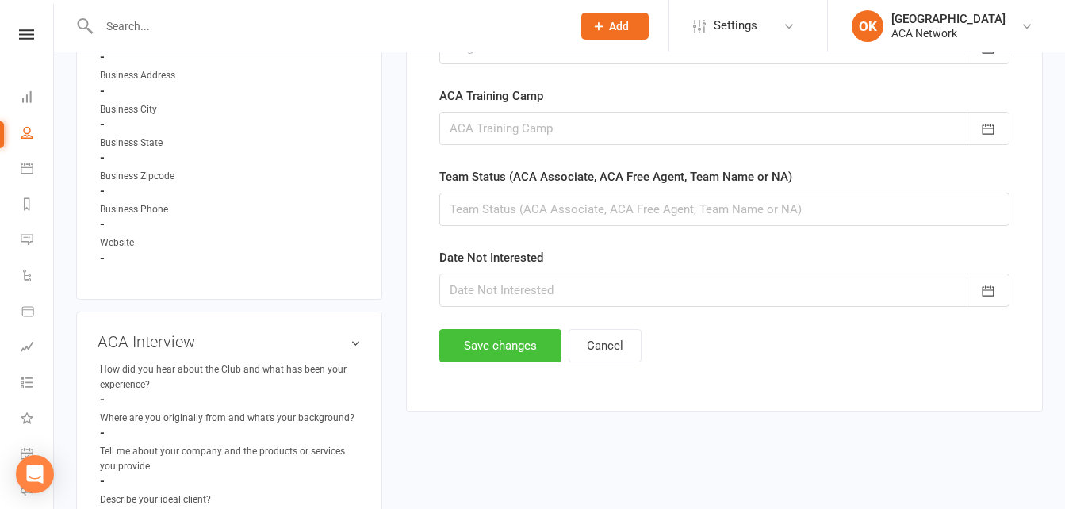
click at [488, 339] on button "Save changes" at bounding box center [500, 345] width 122 height 33
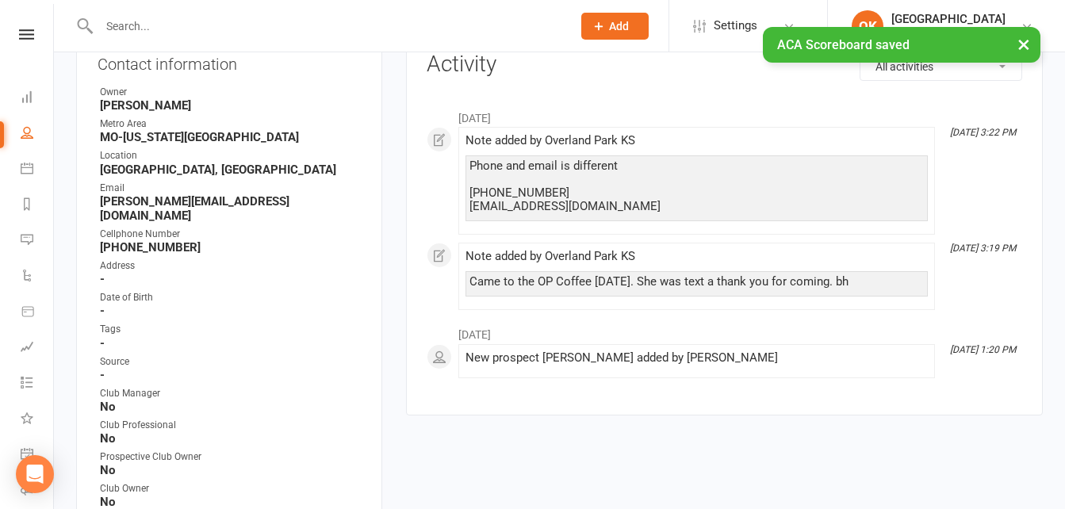
scroll to position [0, 0]
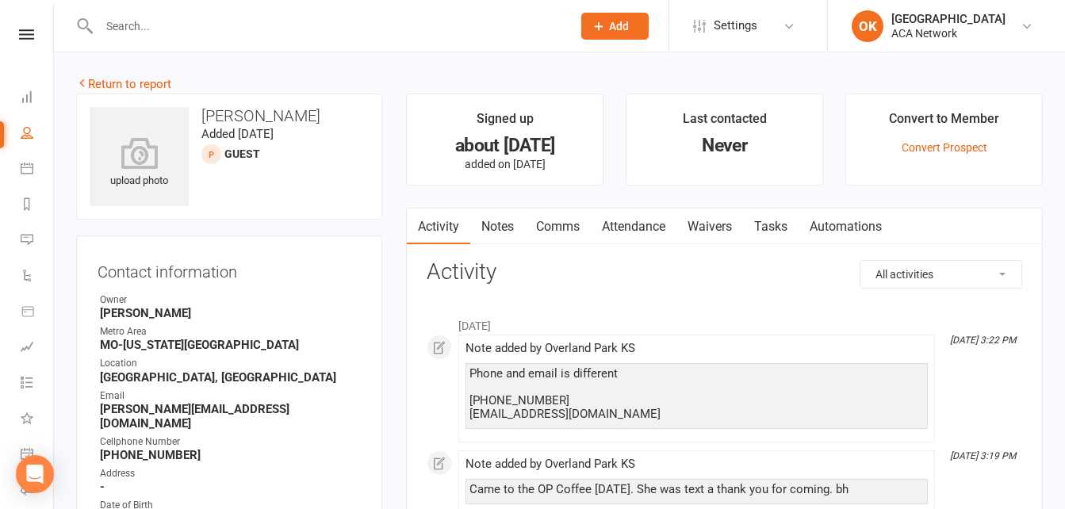
click at [140, 82] on link "Return to report" at bounding box center [123, 84] width 95 height 14
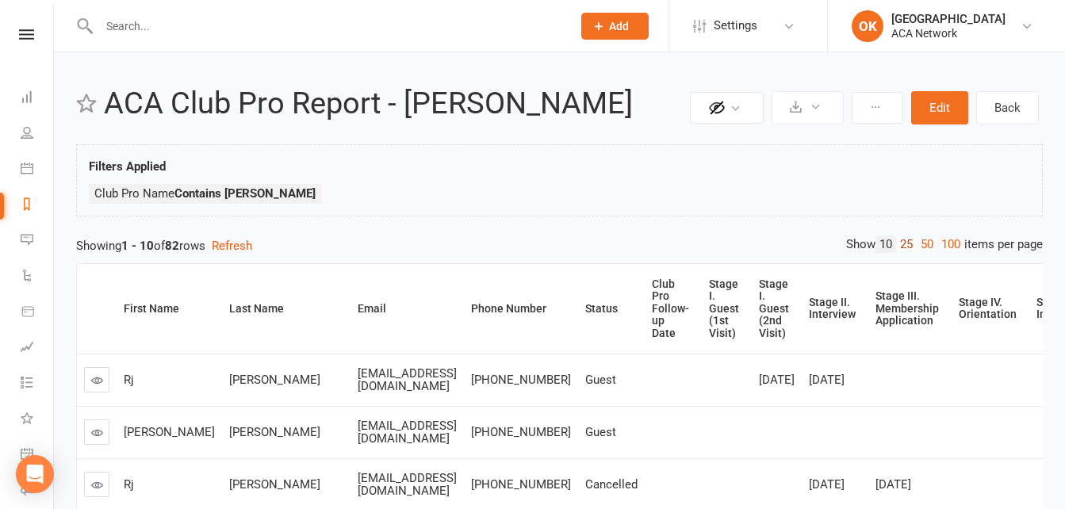
click at [900, 248] on link "25" at bounding box center [906, 244] width 21 height 17
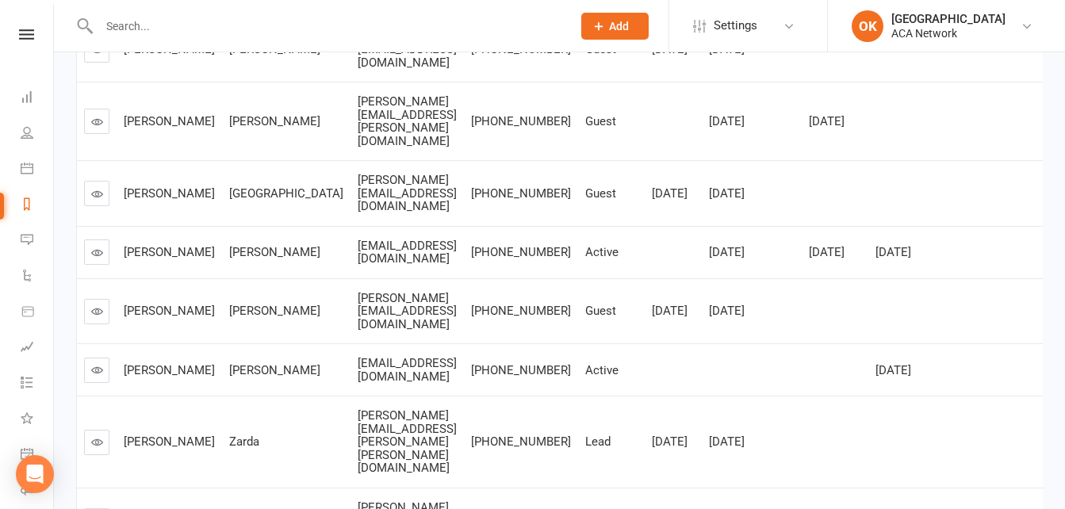
scroll to position [714, 0]
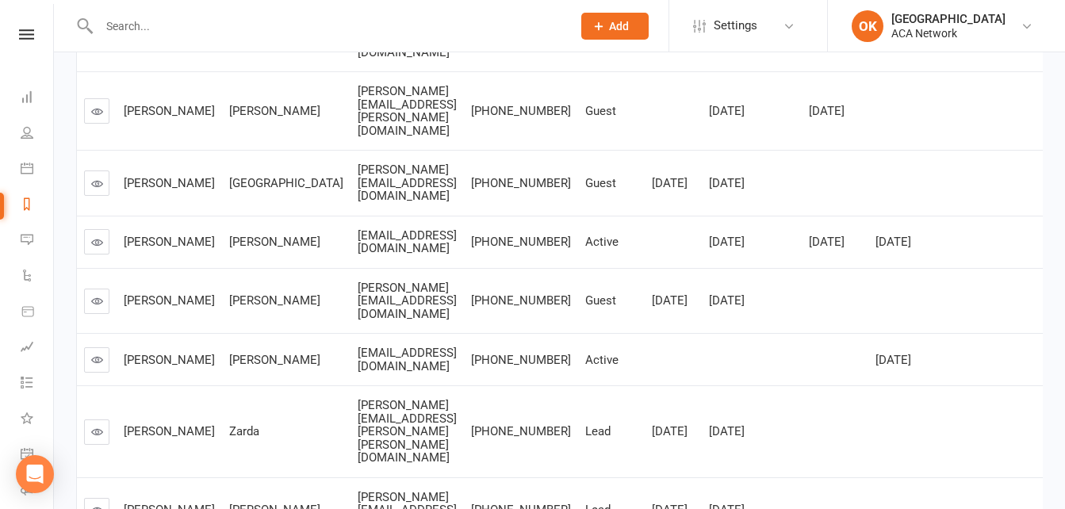
click at [97, 354] on icon at bounding box center [97, 360] width 12 height 12
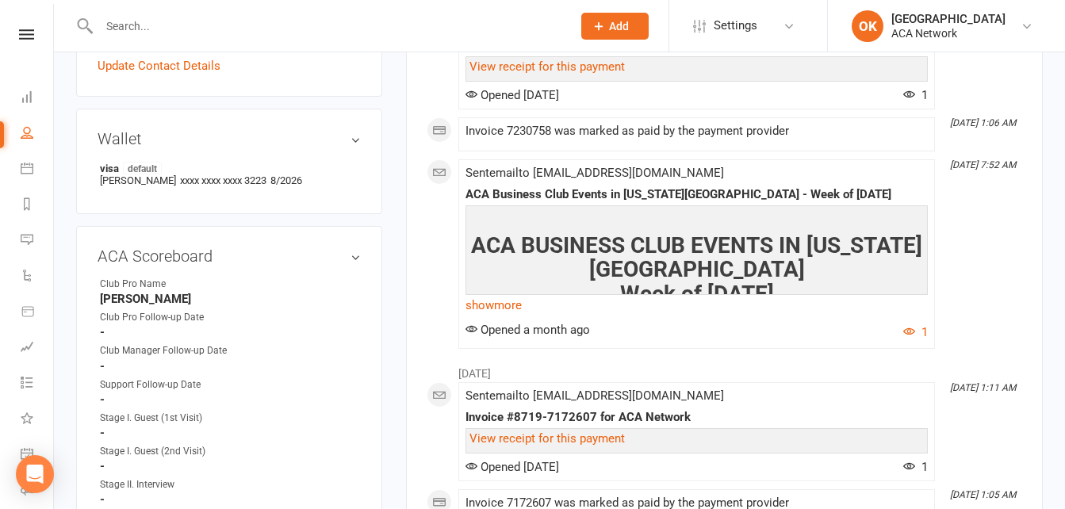
scroll to position [793, 0]
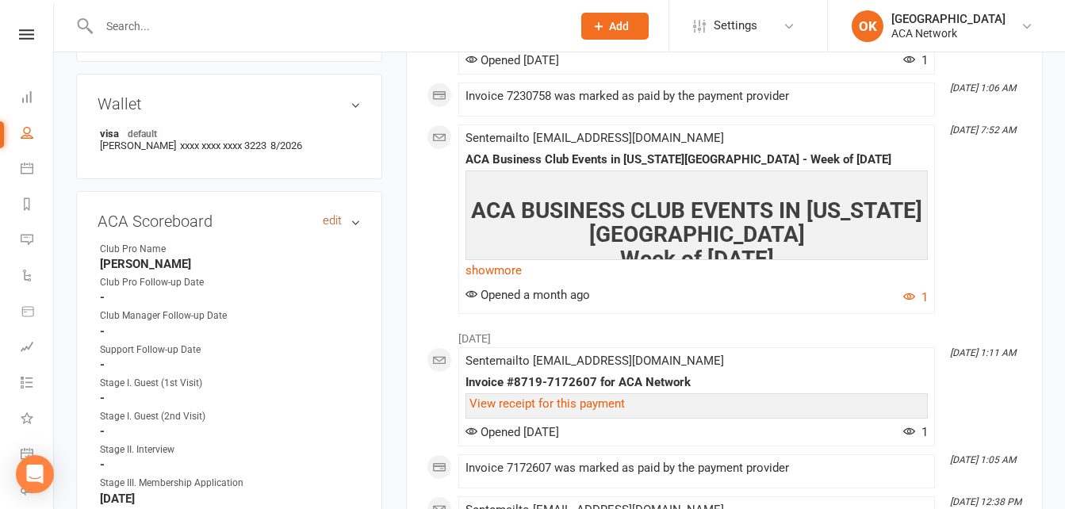
click at [330, 220] on link "edit" at bounding box center [332, 220] width 19 height 13
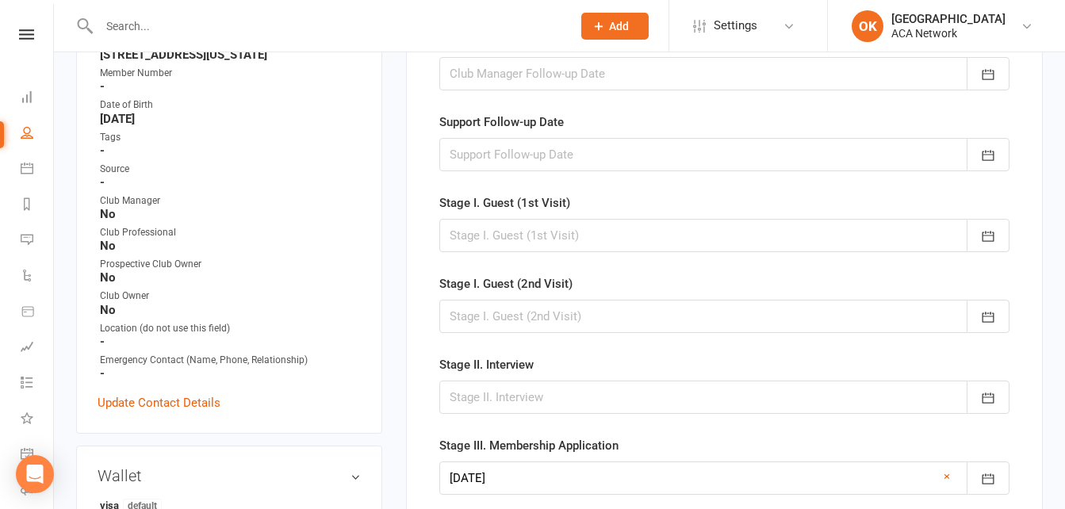
scroll to position [458, 0]
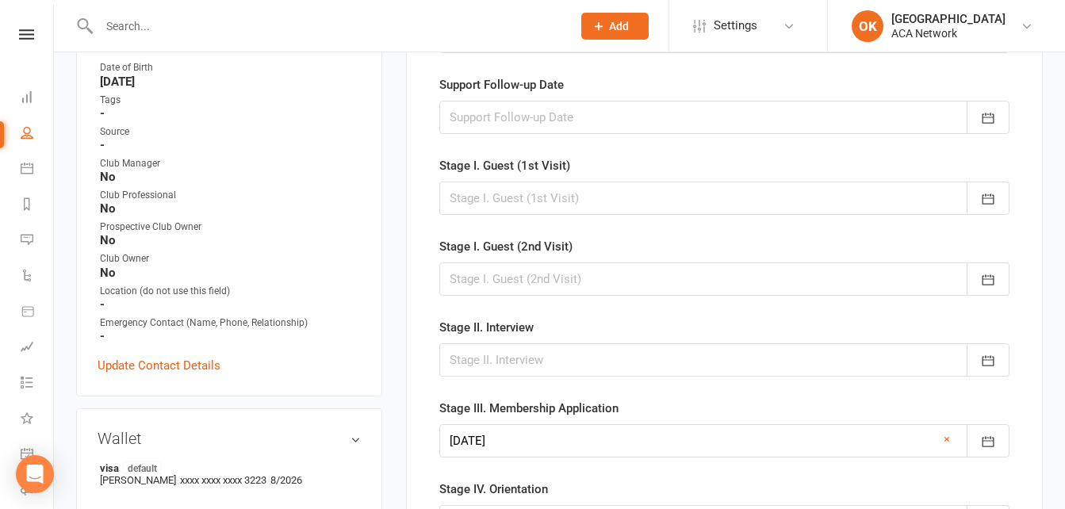
click at [527, 203] on div at bounding box center [724, 198] width 570 height 33
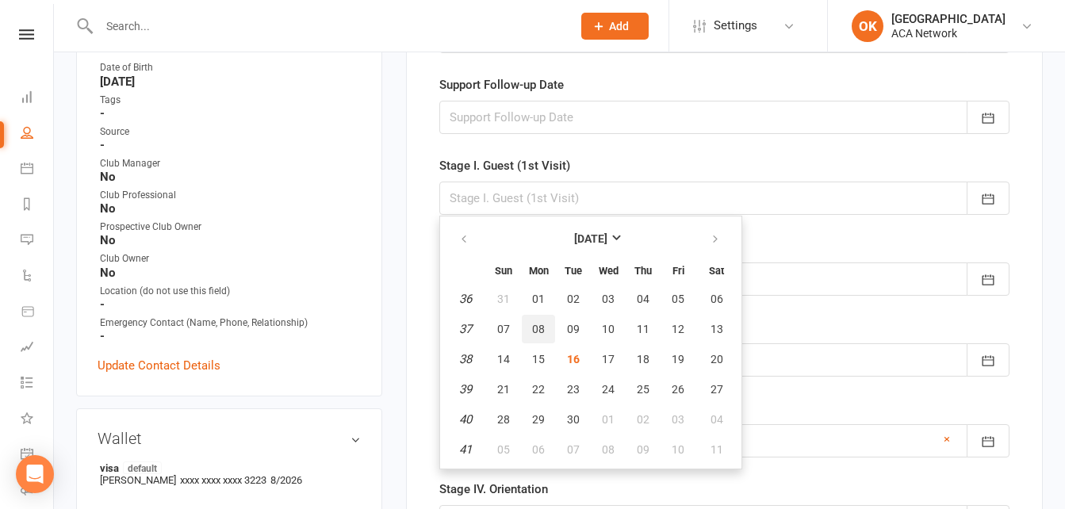
click at [546, 330] on button "08" at bounding box center [538, 329] width 33 height 29
type input "08 Sep 2025"
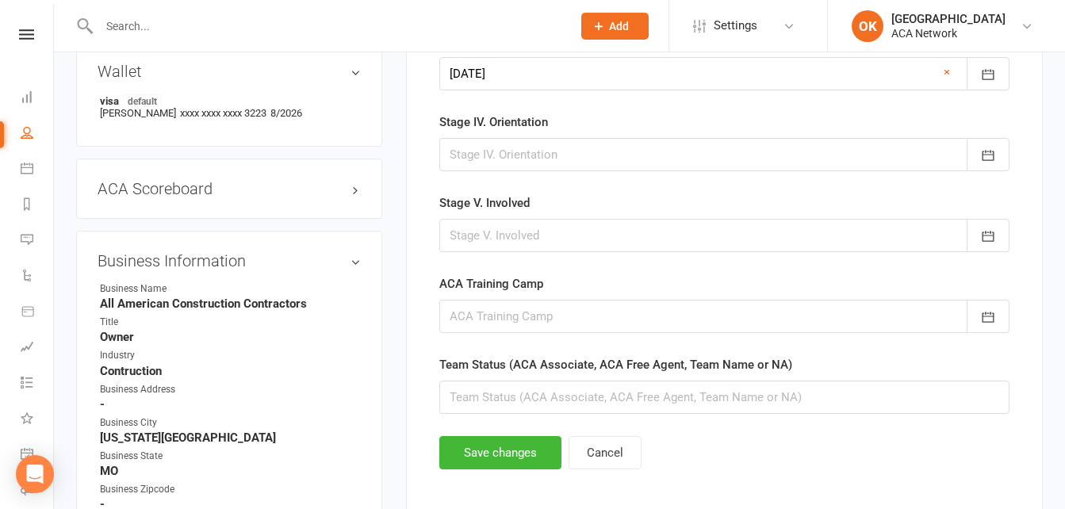
scroll to position [1013, 0]
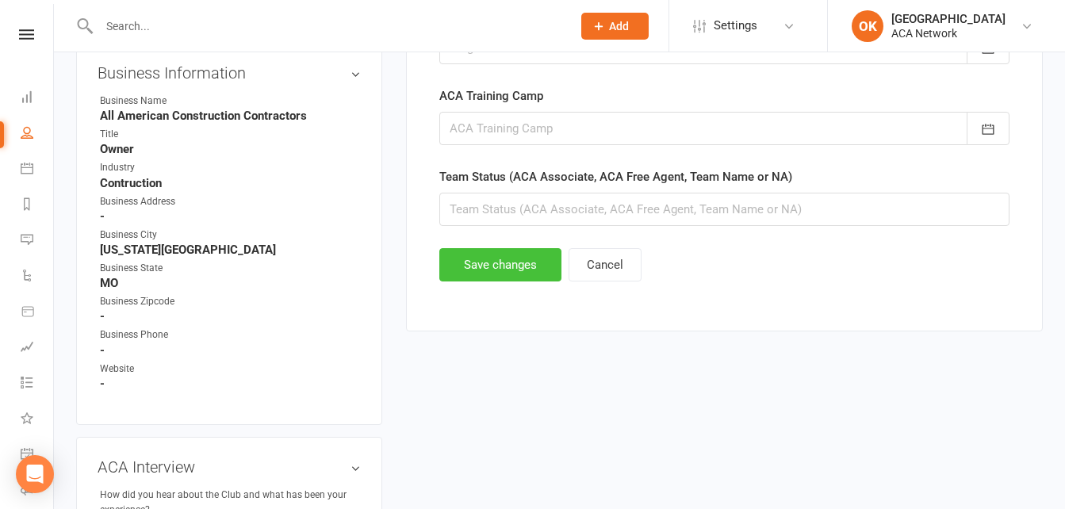
click at [508, 266] on button "Save changes" at bounding box center [500, 264] width 122 height 33
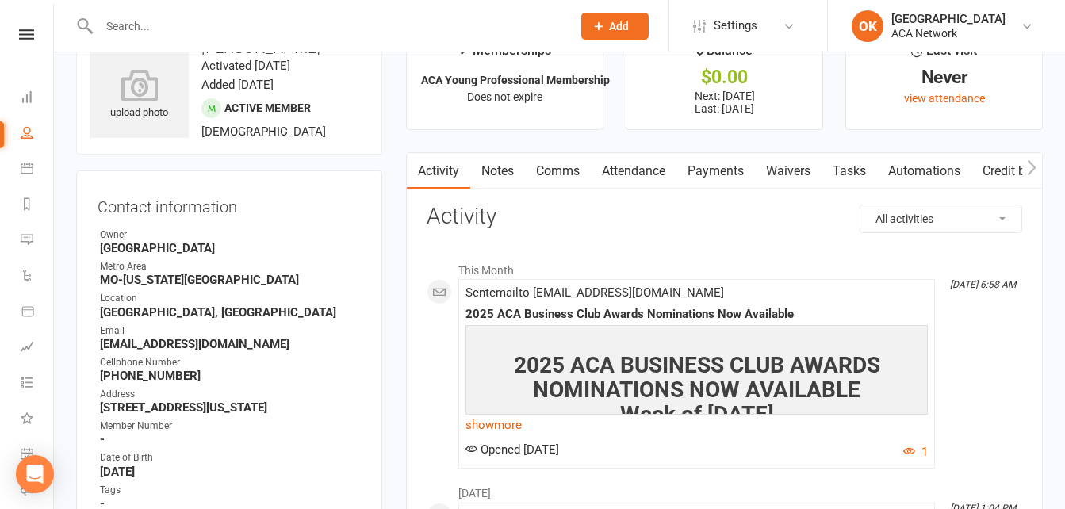
scroll to position [0, 0]
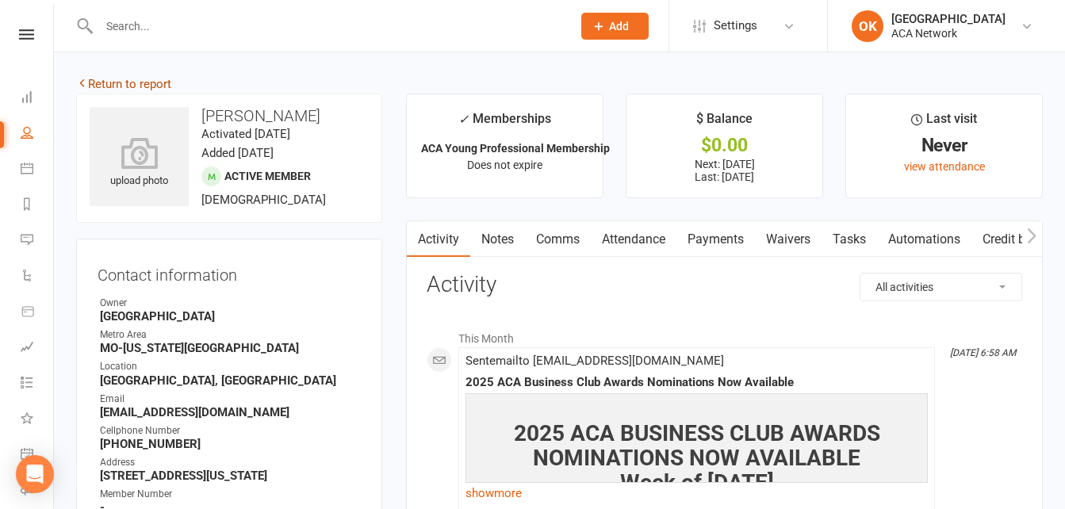
click at [135, 84] on link "Return to report" at bounding box center [123, 84] width 95 height 14
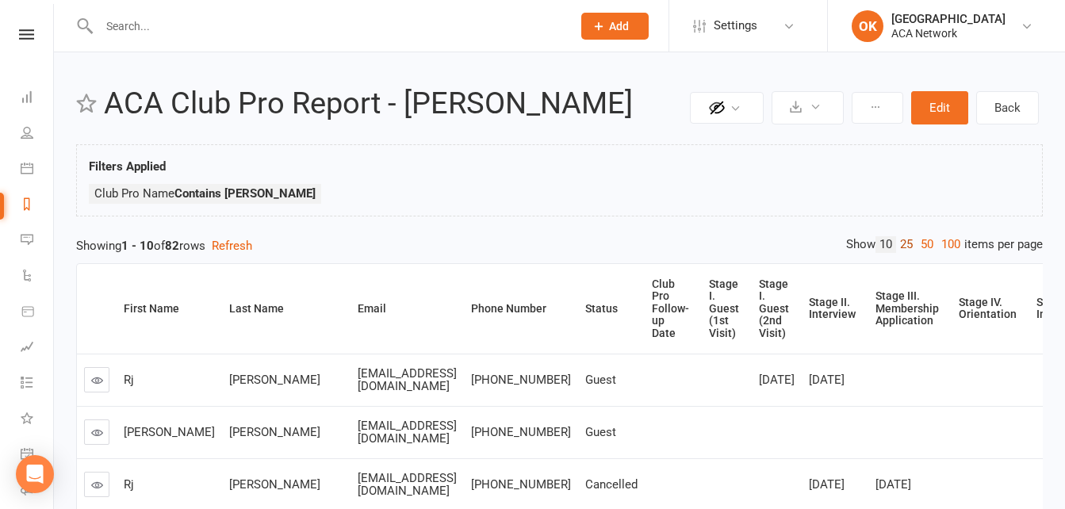
click at [902, 249] on link "25" at bounding box center [906, 244] width 21 height 17
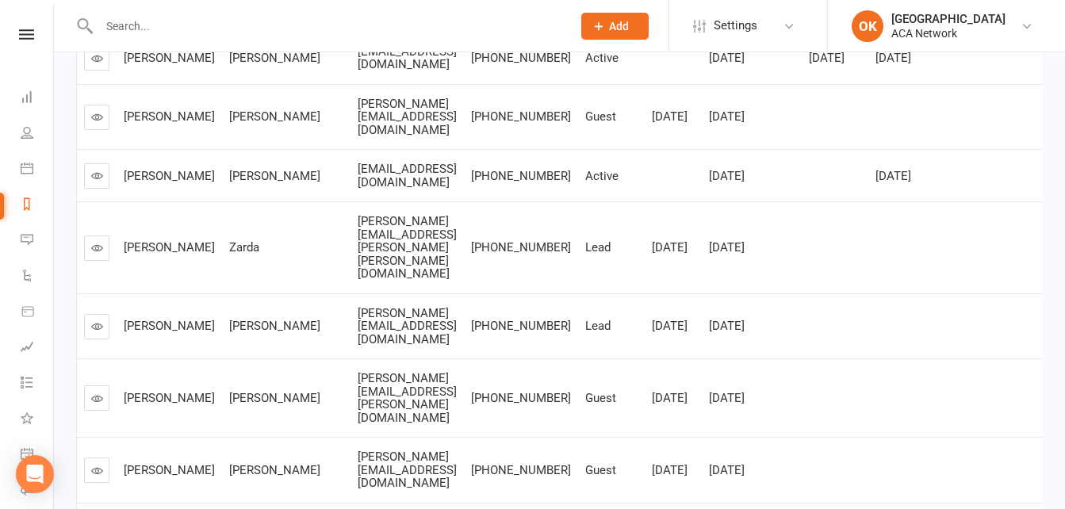
scroll to position [872, 0]
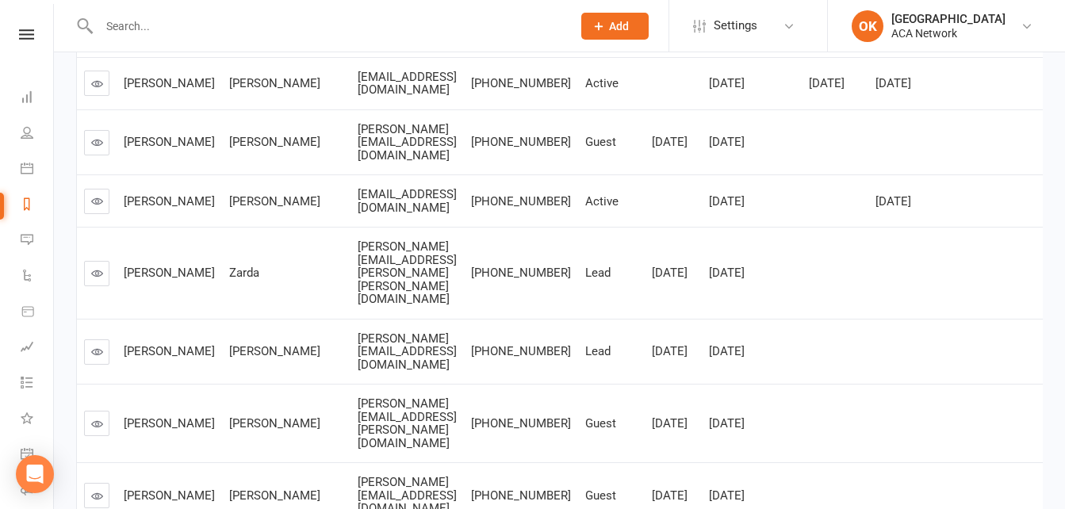
click at [107, 261] on link at bounding box center [96, 273] width 25 height 25
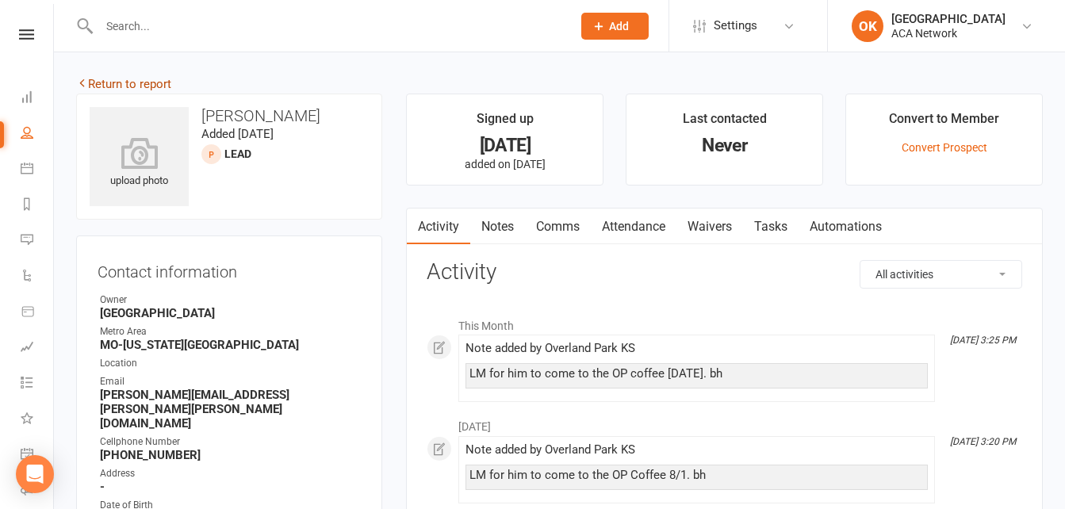
click at [121, 85] on link "Return to report" at bounding box center [123, 84] width 95 height 14
